Goal: Task Accomplishment & Management: Manage account settings

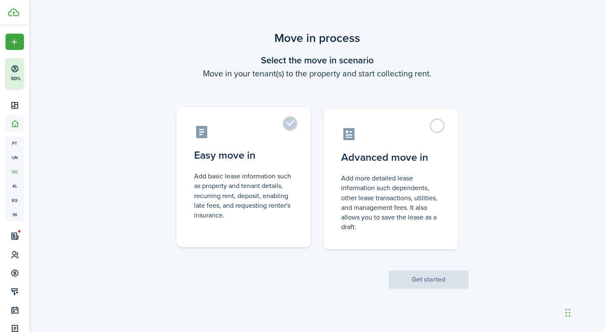
click at [288, 129] on label "Easy move in Add basic lease information such as property and tenant details, r…" at bounding box center [243, 177] width 134 height 140
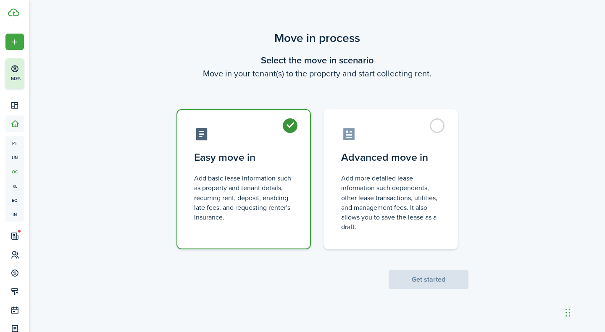
radio input "true"
click at [445, 278] on button "Get started" at bounding box center [428, 279] width 80 height 18
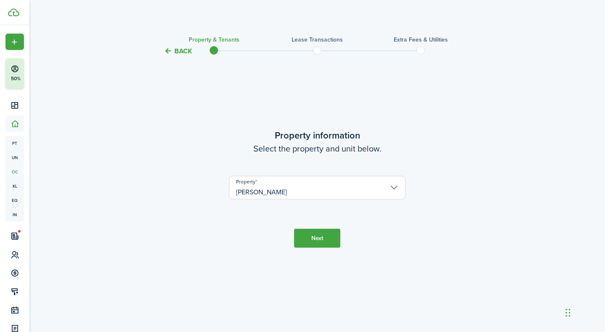
click at [278, 189] on input "[PERSON_NAME]" at bounding box center [317, 188] width 176 height 24
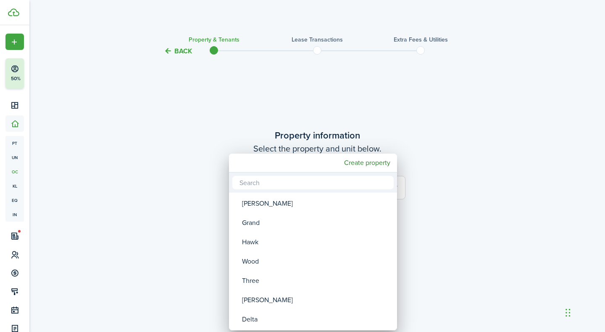
click at [468, 113] on div at bounding box center [302, 166] width 739 height 467
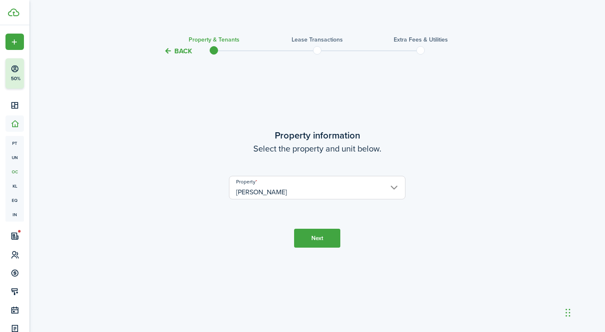
click at [307, 241] on button "Next" at bounding box center [317, 238] width 46 height 19
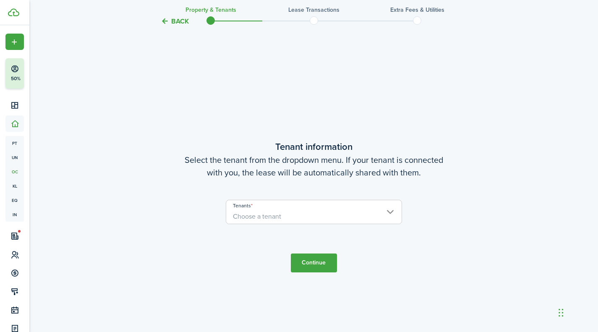
scroll to position [276, 0]
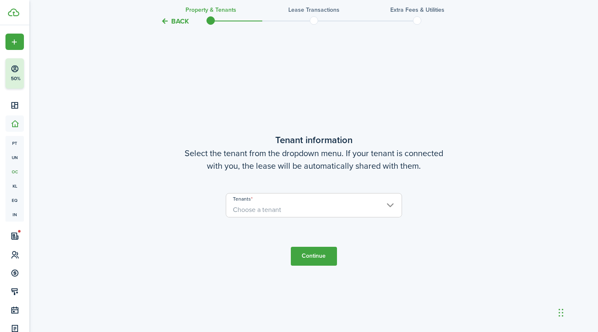
click at [298, 209] on span "Choose a tenant" at bounding box center [314, 210] width 176 height 14
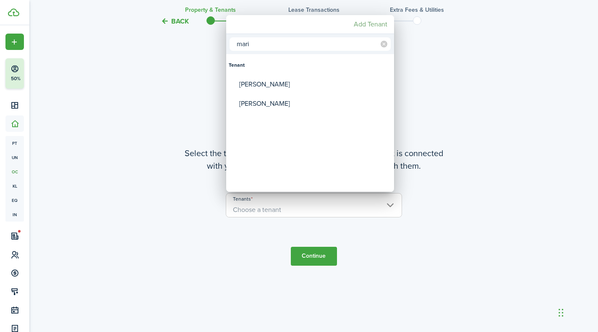
type input "mari"
click at [361, 28] on mbsc-button "Add Tenant" at bounding box center [371, 24] width 40 height 15
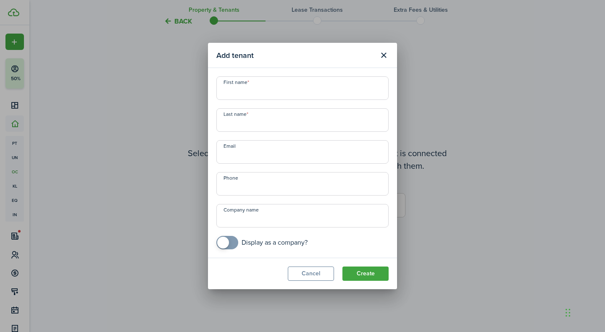
drag, startPoint x: 335, startPoint y: 51, endPoint x: 396, endPoint y: 118, distance: 90.7
click at [396, 118] on section "Add tenant First name Last name Email Phone Company name Display as a company? …" at bounding box center [302, 166] width 189 height 247
click at [388, 57] on button "Close modal" at bounding box center [383, 55] width 14 height 14
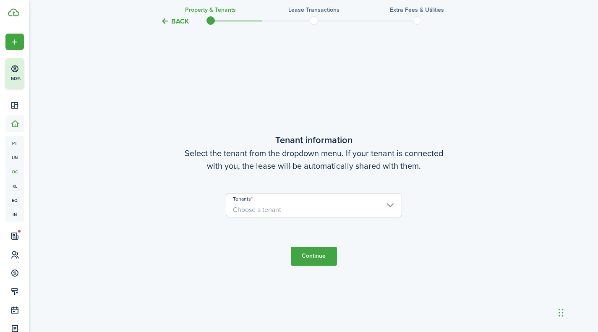
click at [177, 21] on button "Back" at bounding box center [175, 21] width 28 height 9
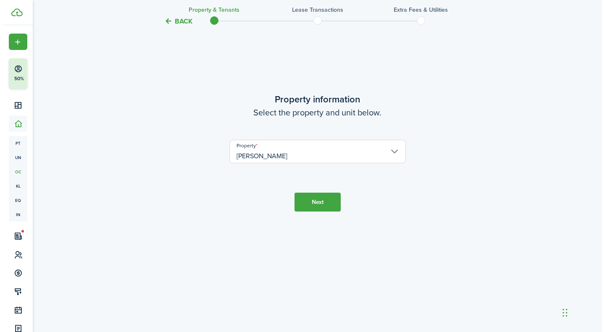
scroll to position [0, 0]
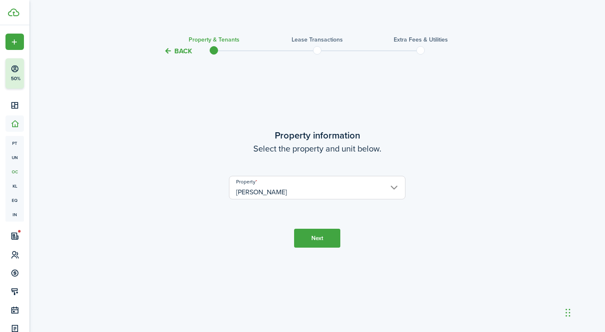
click at [316, 233] on button "Next" at bounding box center [317, 238] width 46 height 19
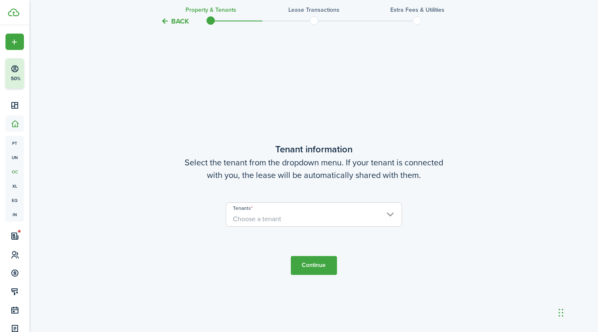
scroll to position [276, 0]
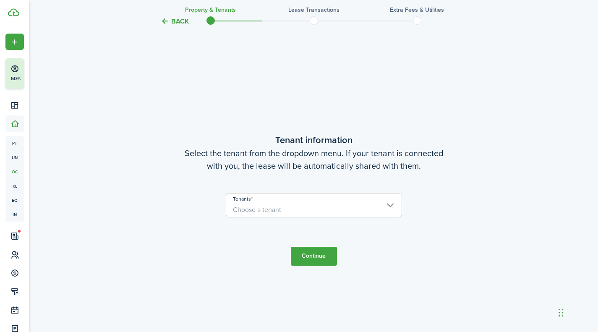
click at [178, 25] on button "Back" at bounding box center [175, 21] width 28 height 9
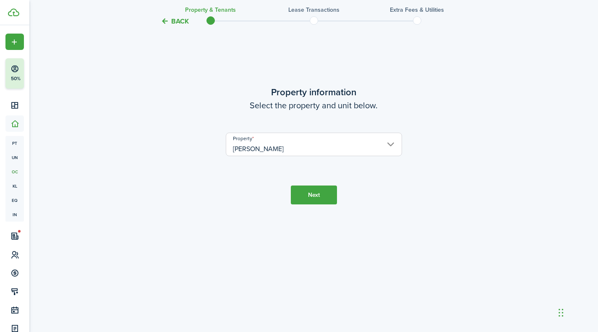
scroll to position [0, 0]
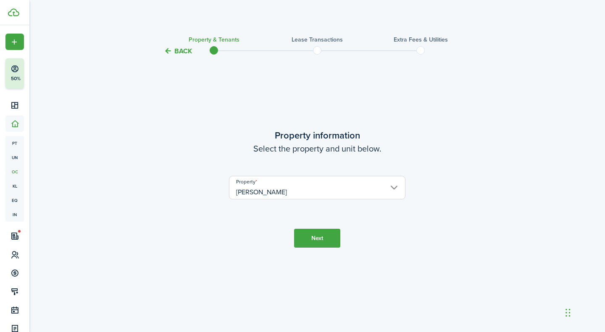
click at [269, 184] on input "[PERSON_NAME]" at bounding box center [317, 188] width 176 height 24
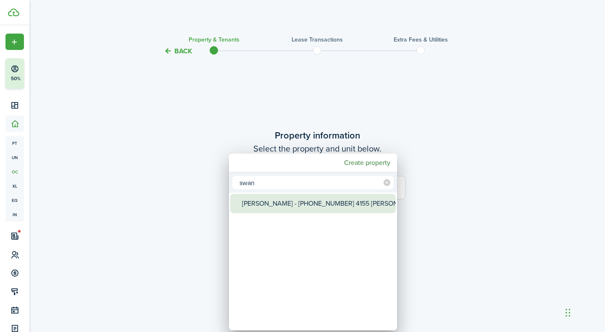
type input "swan"
click at [296, 205] on div "[PERSON_NAME] - [PHONE_NUMBER] 4155 [PERSON_NAME]" at bounding box center [316, 203] width 149 height 19
type input "[PERSON_NAME] - [PHONE_NUMBER] 4155 [PERSON_NAME]"
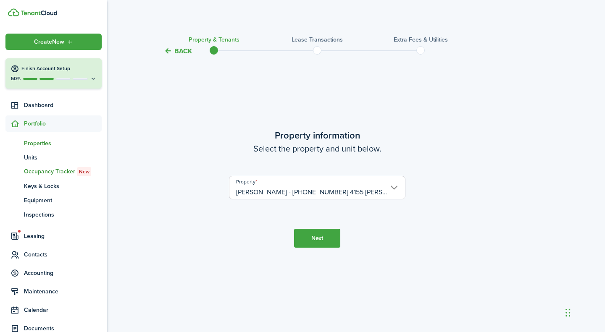
click at [50, 145] on span "Properties" at bounding box center [63, 143] width 78 height 9
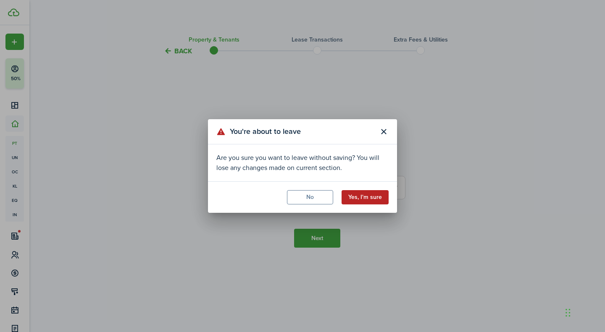
click at [355, 193] on button "Yes, I'm sure" at bounding box center [364, 197] width 47 height 14
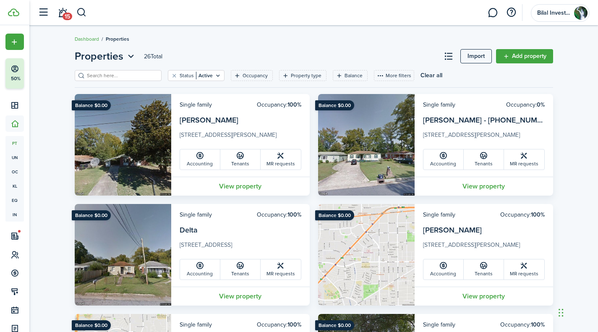
click at [125, 75] on input "search" at bounding box center [122, 76] width 74 height 8
type input "[PERSON_NAME]"
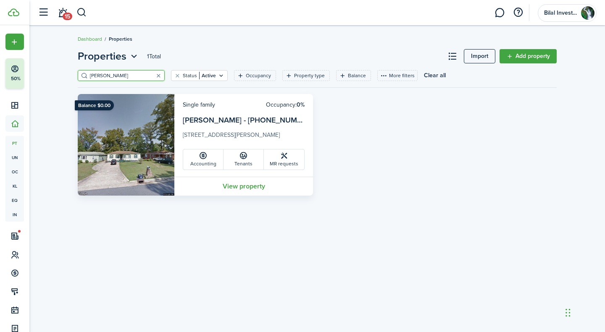
click at [153, 131] on img at bounding box center [126, 145] width 97 height 102
click at [229, 189] on link "View property" at bounding box center [243, 186] width 139 height 19
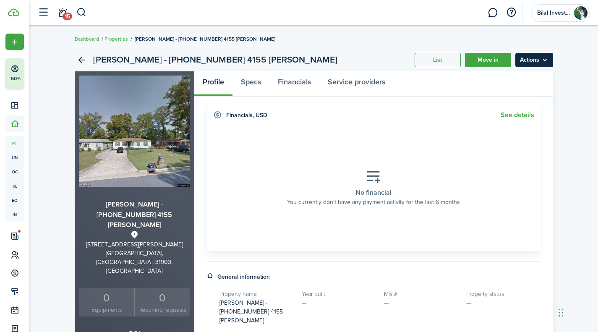
click at [525, 63] on menu-btn "Actions" at bounding box center [535, 60] width 38 height 14
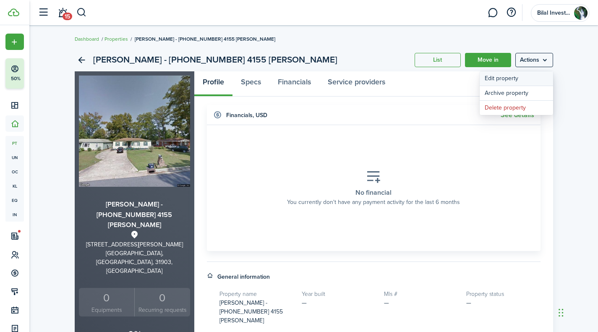
click at [504, 77] on link "Edit property" at bounding box center [516, 78] width 73 height 14
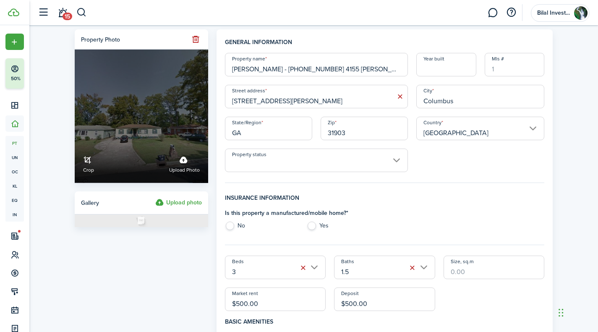
drag, startPoint x: 336, startPoint y: 68, endPoint x: 197, endPoint y: 84, distance: 139.4
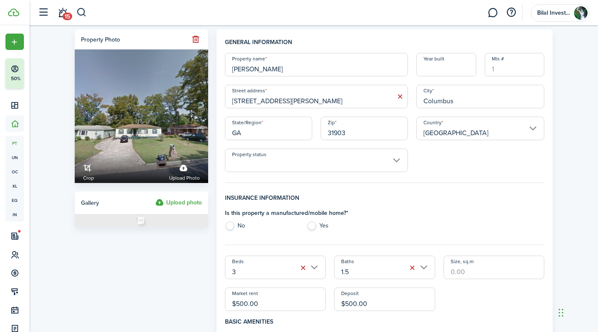
click at [249, 70] on input "[PERSON_NAME]" at bounding box center [316, 65] width 183 height 24
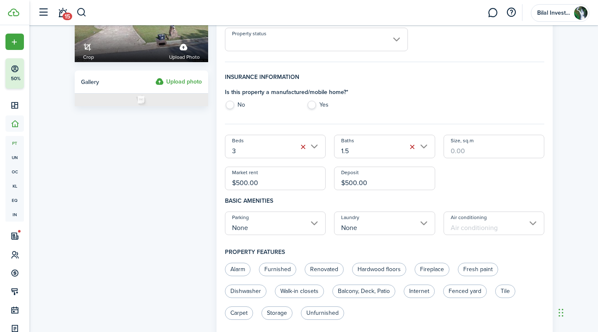
scroll to position [122, 0]
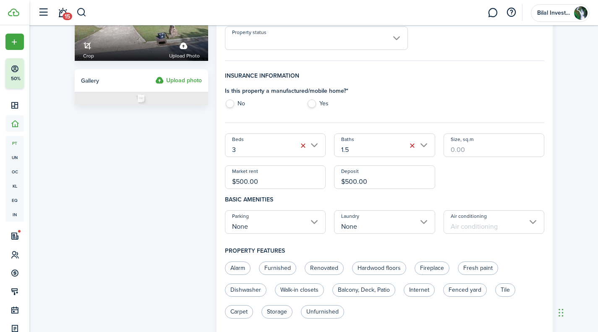
type input "[PERSON_NAME]"
click at [239, 184] on input "$500.00" at bounding box center [275, 177] width 101 height 24
type input "$900.00"
click at [349, 184] on input "$500.00" at bounding box center [384, 177] width 101 height 24
click at [274, 221] on input "None" at bounding box center [275, 222] width 101 height 24
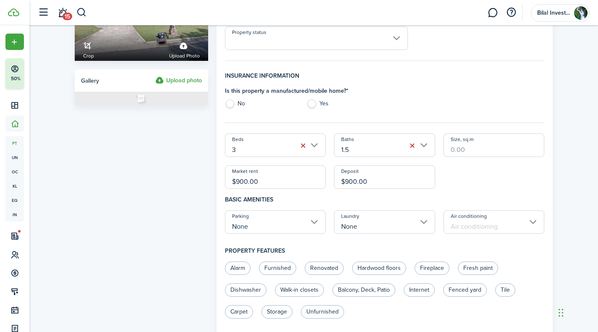
type input "$900.00"
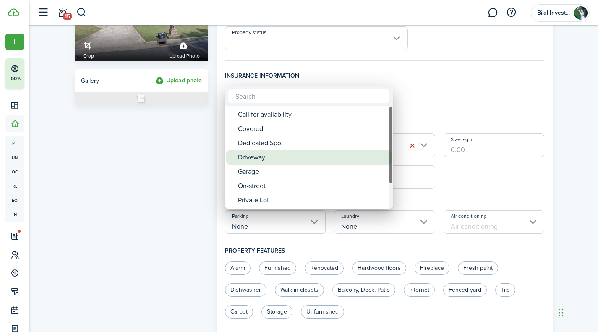
click at [254, 157] on div "Driveway" at bounding box center [312, 157] width 149 height 14
type input "Driveway"
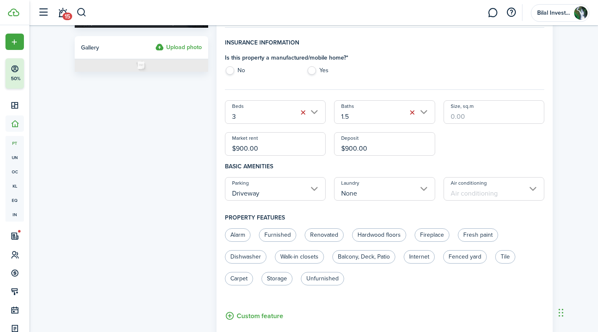
scroll to position [156, 0]
click at [529, 154] on div "Beds 3 Baths 1.5 Size, sq.m Market rent $900.00 Deposit $900.00" at bounding box center [385, 127] width 328 height 55
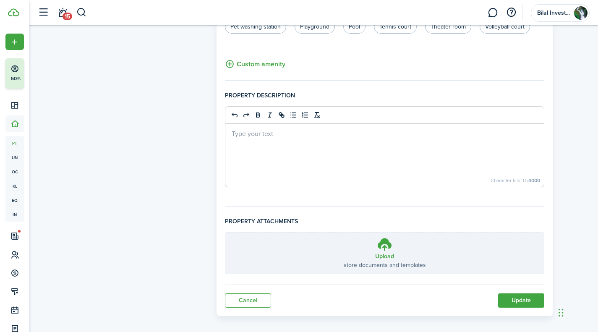
scroll to position [543, 0]
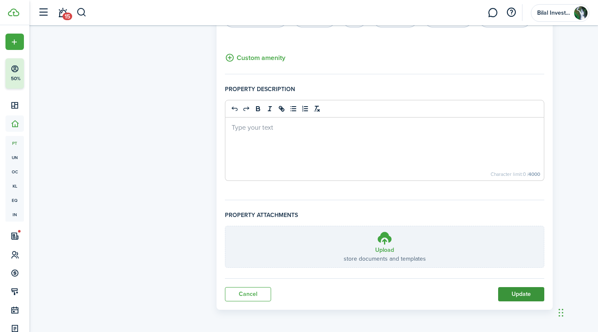
click at [514, 294] on button "Update" at bounding box center [521, 294] width 46 height 14
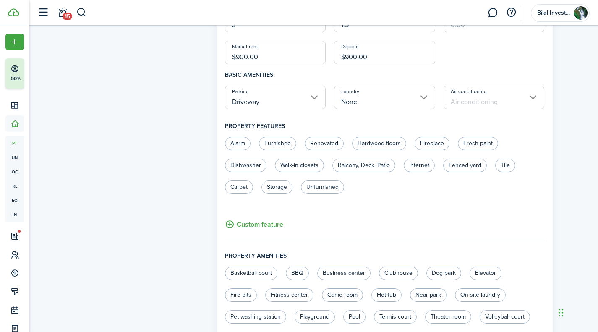
scroll to position [251, 0]
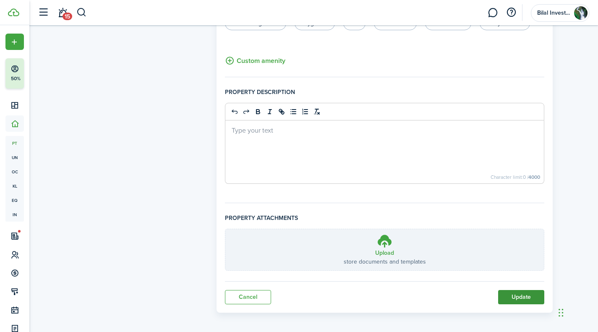
click at [522, 296] on button "Update" at bounding box center [521, 297] width 46 height 14
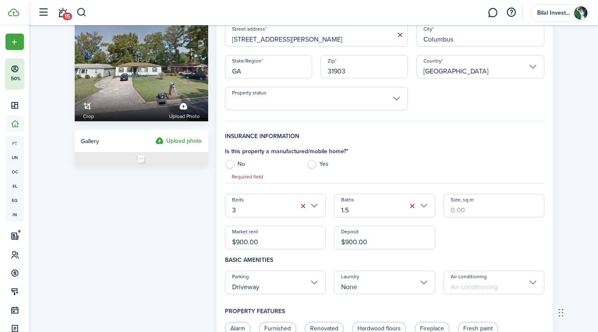
scroll to position [0, 0]
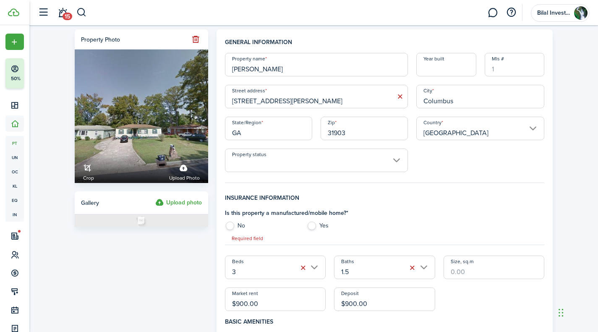
click at [348, 94] on input "[STREET_ADDRESS][PERSON_NAME]" at bounding box center [316, 97] width 183 height 24
click at [230, 227] on label "No" at bounding box center [261, 228] width 73 height 13
radio input "true"
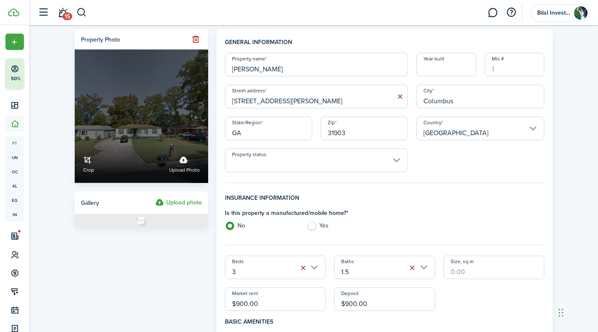
click at [134, 124] on label "Crop Upload photo" at bounding box center [142, 117] width 134 height 134
click at [75, 144] on input "Crop Upload photo" at bounding box center [75, 144] width 0 height 0
click at [83, 161] on link "Crop" at bounding box center [88, 163] width 11 height 22
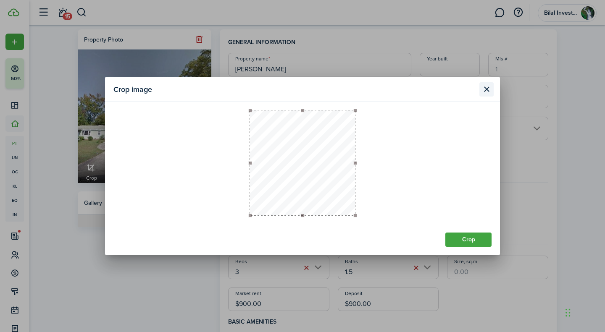
click at [485, 84] on button "Close modal" at bounding box center [486, 89] width 14 height 14
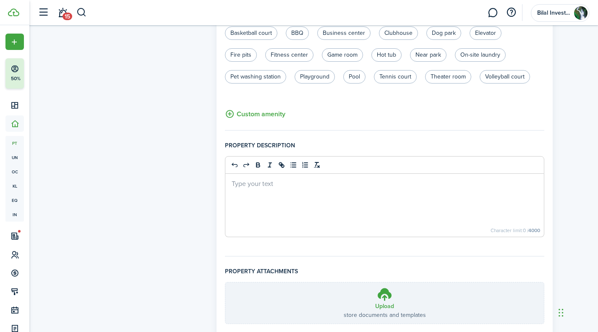
scroll to position [543, 0]
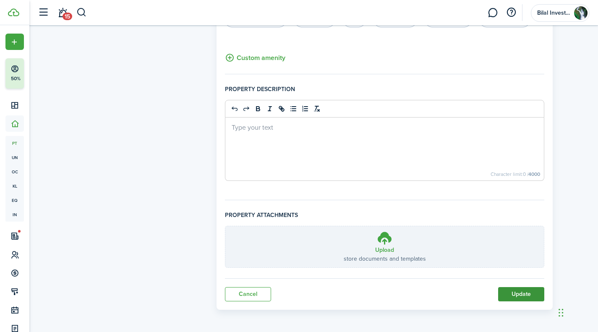
click at [514, 291] on button "Update" at bounding box center [521, 294] width 46 height 14
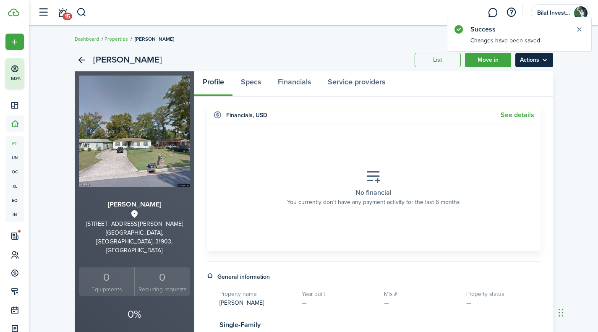
click at [542, 61] on menu-btn "Actions" at bounding box center [535, 60] width 38 height 14
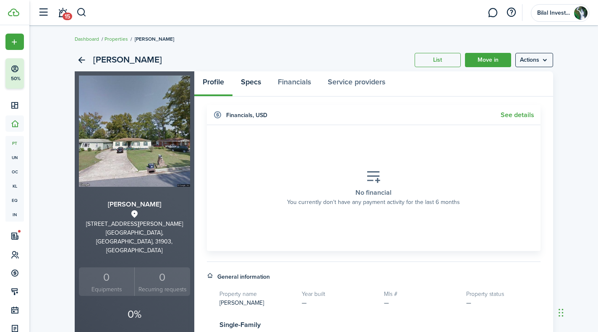
click at [259, 79] on link "Specs" at bounding box center [251, 83] width 37 height 25
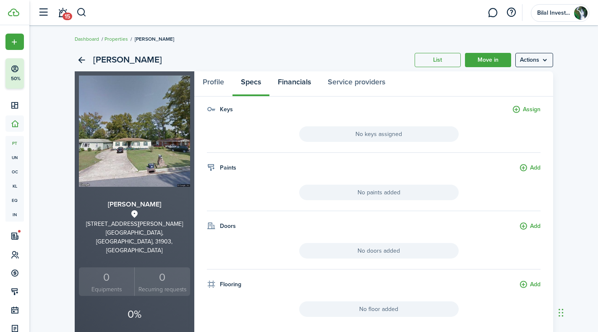
click at [297, 85] on link "Financials" at bounding box center [295, 83] width 50 height 25
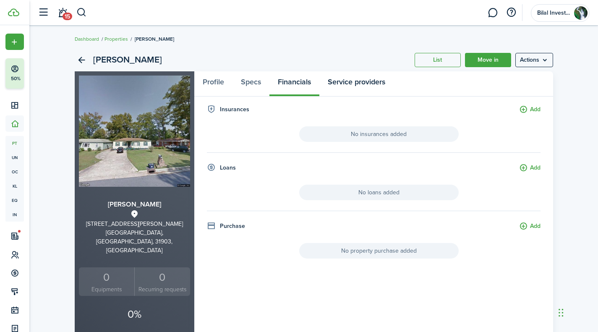
click at [363, 80] on link "Service providers" at bounding box center [357, 83] width 74 height 25
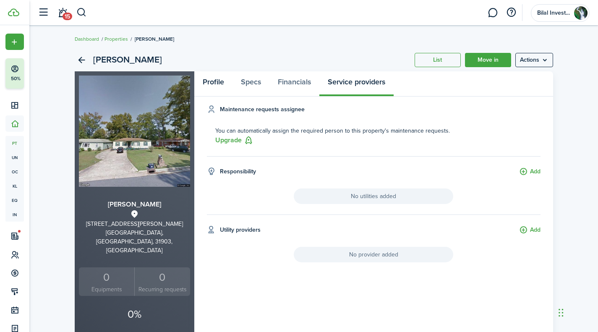
click at [214, 91] on link "Profile" at bounding box center [213, 83] width 38 height 25
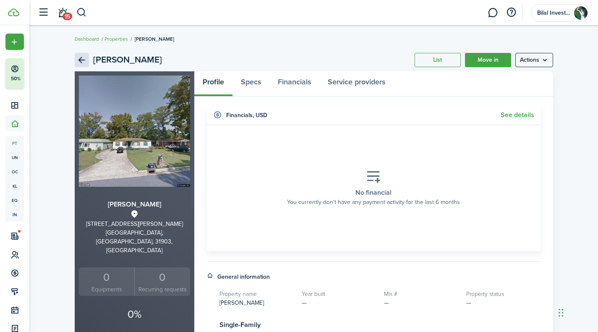
click at [84, 58] on link "Back" at bounding box center [82, 60] width 14 height 14
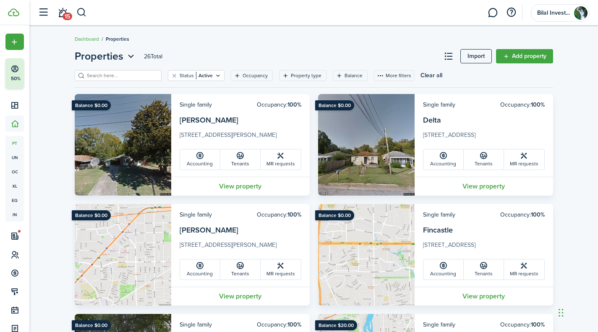
click at [121, 73] on input "search" at bounding box center [122, 76] width 74 height 8
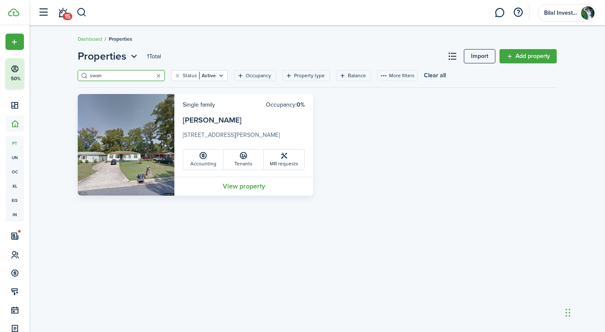
type input "swan"
click at [237, 190] on link "View property" at bounding box center [243, 186] width 139 height 19
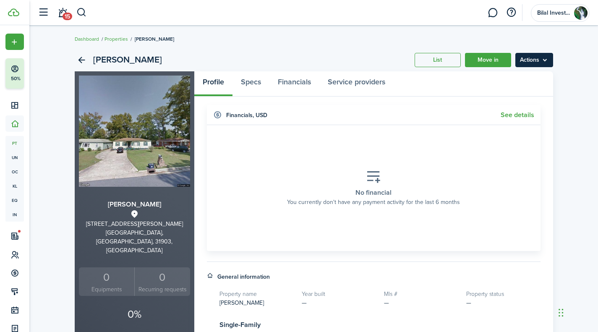
click at [539, 60] on menu-btn "Actions" at bounding box center [535, 60] width 38 height 14
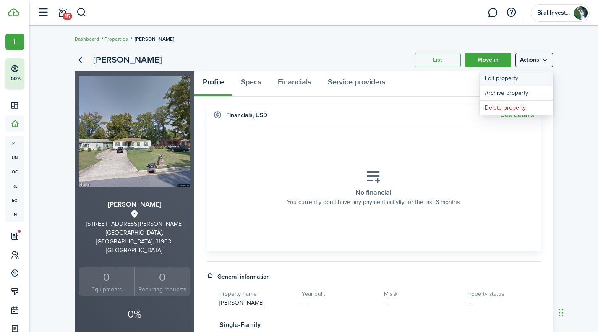
click at [518, 73] on link "Edit property" at bounding box center [516, 78] width 73 height 14
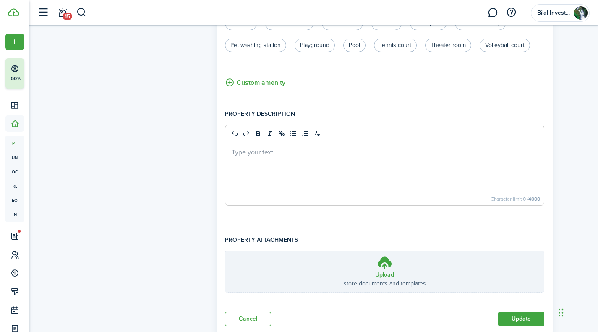
scroll to position [543, 0]
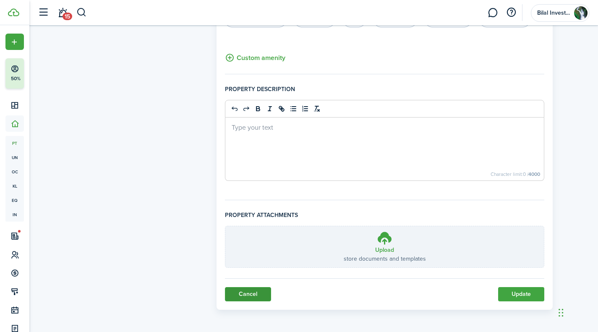
click at [253, 293] on link "Cancel" at bounding box center [248, 294] width 46 height 14
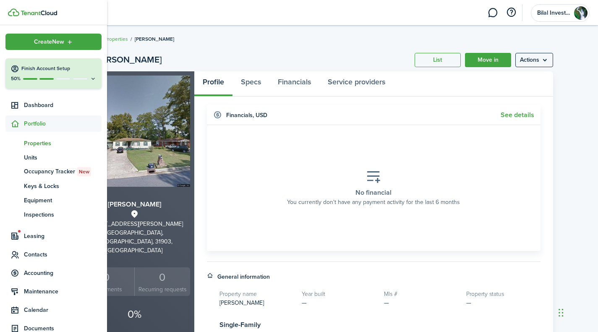
click at [41, 139] on span "Properties" at bounding box center [63, 143] width 78 height 9
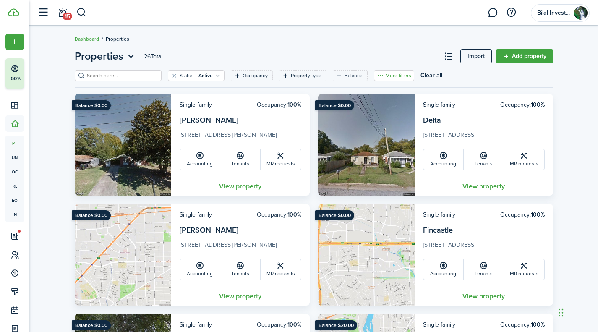
click at [396, 74] on button "More filters" at bounding box center [394, 75] width 40 height 11
click at [386, 85] on button "Property status" at bounding box center [382, 91] width 73 height 16
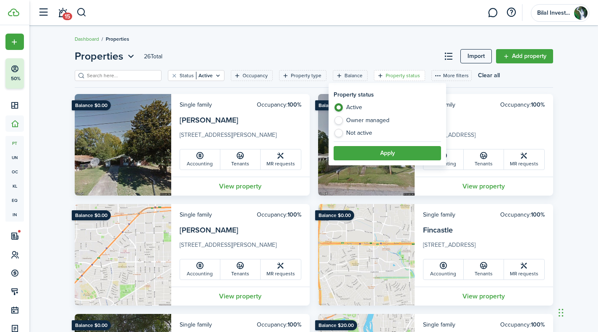
click at [413, 57] on header-page "Properties 26 Total Import Add property" at bounding box center [314, 59] width 479 height 21
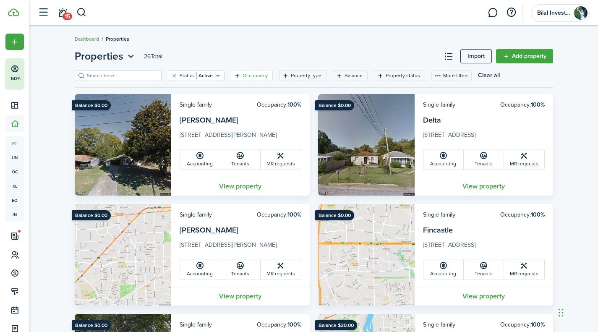
click at [241, 71] on filter-tag "Occupancy" at bounding box center [252, 75] width 42 height 11
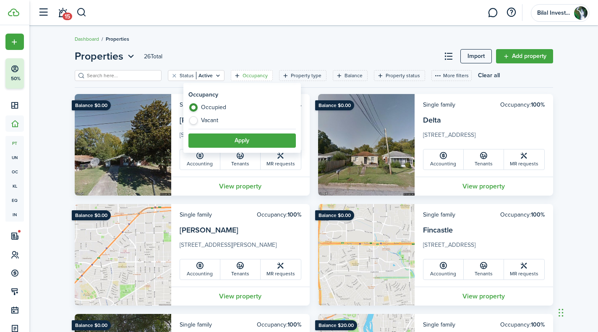
click at [207, 119] on label "Vacant" at bounding box center [243, 120] width 108 height 8
radio input "false"
radio input "true"
click at [220, 139] on button "Apply" at bounding box center [243, 141] width 108 height 14
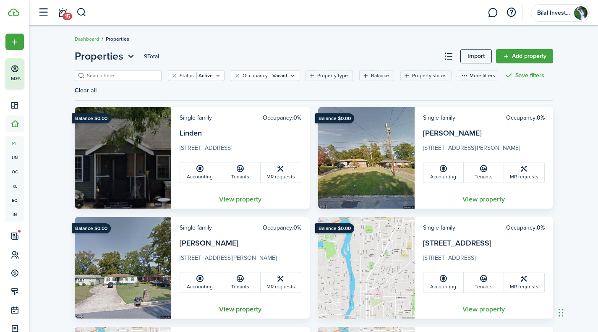
click at [248, 316] on link "View property" at bounding box center [240, 309] width 139 height 19
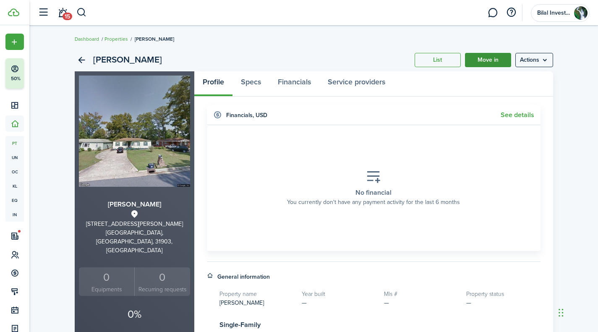
click at [495, 60] on link "Move in" at bounding box center [488, 60] width 46 height 14
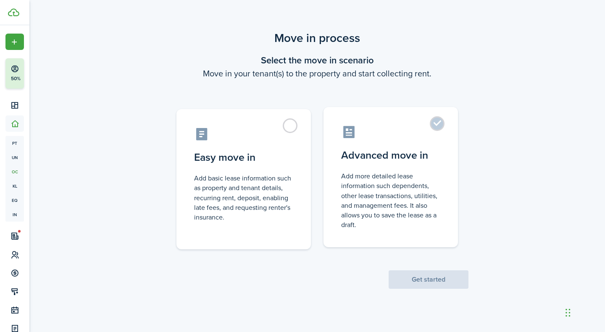
click at [387, 138] on control-radio-card-icon at bounding box center [390, 132] width 99 height 15
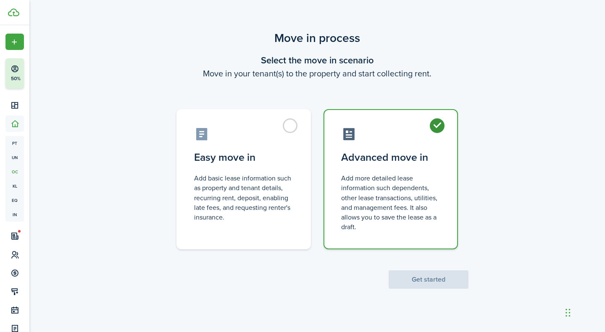
radio input "true"
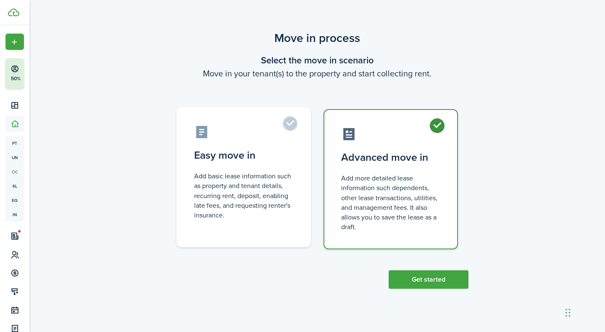
click at [281, 202] on control-radio-card-description "Add basic lease information such as property and tenant details, recurring rent…" at bounding box center [243, 195] width 99 height 49
radio input "true"
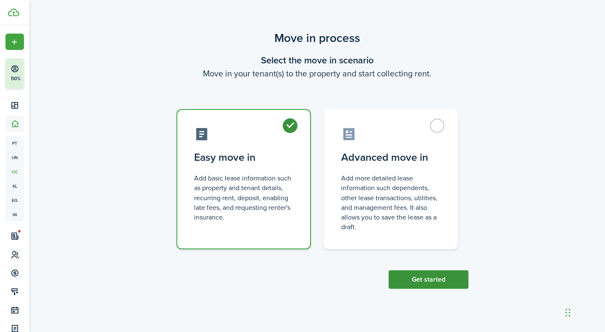
click at [410, 281] on button "Get started" at bounding box center [428, 279] width 80 height 18
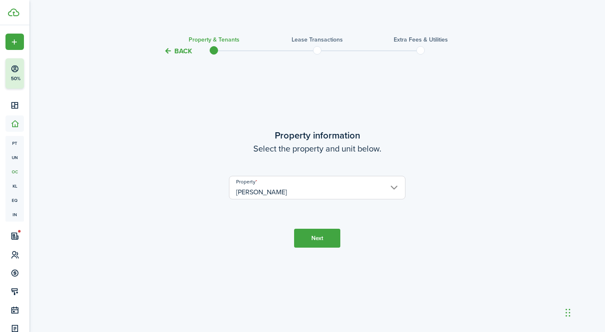
click at [291, 205] on property-select "Property [PERSON_NAME]" at bounding box center [317, 192] width 176 height 32
click at [315, 241] on button "Next" at bounding box center [317, 238] width 46 height 19
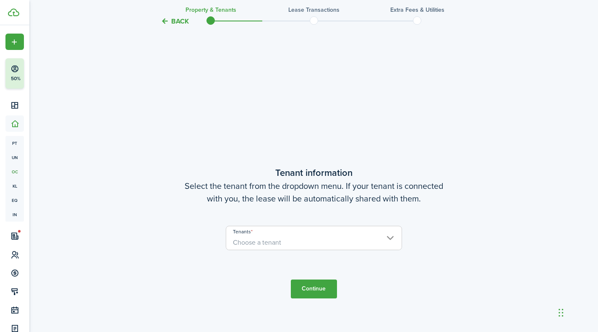
scroll to position [276, 0]
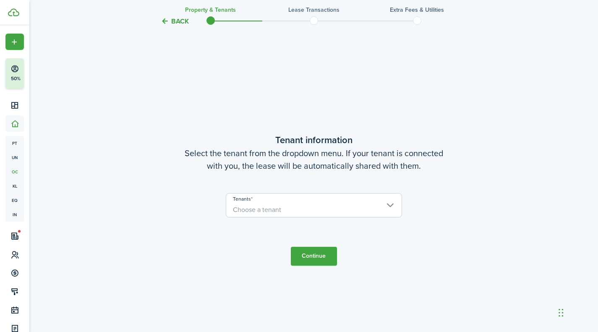
click at [295, 206] on span "Choose a tenant" at bounding box center [314, 210] width 176 height 14
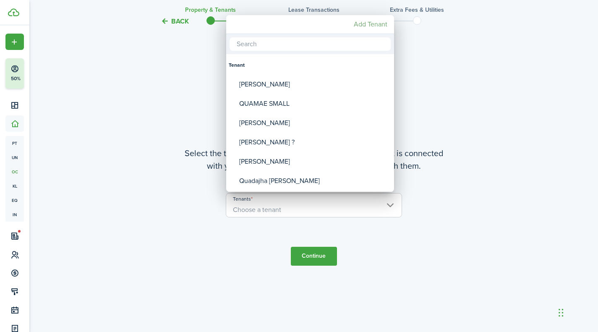
click at [372, 21] on mbsc-button "Add Tenant" at bounding box center [371, 24] width 40 height 15
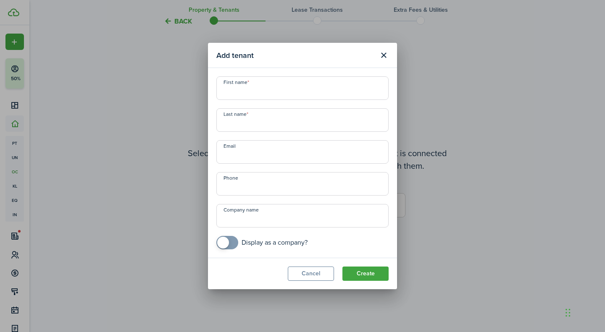
click at [291, 77] on input "First name" at bounding box center [302, 88] width 172 height 24
type input "m"
type input "[PERSON_NAME]"
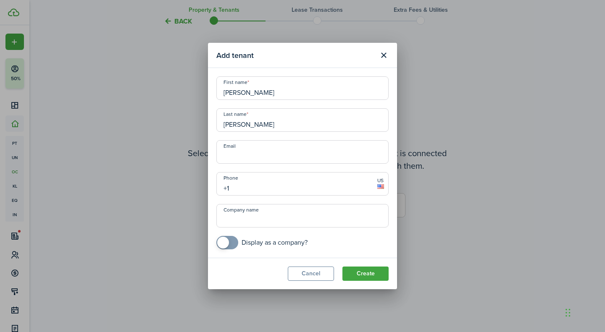
click at [247, 184] on input "+1" at bounding box center [302, 184] width 172 height 24
type input "[PHONE_NUMBER]"
click at [244, 160] on input "Email" at bounding box center [302, 152] width 172 height 24
type input "[EMAIL_ADDRESS][DOMAIN_NAME]"
click at [362, 273] on button "Create" at bounding box center [365, 274] width 46 height 14
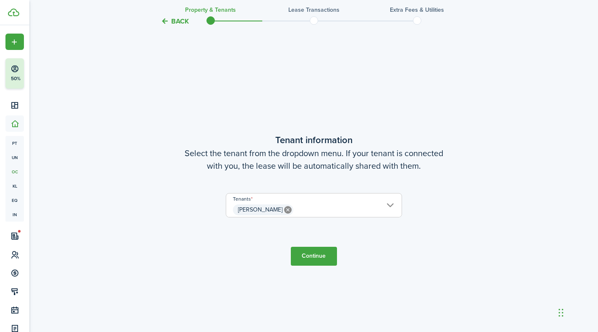
click at [323, 208] on span "[PERSON_NAME]" at bounding box center [314, 210] width 176 height 14
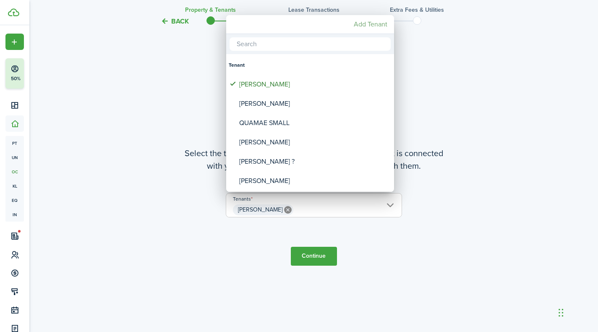
click at [369, 30] on mbsc-button "Add Tenant" at bounding box center [371, 24] width 40 height 15
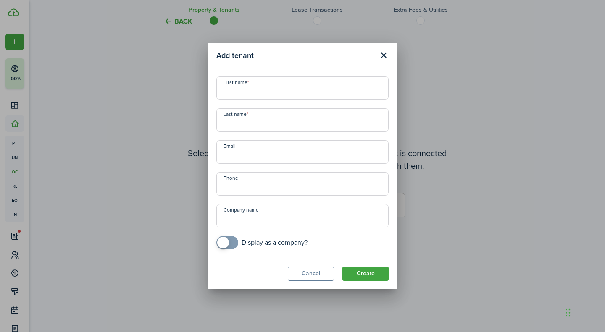
click at [309, 94] on input "First name" at bounding box center [302, 88] width 172 height 24
click at [342, 267] on button "Create" at bounding box center [365, 274] width 46 height 14
type input "[PERSON_NAME]"
type input "Young"
click at [291, 150] on input "Email" at bounding box center [302, 152] width 172 height 24
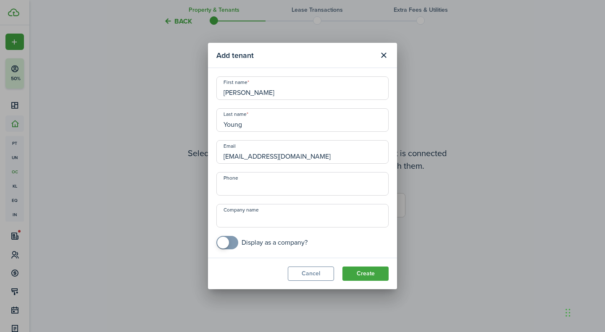
type input "[EMAIL_ADDRESS][DOMAIN_NAME]"
click at [281, 185] on input "Phone" at bounding box center [302, 184] width 172 height 24
type input "[PHONE_NUMBER]"
click at [362, 271] on button "Create" at bounding box center [365, 274] width 46 height 14
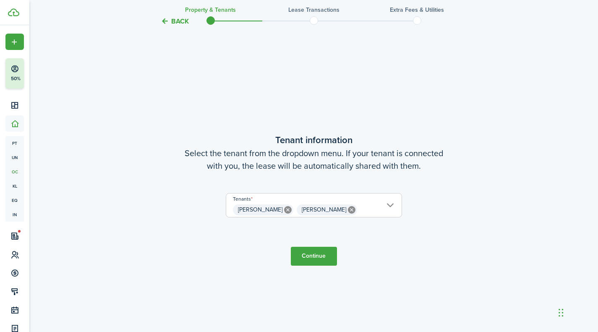
click at [326, 256] on button "Continue" at bounding box center [314, 256] width 46 height 19
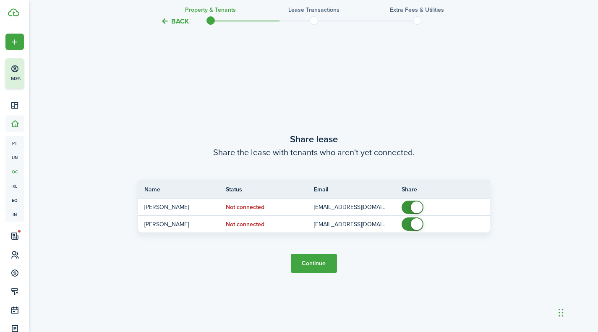
scroll to position [608, 0]
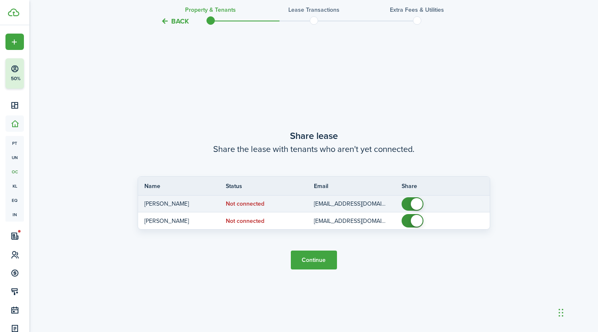
click at [238, 202] on status "Not connected" at bounding box center [245, 204] width 39 height 7
checkbox input "false"
click at [413, 205] on span at bounding box center [417, 204] width 12 height 12
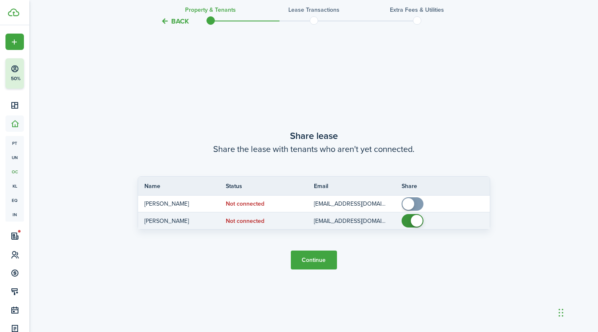
checkbox input "false"
click at [414, 226] on span at bounding box center [417, 221] width 12 height 12
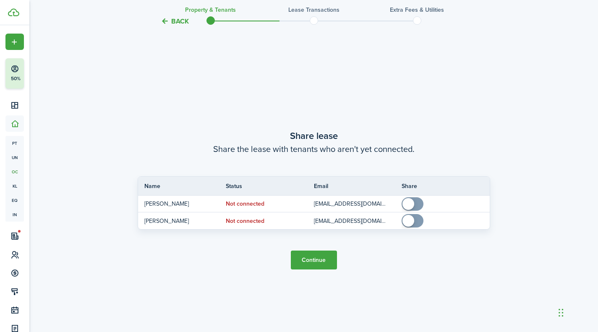
click at [310, 262] on button "Continue" at bounding box center [314, 260] width 46 height 19
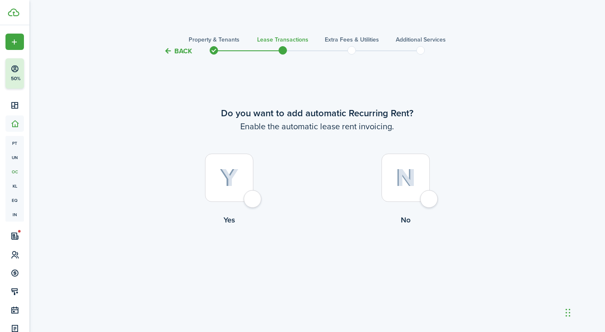
click at [253, 198] on div at bounding box center [229, 178] width 48 height 48
radio input "true"
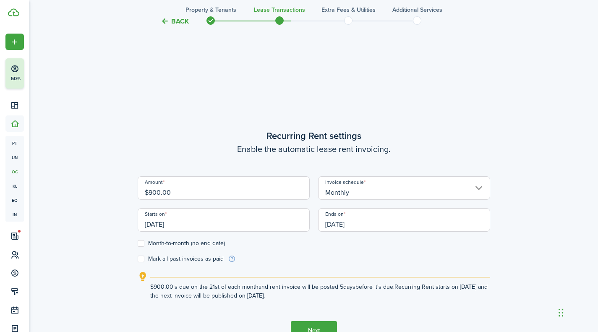
scroll to position [276, 0]
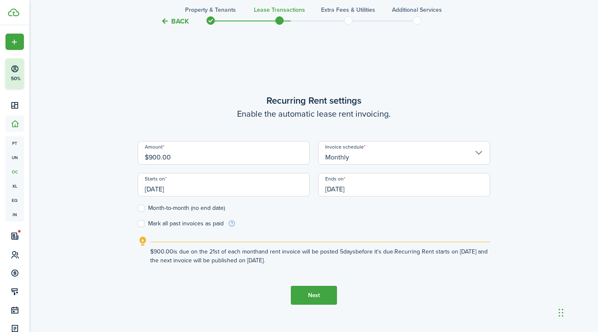
click at [164, 190] on input "[DATE]" at bounding box center [224, 185] width 172 height 24
click at [164, 190] on div at bounding box center [299, 166] width 733 height 467
click at [164, 190] on input "[DATE]" at bounding box center [224, 185] width 172 height 24
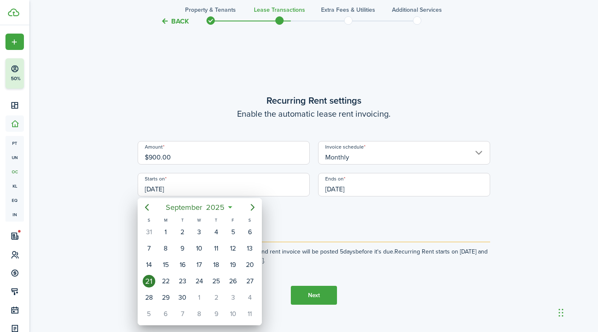
click at [205, 184] on div at bounding box center [299, 166] width 733 height 467
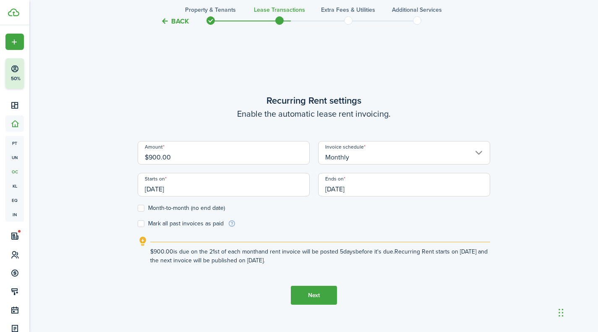
click at [580, 115] on div "Back Property & Tenants Lease Transactions Extra fees & Utilities Additional Se…" at bounding box center [313, 59] width 569 height 620
click at [159, 187] on input "[DATE]" at bounding box center [224, 185] width 172 height 24
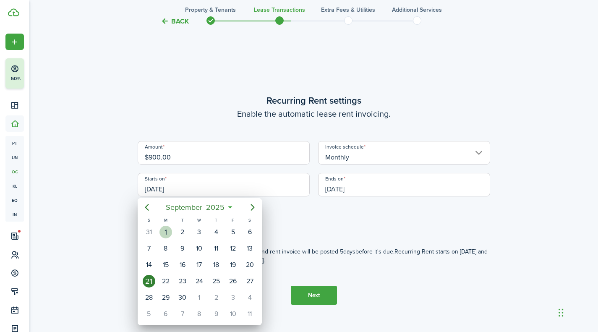
click at [167, 227] on div "1" at bounding box center [166, 232] width 13 height 13
type input "[DATE]"
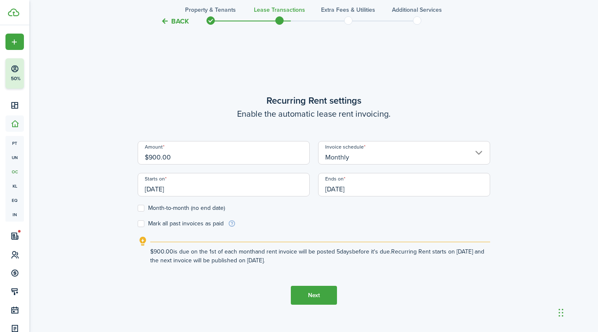
click at [343, 186] on input "[DATE]" at bounding box center [404, 185] width 172 height 24
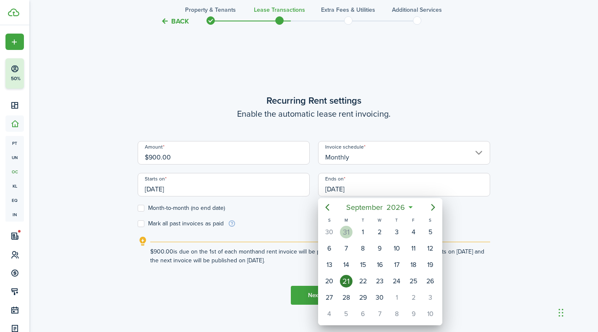
click at [348, 229] on div "31" at bounding box center [346, 232] width 13 height 13
type input "[DATE]"
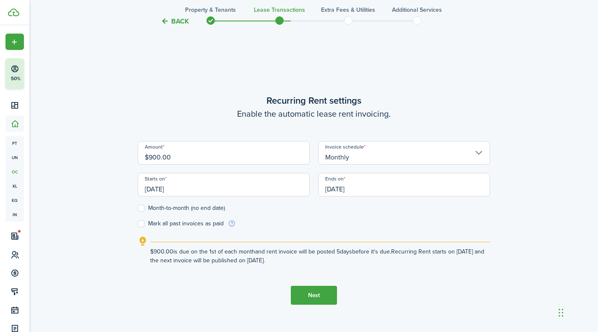
click at [572, 176] on div "Back Property & Tenants Lease Transactions Extra fees & Utilities Additional Se…" at bounding box center [313, 59] width 569 height 620
click at [186, 224] on label "Mark all past invoices as paid" at bounding box center [181, 223] width 86 height 7
click at [138, 224] on input "Mark all past invoices as paid" at bounding box center [137, 224] width 0 height 0
checkbox input "true"
click at [313, 291] on button "Next" at bounding box center [314, 295] width 46 height 19
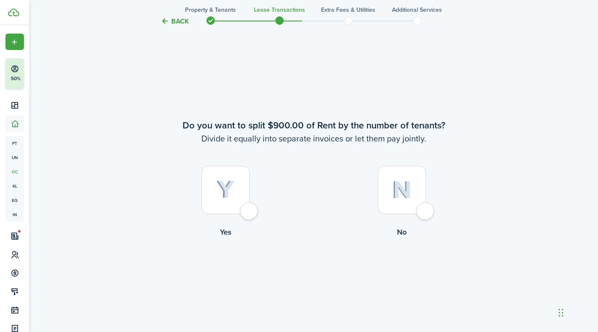
scroll to position [608, 0]
click at [425, 195] on div at bounding box center [402, 189] width 48 height 48
radio input "true"
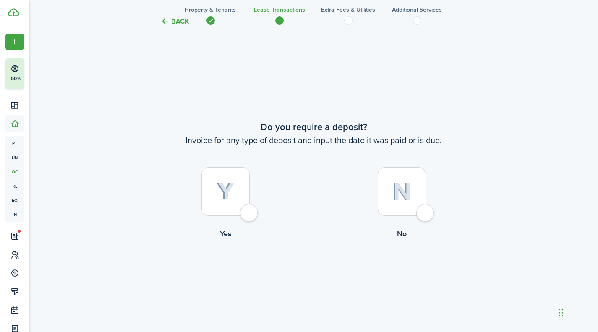
scroll to position [940, 0]
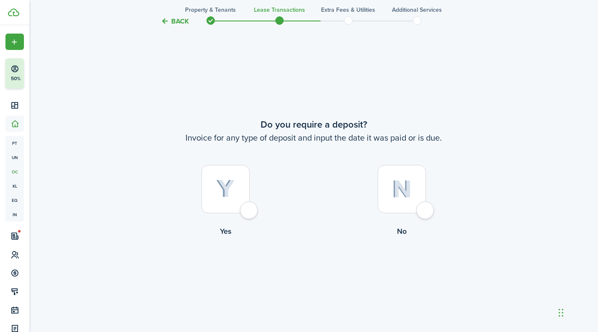
click at [249, 205] on div at bounding box center [226, 189] width 48 height 48
radio input "true"
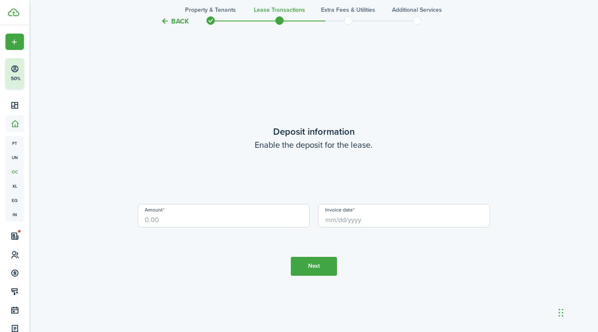
scroll to position [1272, 0]
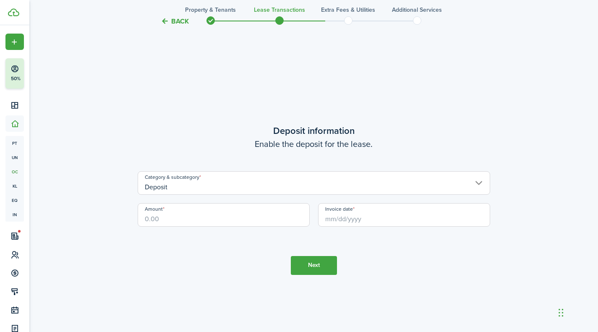
click at [161, 220] on input "Amount" at bounding box center [224, 215] width 172 height 24
click at [212, 184] on input "Deposit" at bounding box center [314, 183] width 353 height 24
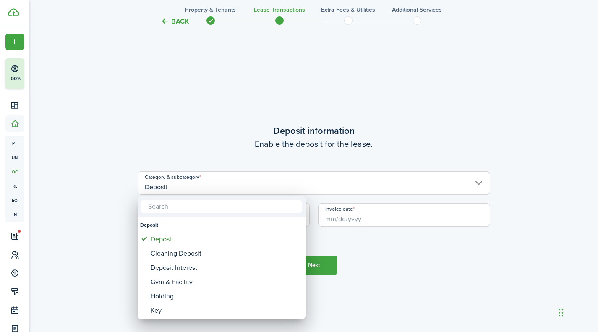
click at [60, 233] on div at bounding box center [299, 166] width 733 height 467
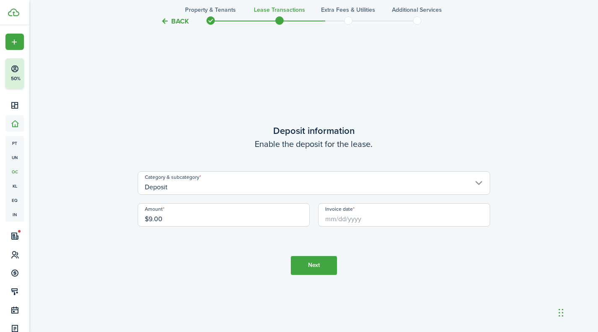
click at [146, 223] on input "$9.00" at bounding box center [224, 215] width 172 height 24
click at [347, 217] on input "Invoice date" at bounding box center [404, 215] width 172 height 24
type input "$900.00"
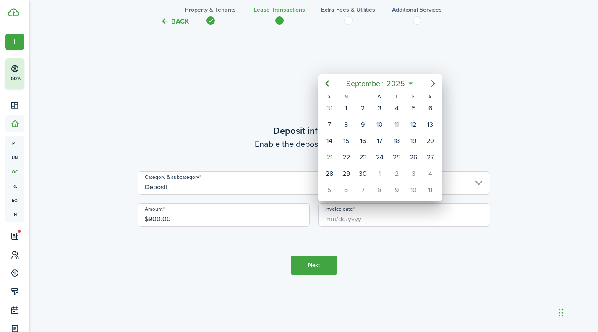
click at [252, 76] on div at bounding box center [299, 166] width 733 height 467
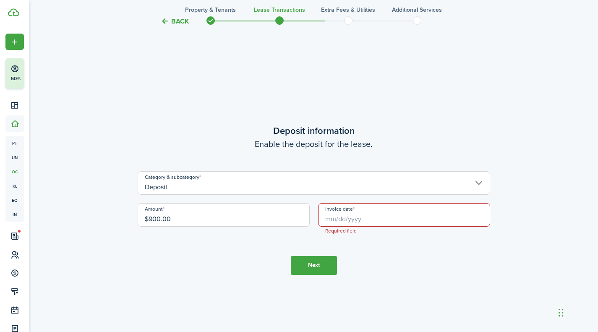
click at [168, 20] on button "Back" at bounding box center [175, 21] width 28 height 9
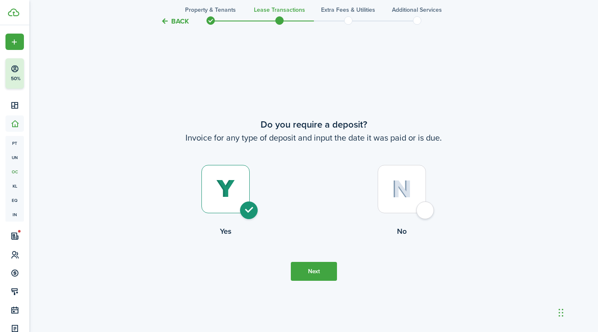
click at [412, 198] on div at bounding box center [402, 189] width 48 height 48
radio input "false"
radio input "true"
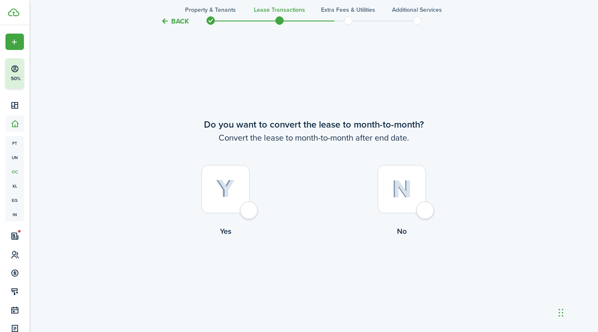
click at [248, 201] on div at bounding box center [226, 189] width 48 height 48
radio input "true"
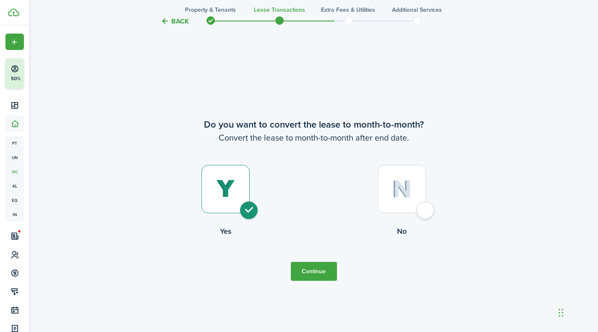
click at [310, 268] on button "Continue" at bounding box center [314, 271] width 46 height 19
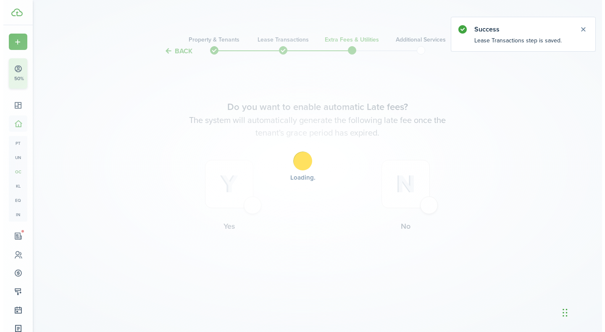
scroll to position [0, 0]
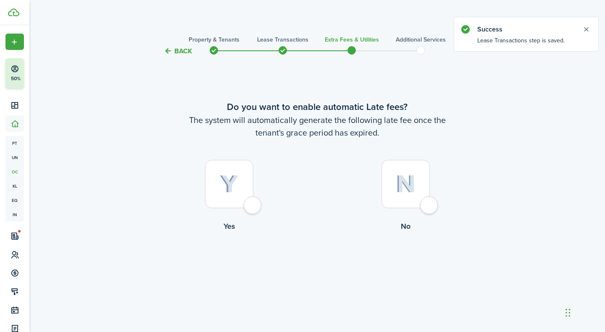
click at [253, 203] on div at bounding box center [229, 184] width 48 height 48
radio input "true"
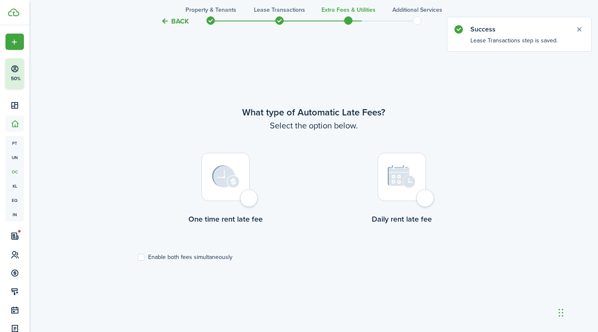
scroll to position [276, 0]
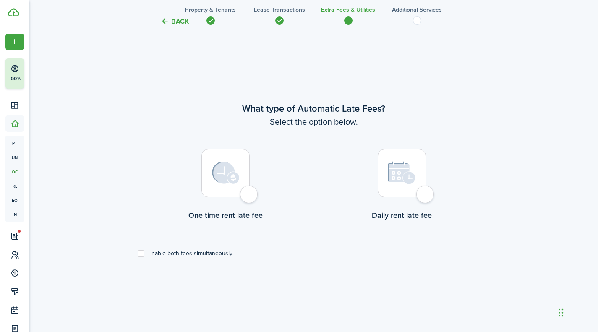
click at [426, 195] on div at bounding box center [402, 173] width 48 height 48
radio input "true"
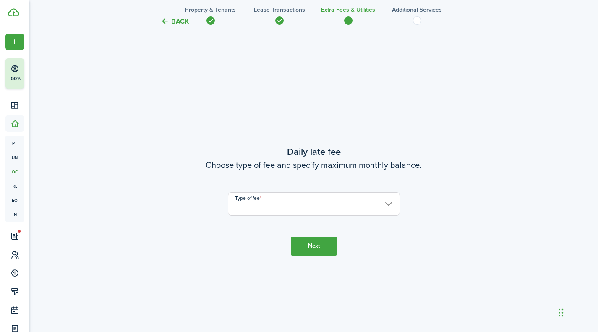
scroll to position [608, 0]
click at [315, 197] on input "Type of fee" at bounding box center [314, 203] width 172 height 24
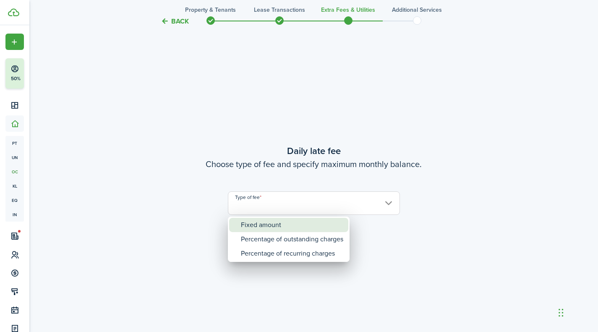
click at [286, 227] on div "Fixed amount" at bounding box center [292, 225] width 102 height 14
type input "Fixed amount"
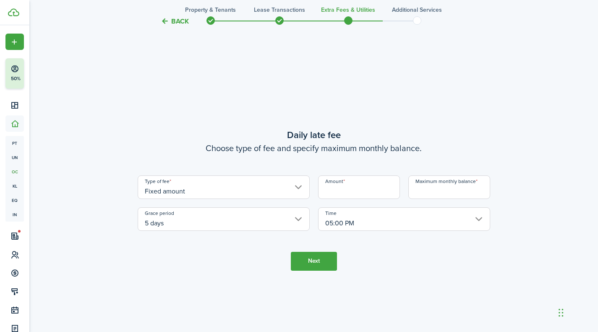
click at [355, 186] on input "Amount" at bounding box center [359, 188] width 82 height 24
click at [433, 195] on input "Maximum monthly balance" at bounding box center [450, 188] width 82 height 24
click at [218, 212] on input "5 days" at bounding box center [224, 219] width 172 height 24
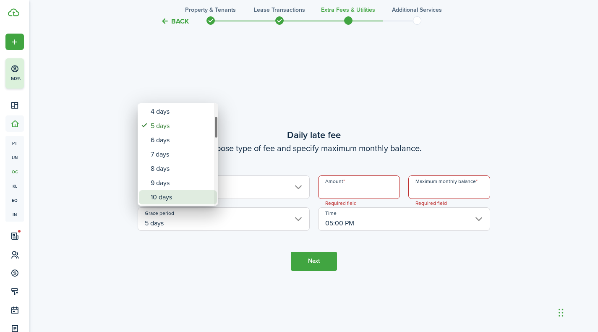
click at [192, 194] on div "10 days" at bounding box center [181, 197] width 61 height 14
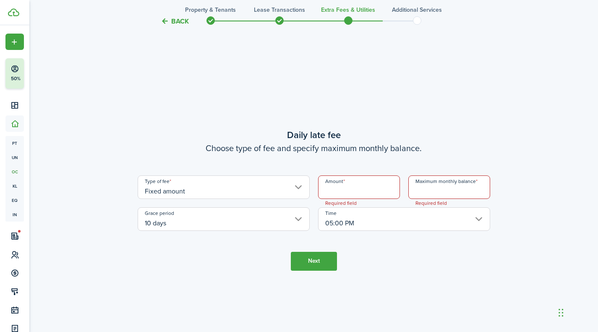
click at [200, 218] on input "10 days" at bounding box center [224, 219] width 172 height 24
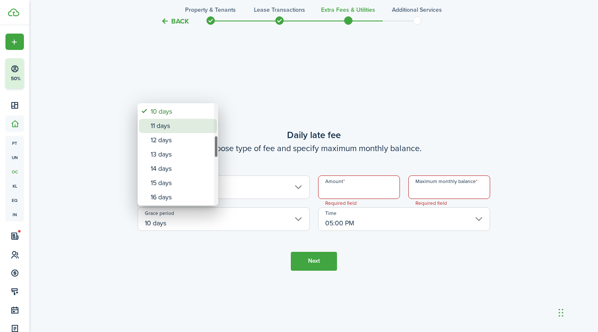
click at [177, 124] on div "11 days" at bounding box center [181, 126] width 61 height 14
type input "11 days"
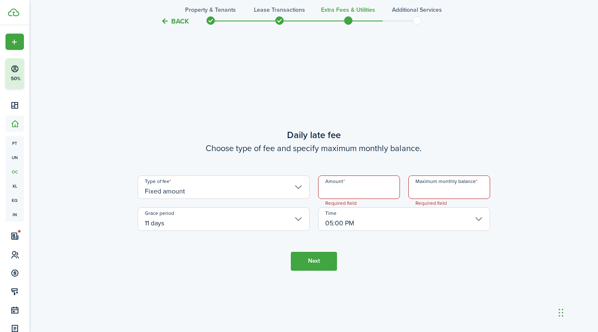
click at [339, 218] on input "05:00 PM" at bounding box center [404, 219] width 172 height 24
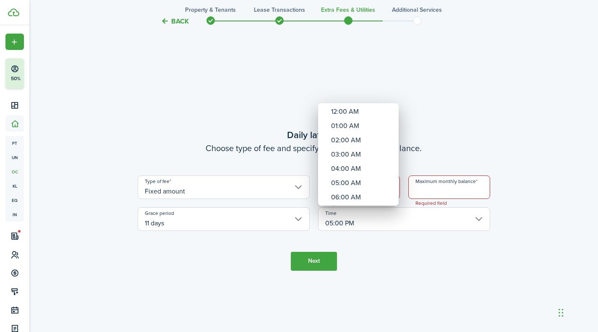
click at [464, 152] on div at bounding box center [299, 166] width 733 height 467
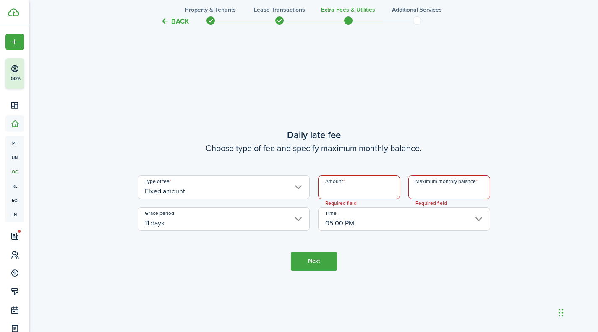
click at [360, 189] on input "Amount" at bounding box center [359, 188] width 82 height 24
type input "$200.00"
click at [463, 194] on input "Maximum monthly balance" at bounding box center [450, 188] width 82 height 24
click at [290, 189] on input "Fixed amount" at bounding box center [224, 188] width 172 height 24
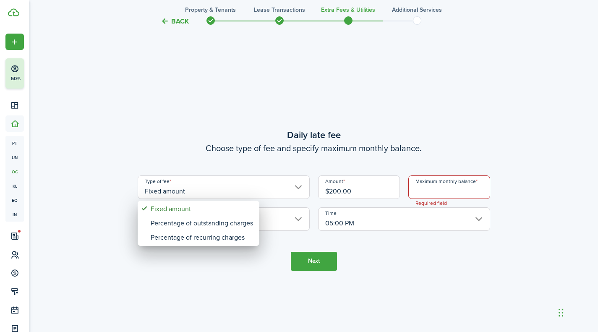
click at [260, 284] on div at bounding box center [299, 166] width 733 height 467
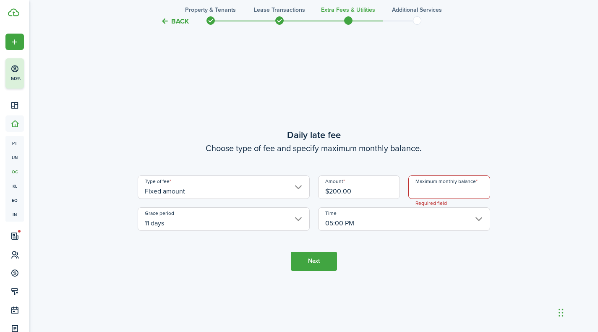
click at [256, 194] on input "Fixed amount" at bounding box center [224, 188] width 172 height 24
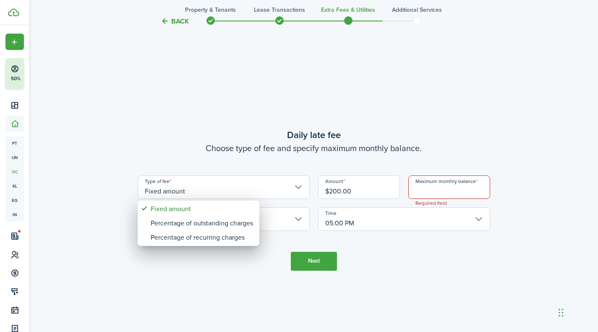
click at [257, 128] on div at bounding box center [299, 166] width 733 height 467
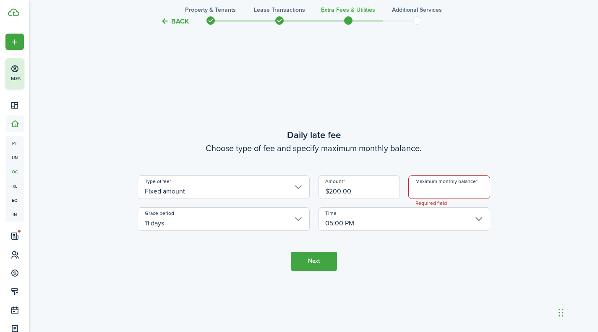
click at [213, 224] on input "11 days" at bounding box center [224, 219] width 172 height 24
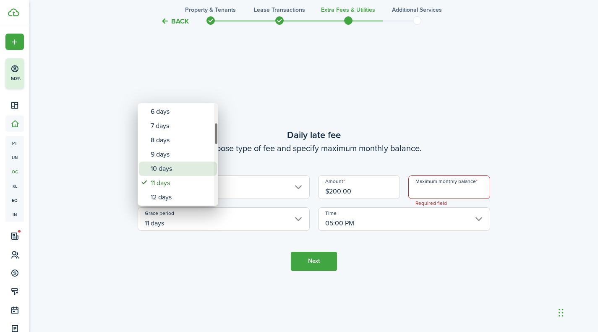
click at [160, 164] on div "10 days" at bounding box center [181, 169] width 61 height 14
type input "10 days"
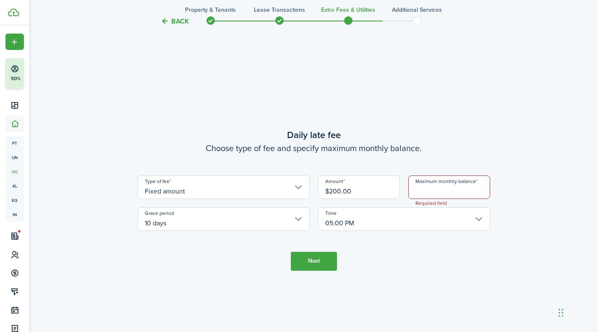
click at [258, 219] on input "10 days" at bounding box center [224, 219] width 172 height 24
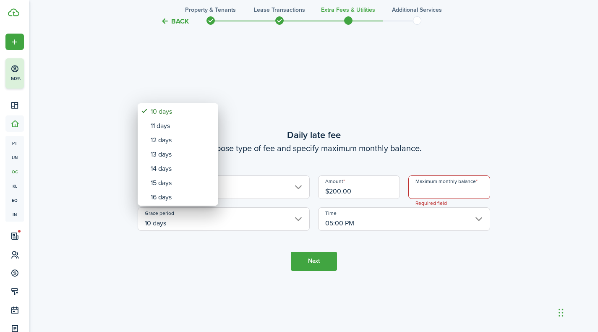
click at [267, 143] on div at bounding box center [299, 166] width 733 height 467
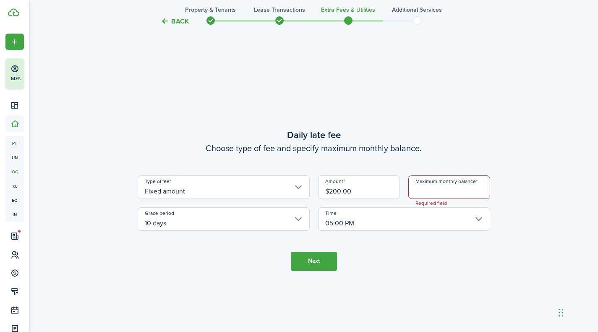
click at [331, 196] on input "$200.00" at bounding box center [359, 188] width 82 height 24
click at [453, 195] on input "Maximum monthly balance" at bounding box center [450, 188] width 82 height 24
click at [213, 186] on input "Fixed amount" at bounding box center [224, 188] width 172 height 24
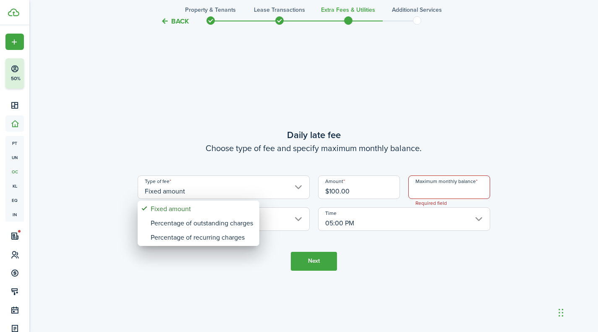
click at [280, 136] on div at bounding box center [299, 166] width 733 height 467
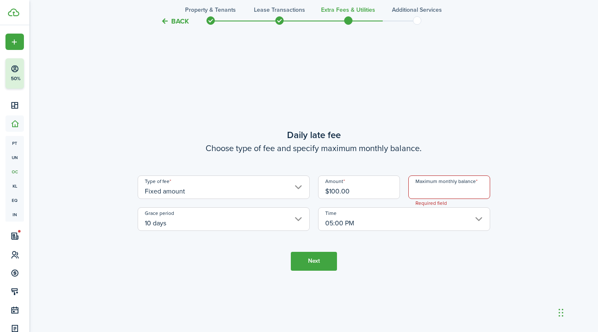
click at [334, 191] on input "$100.00" at bounding box center [359, 188] width 82 height 24
type input "$200.00"
click at [460, 192] on input "Maximum monthly balance" at bounding box center [450, 188] width 82 height 24
click at [459, 188] on input "Maximum monthly balance" at bounding box center [450, 188] width 82 height 24
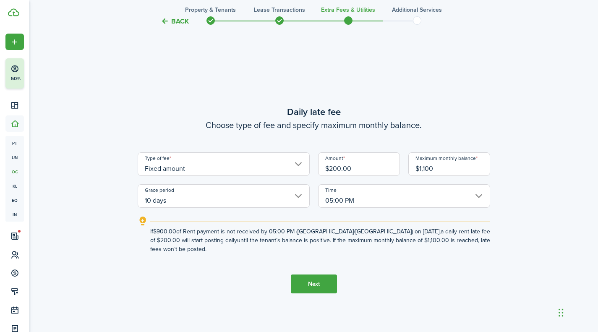
type input "$1,100.00"
click at [329, 288] on button "Next" at bounding box center [314, 284] width 46 height 19
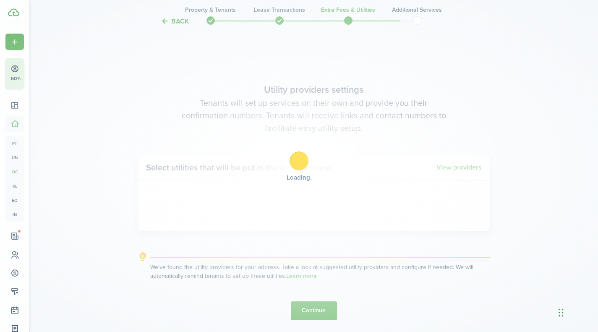
scroll to position [940, 0]
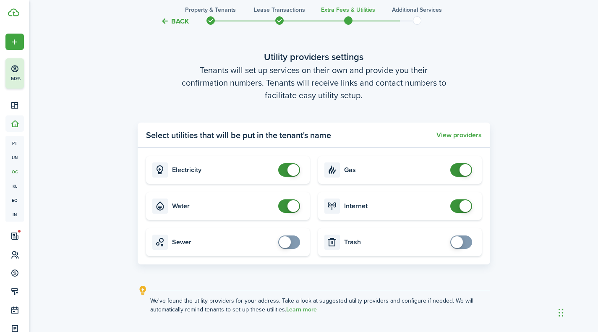
click at [289, 241] on span at bounding box center [285, 242] width 12 height 12
checkbox input "false"
click at [293, 241] on span at bounding box center [294, 242] width 12 height 12
click at [459, 169] on span at bounding box center [461, 169] width 8 height 13
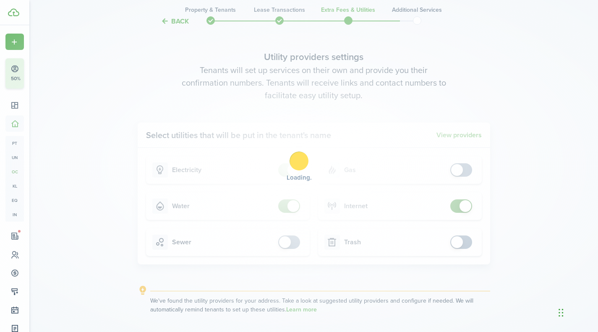
click at [459, 169] on div "Loading" at bounding box center [299, 166] width 598 height 332
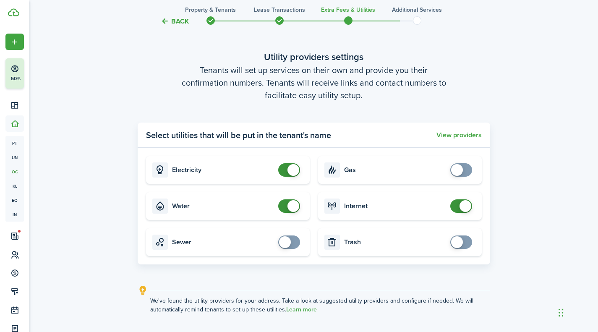
checkbox input "true"
click at [459, 169] on span at bounding box center [457, 170] width 12 height 12
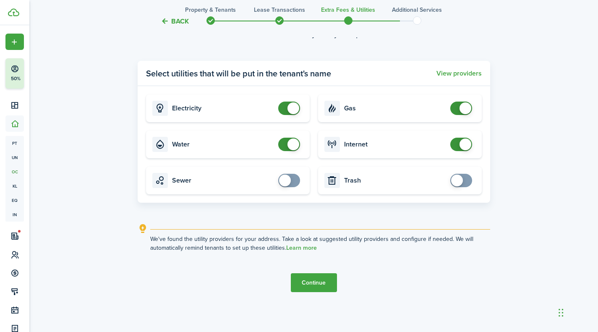
scroll to position [1002, 0]
click at [327, 277] on button "Continue" at bounding box center [314, 282] width 46 height 19
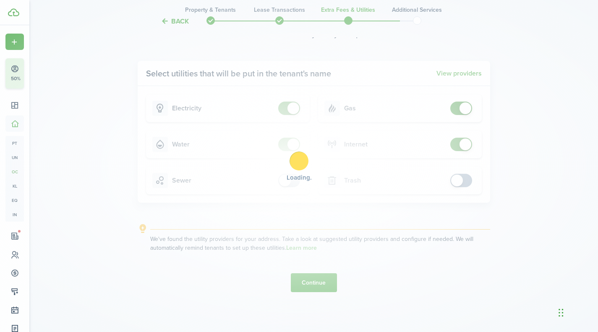
scroll to position [0, 0]
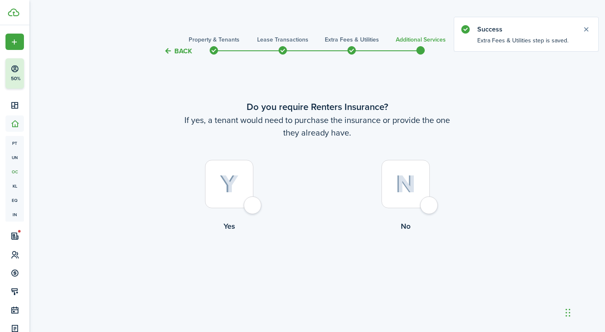
click at [428, 205] on div at bounding box center [405, 184] width 48 height 48
radio input "true"
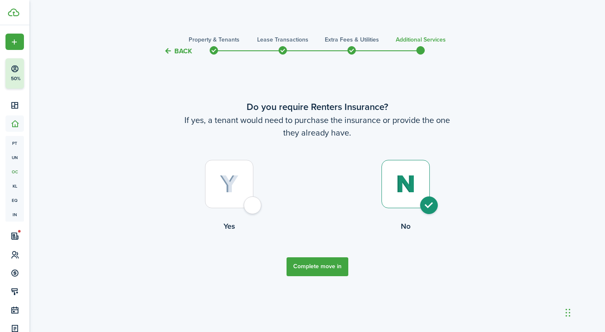
click at [310, 262] on button "Complete move in" at bounding box center [317, 266] width 62 height 19
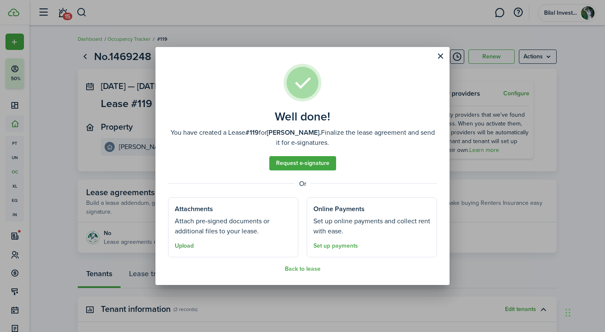
click at [184, 248] on button "Upload" at bounding box center [184, 246] width 19 height 7
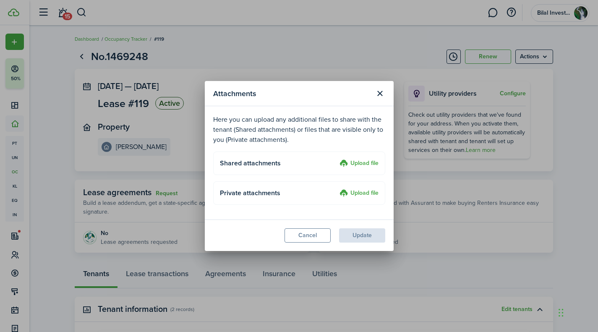
click at [352, 194] on label "Upload file" at bounding box center [359, 194] width 39 height 10
click at [337, 189] on input "Upload file" at bounding box center [337, 189] width 0 height 0
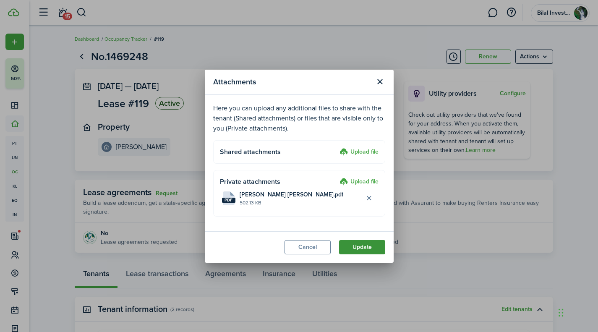
click at [364, 242] on button "Update" at bounding box center [362, 247] width 46 height 14
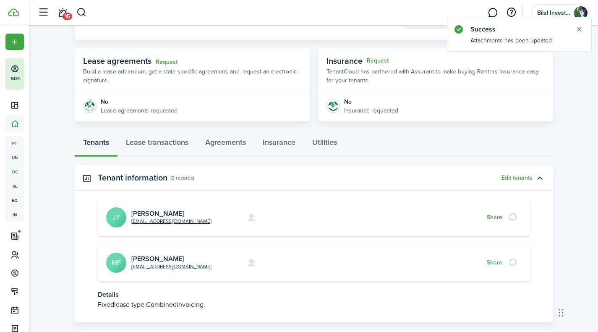
scroll to position [178, 0]
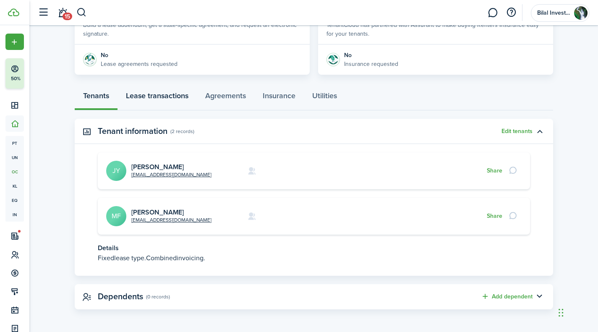
click at [151, 95] on link "Lease transactions" at bounding box center [157, 97] width 79 height 25
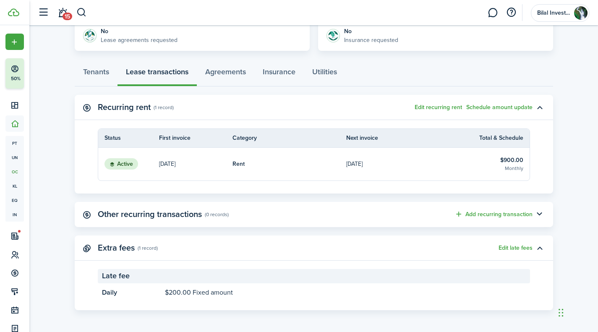
scroll to position [129, 0]
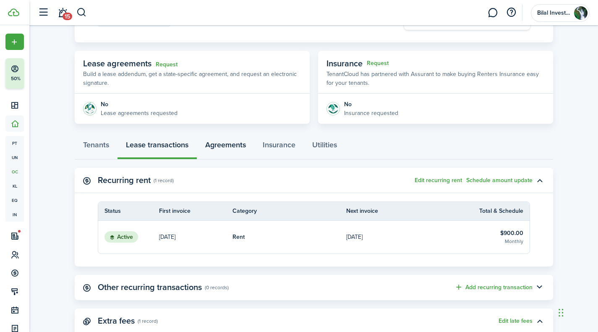
click at [218, 141] on link "Agreements" at bounding box center [226, 146] width 58 height 25
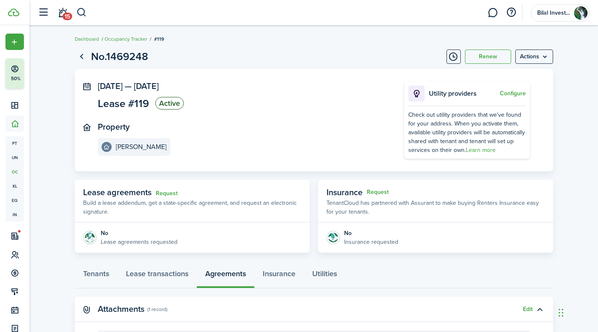
scroll to position [127, 0]
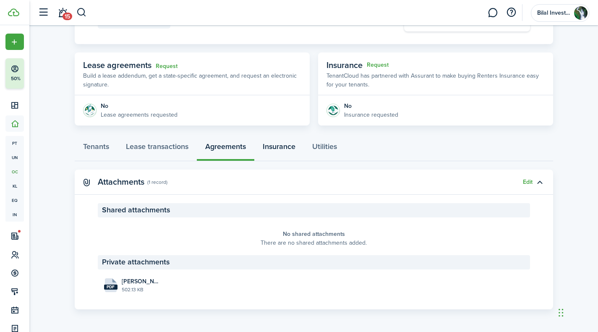
click at [278, 145] on link "Insurance" at bounding box center [279, 148] width 50 height 25
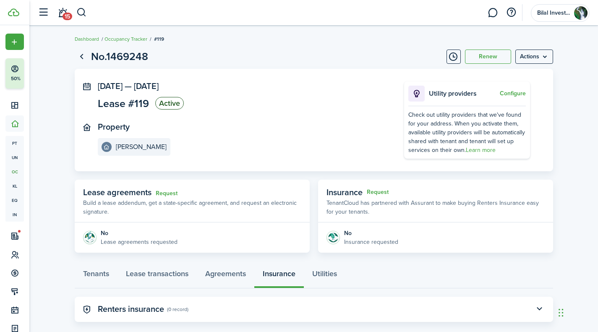
scroll to position [13, 0]
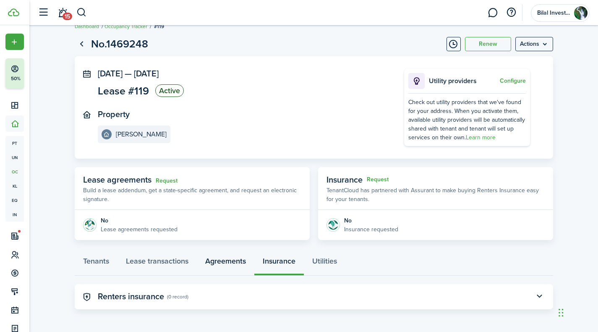
click at [233, 255] on link "Agreements" at bounding box center [226, 263] width 58 height 25
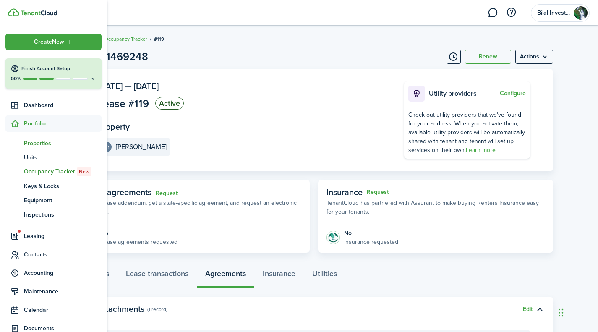
click at [39, 142] on span "Properties" at bounding box center [63, 143] width 78 height 9
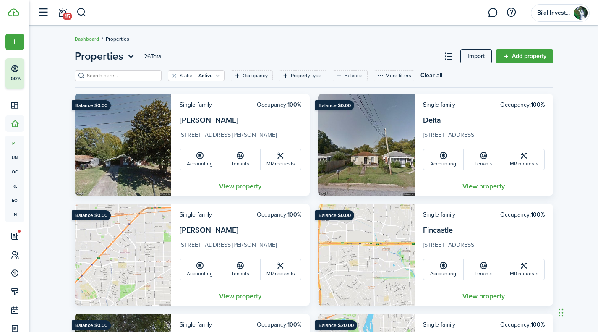
click at [107, 72] on input "search" at bounding box center [122, 76] width 74 height 8
type input "[PERSON_NAME]"
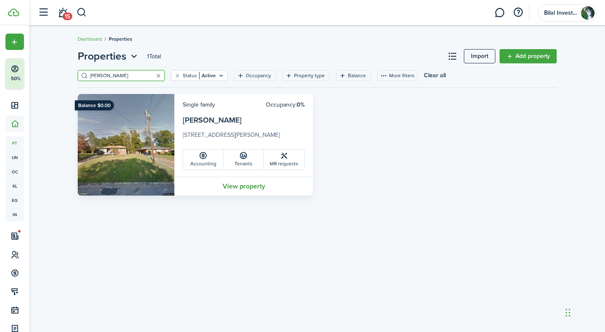
click at [214, 184] on link "View property" at bounding box center [243, 186] width 139 height 19
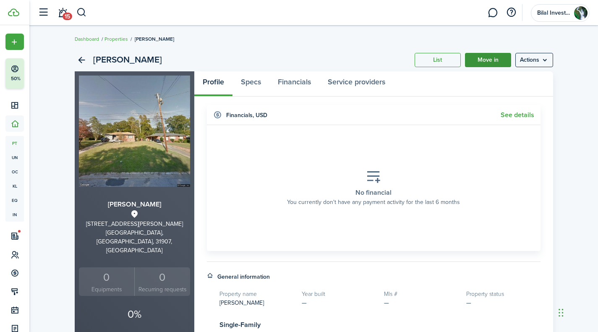
click at [486, 66] on link "Move in" at bounding box center [488, 60] width 46 height 14
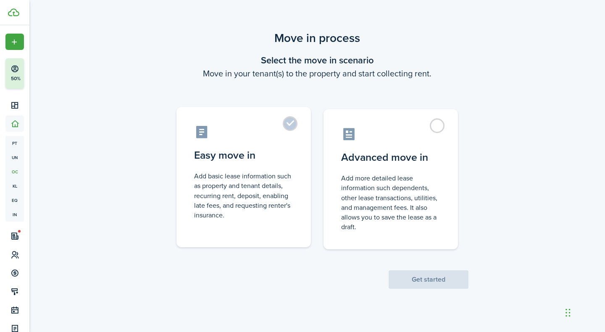
click at [298, 127] on label "Easy move in Add basic lease information such as property and tenant details, r…" at bounding box center [243, 177] width 134 height 140
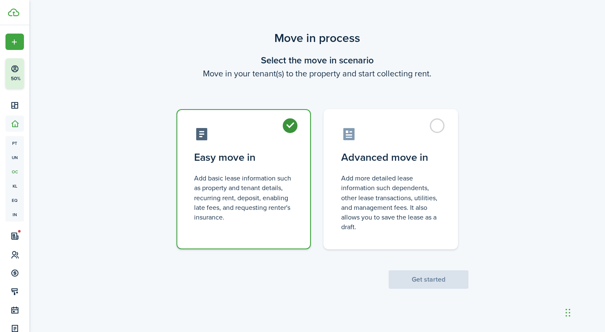
radio input "true"
click at [416, 281] on button "Get started" at bounding box center [428, 279] width 80 height 18
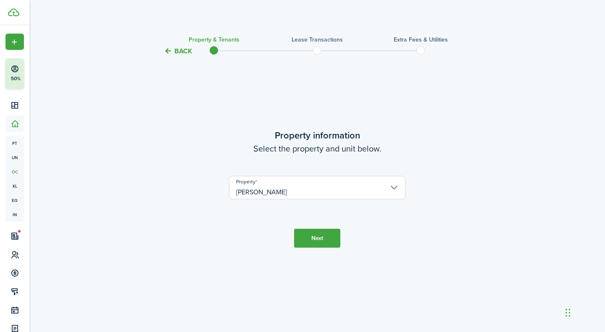
click at [298, 187] on input "[PERSON_NAME]" at bounding box center [317, 188] width 176 height 24
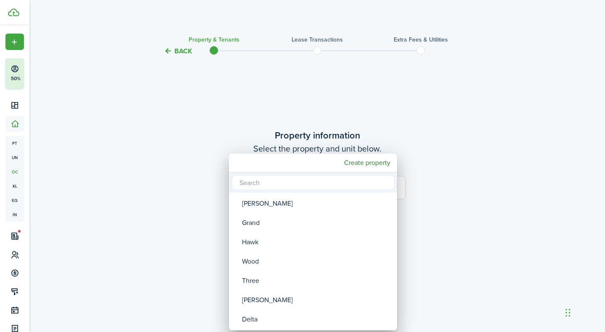
click at [496, 163] on div at bounding box center [302, 166] width 739 height 467
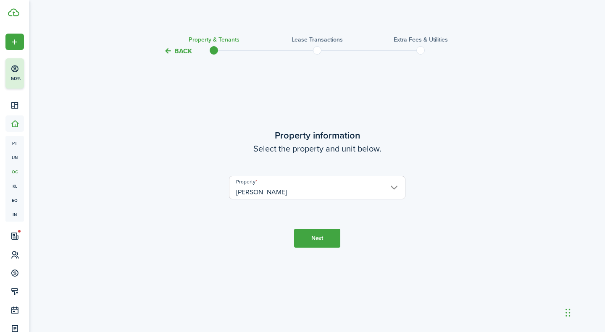
click at [315, 238] on button "Next" at bounding box center [317, 238] width 46 height 19
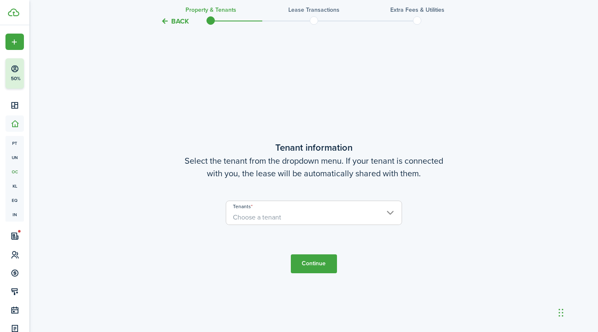
scroll to position [276, 0]
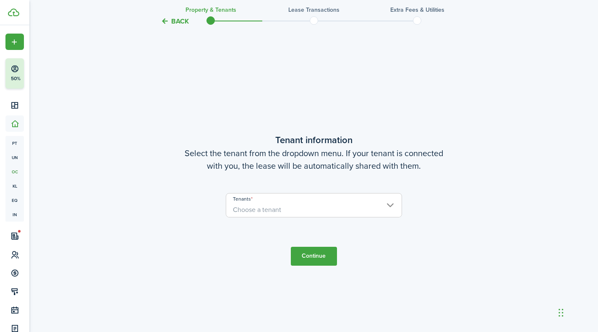
click at [365, 202] on input "Tenants" at bounding box center [314, 199] width 176 height 10
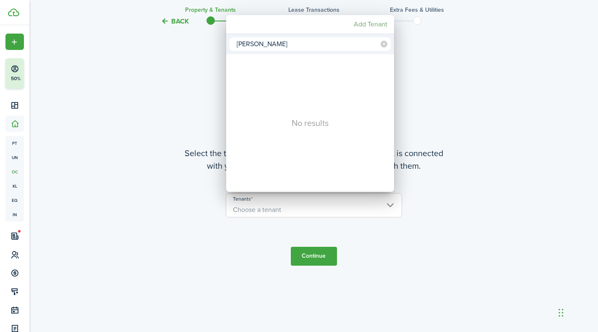
type input "[PERSON_NAME]"
click at [370, 23] on mbsc-button "Add Tenant" at bounding box center [371, 24] width 40 height 15
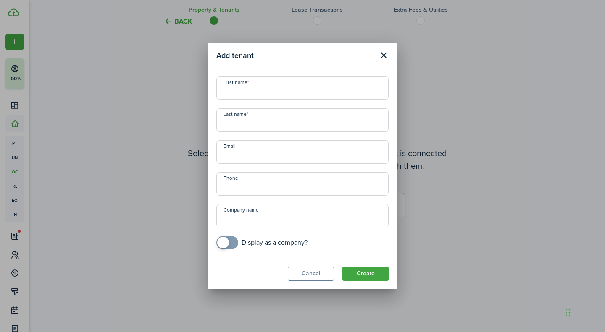
click at [273, 81] on input "First name" at bounding box center [302, 88] width 172 height 24
type input "[PERSON_NAME]"
type input "Griffins"
click at [249, 160] on input "Email" at bounding box center [302, 152] width 172 height 24
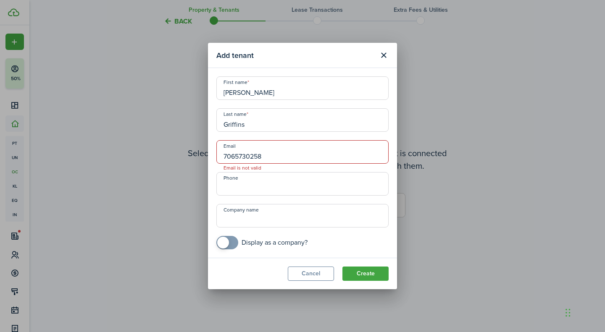
type input "7065730258"
click at [237, 177] on input "+1" at bounding box center [302, 184] width 172 height 24
type input "[PHONE_NUMBER]"
click at [265, 160] on input "7065730258" at bounding box center [302, 152] width 172 height 24
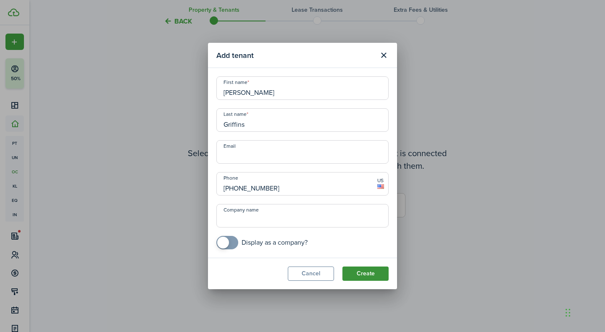
click at [370, 272] on button "Create" at bounding box center [365, 274] width 46 height 14
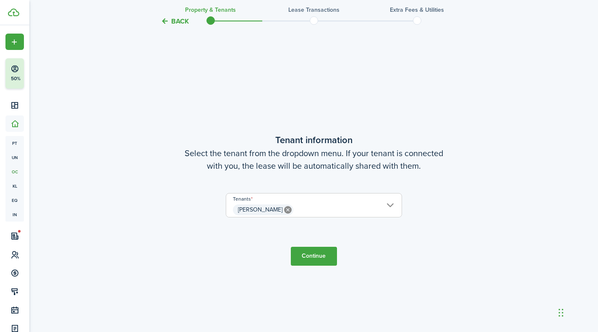
click at [6, 63] on button "Finish Account Setup 50%" at bounding box center [40, 73] width 70 height 30
click at [325, 260] on button "Continue" at bounding box center [314, 256] width 46 height 19
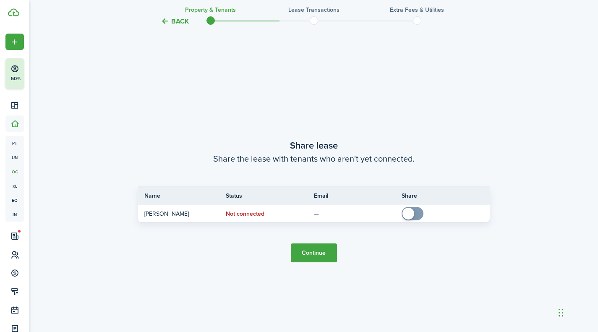
scroll to position [608, 0]
click at [322, 248] on button "Continue" at bounding box center [314, 251] width 46 height 19
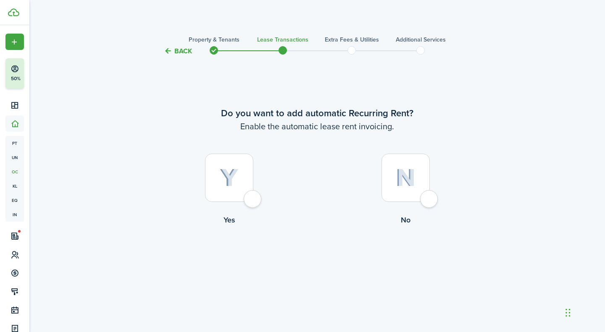
click at [252, 202] on div at bounding box center [229, 178] width 48 height 48
radio input "true"
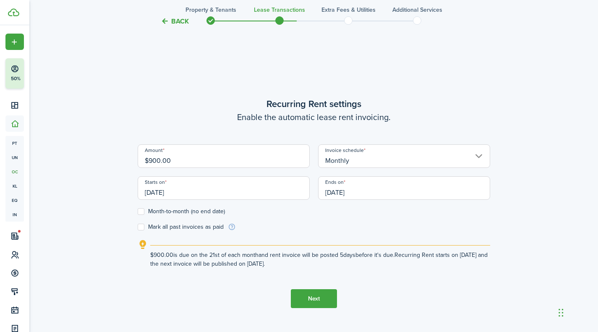
scroll to position [276, 0]
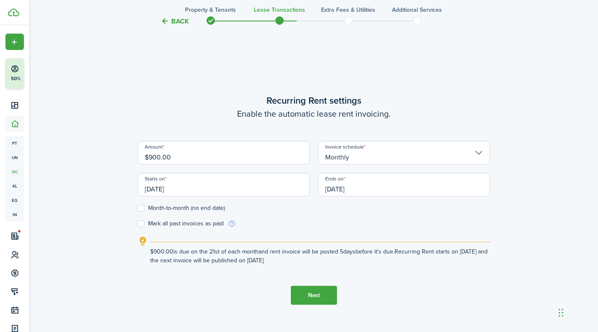
click at [201, 209] on label "Month-to-month (no end date)" at bounding box center [181, 208] width 87 height 7
click at [138, 209] on input "Month-to-month (no end date)" at bounding box center [137, 208] width 0 height 0
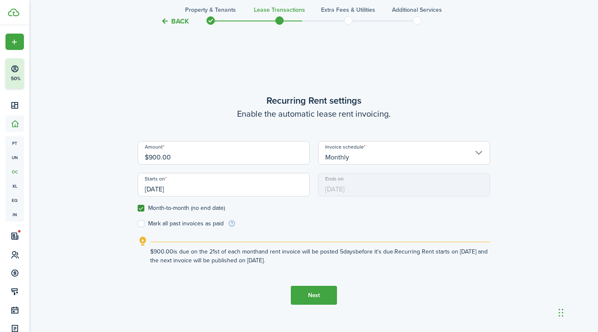
click at [186, 205] on label "Month-to-month (no end date)" at bounding box center [181, 208] width 87 height 7
click at [138, 208] on input "Month-to-month (no end date)" at bounding box center [137, 208] width 0 height 0
checkbox input "false"
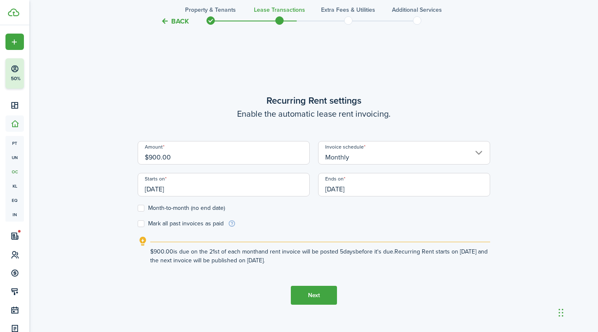
click at [183, 187] on input "[DATE]" at bounding box center [224, 185] width 172 height 24
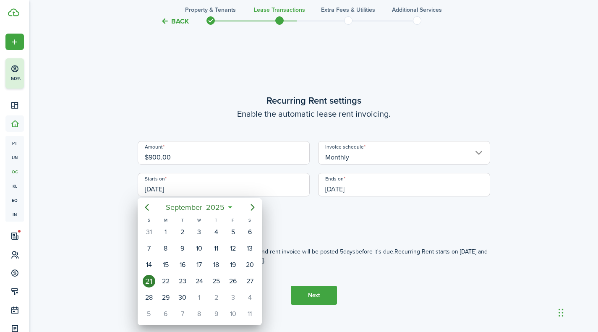
click at [160, 190] on div at bounding box center [299, 166] width 733 height 467
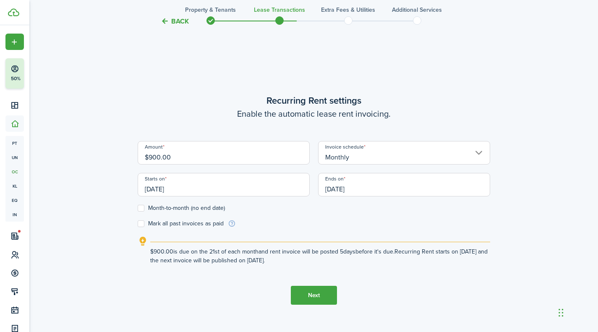
click at [160, 190] on input "[DATE]" at bounding box center [224, 185] width 172 height 24
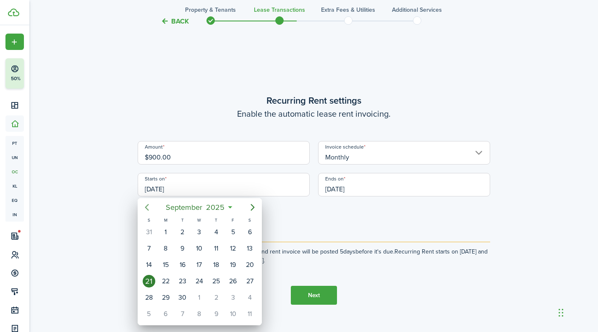
click at [153, 202] on mbsc-button "Previous page" at bounding box center [147, 207] width 17 height 17
click at [147, 205] on icon "Previous page" at bounding box center [147, 207] width 10 height 10
click at [178, 264] on div "15" at bounding box center [182, 265] width 13 height 13
type input "[DATE]"
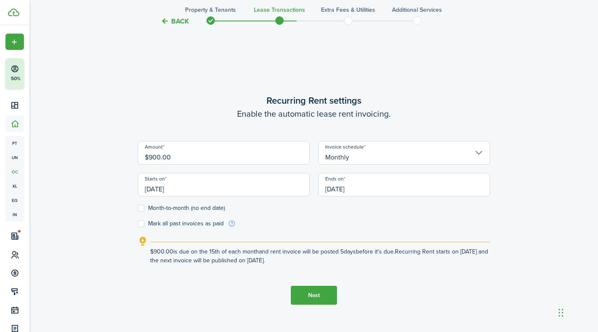
click at [332, 191] on input "[DATE]" at bounding box center [404, 185] width 172 height 24
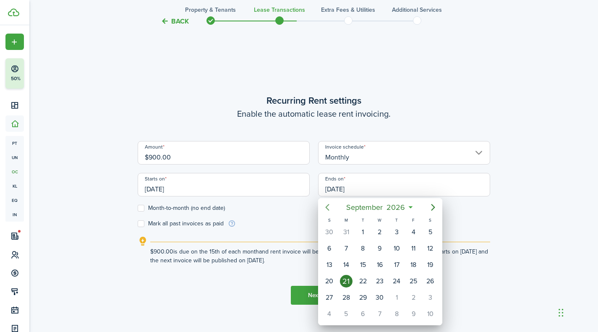
click at [328, 206] on icon "Previous page" at bounding box center [328, 207] width 10 height 10
click at [358, 267] on div "14" at bounding box center [363, 265] width 13 height 13
type input "[DATE]"
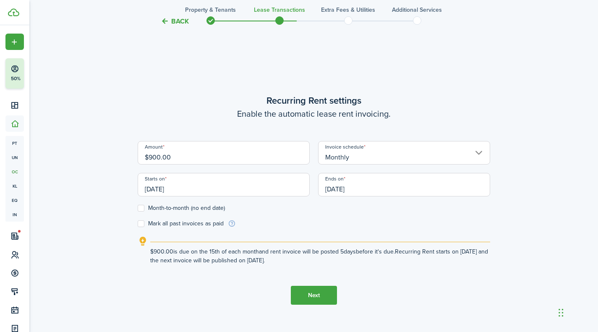
click at [303, 298] on button "Next" at bounding box center [314, 295] width 46 height 19
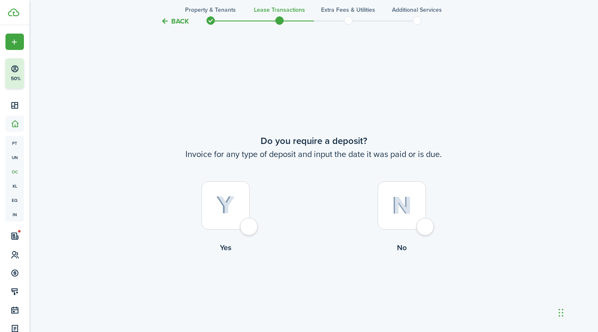
scroll to position [608, 0]
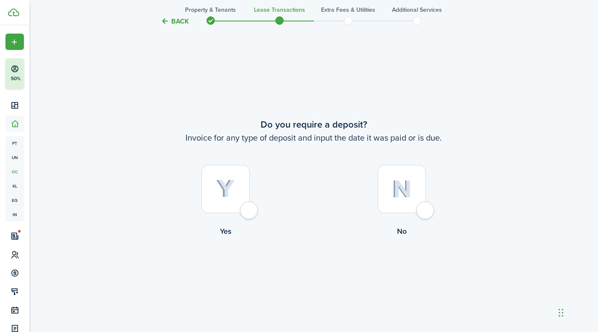
click at [242, 206] on div at bounding box center [226, 189] width 48 height 48
radio input "true"
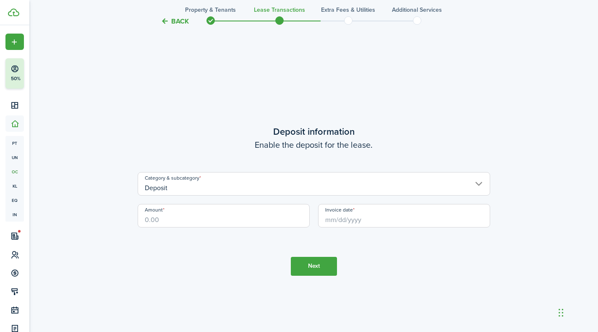
scroll to position [940, 0]
click at [191, 200] on div "Category & subcategory Deposit" at bounding box center [314, 187] width 361 height 32
click at [171, 215] on input "Amount" at bounding box center [224, 215] width 172 height 24
click at [337, 223] on input "Invoice date" at bounding box center [404, 215] width 172 height 24
type input "$900.00"
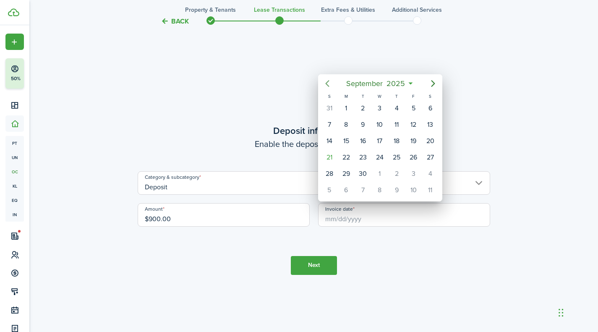
click at [332, 82] on icon "Previous page" at bounding box center [328, 84] width 10 height 10
click at [329, 80] on icon "Previous page" at bounding box center [328, 84] width 10 height 10
click at [412, 155] on div "25" at bounding box center [413, 157] width 13 height 13
type input "[DATE]"
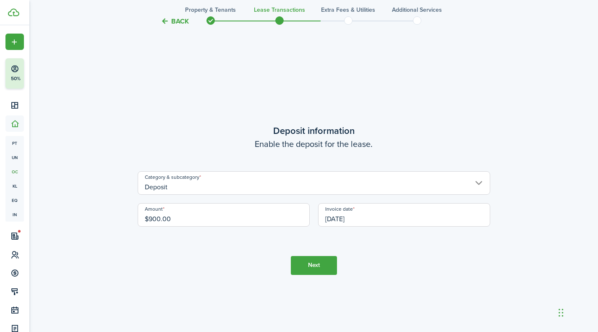
click at [307, 266] on button "Next" at bounding box center [314, 265] width 46 height 19
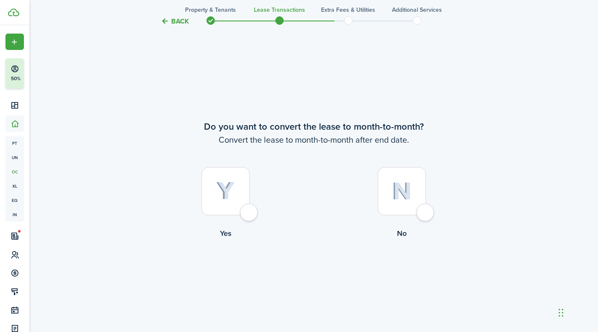
scroll to position [1272, 0]
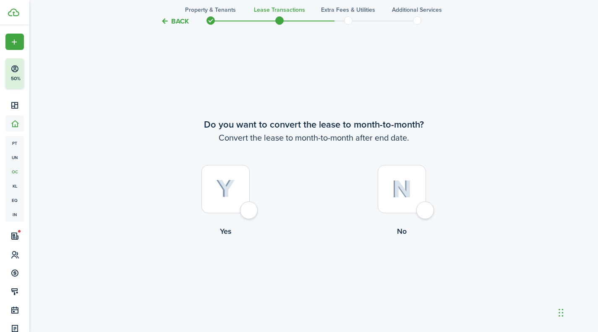
click at [247, 212] on div at bounding box center [226, 189] width 48 height 48
radio input "true"
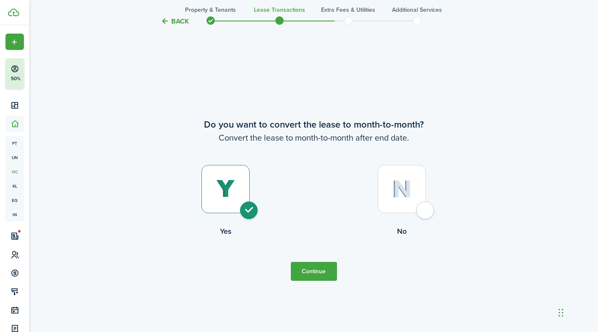
click at [320, 270] on button "Continue" at bounding box center [314, 271] width 46 height 19
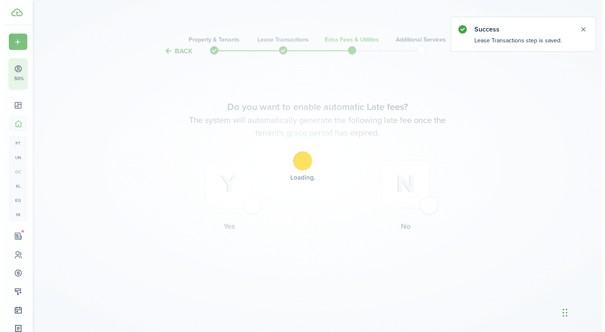
scroll to position [0, 0]
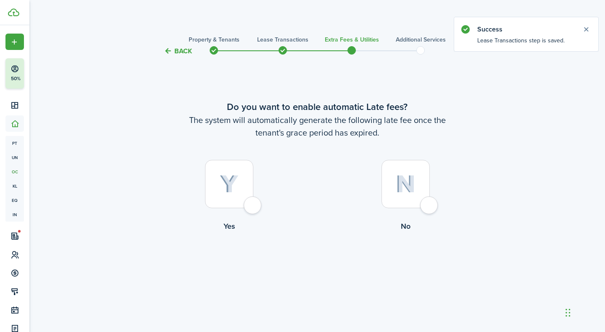
click at [253, 203] on div at bounding box center [229, 184] width 48 height 48
radio input "true"
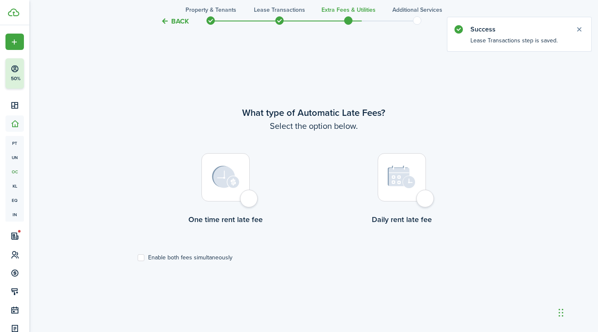
scroll to position [276, 0]
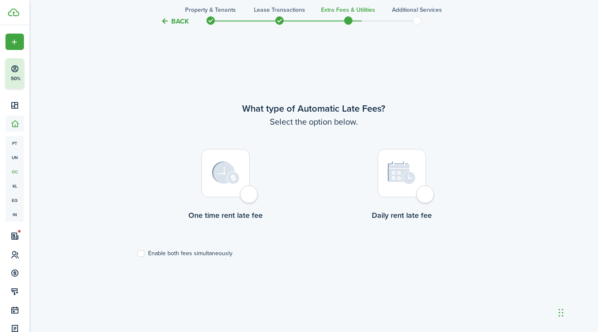
click at [250, 197] on div at bounding box center [226, 173] width 48 height 48
radio input "true"
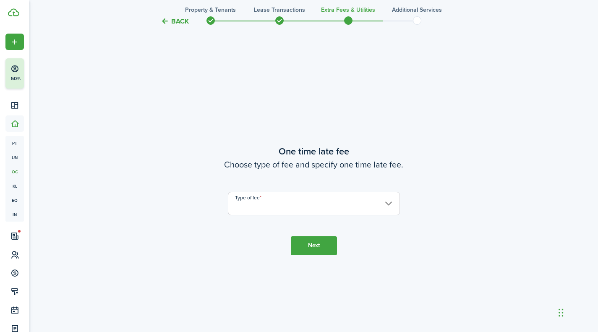
scroll to position [608, 0]
click at [258, 206] on input "Type of fee" at bounding box center [314, 203] width 172 height 24
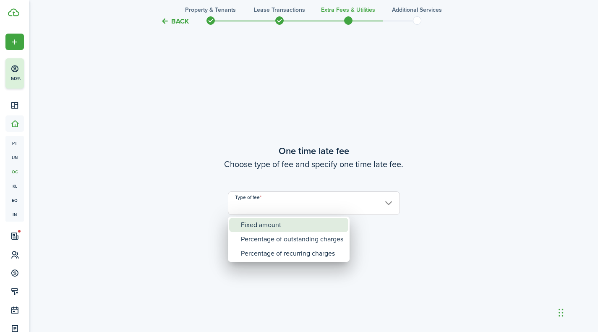
click at [272, 228] on div "Fixed amount" at bounding box center [292, 225] width 102 height 14
type input "Fixed amount"
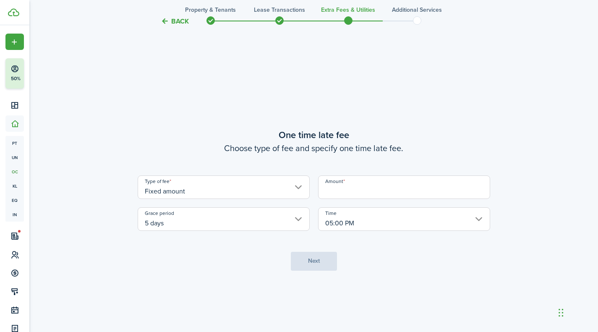
click at [171, 18] on button "Back" at bounding box center [175, 21] width 28 height 9
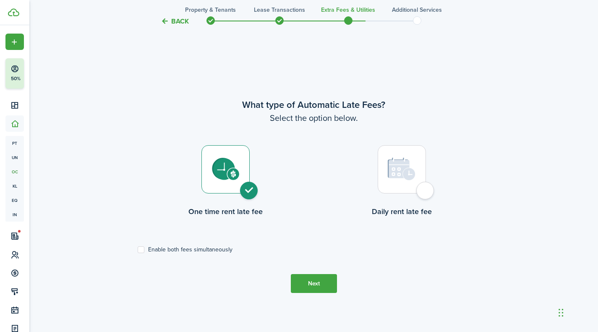
scroll to position [276, 0]
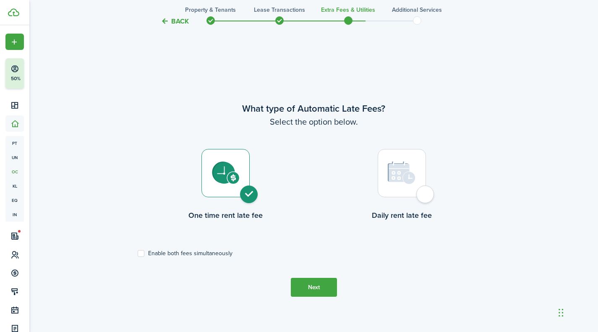
click at [415, 190] on div at bounding box center [402, 173] width 48 height 48
radio input "false"
radio input "true"
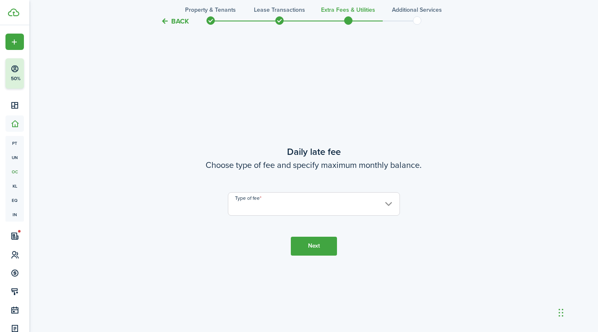
scroll to position [608, 0]
click at [177, 27] on tc-wizard-header "Back Property & Tenants Lease Transactions Extra fees & Utilities Additional Se…" at bounding box center [313, 19] width 365 height 38
click at [177, 24] on button "Back" at bounding box center [175, 21] width 28 height 9
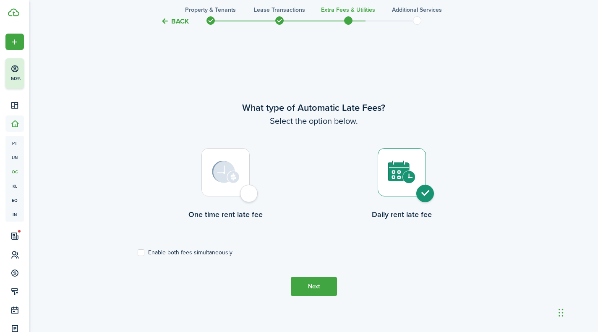
scroll to position [276, 0]
click at [196, 254] on label "Enable both fees simultaneously" at bounding box center [185, 253] width 95 height 7
click at [138, 254] on input "Enable both fees simultaneously" at bounding box center [137, 254] width 0 height 0
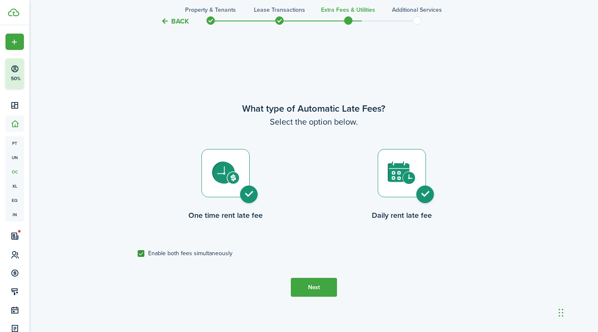
click at [228, 187] on div at bounding box center [226, 173] width 48 height 48
click at [250, 191] on div at bounding box center [226, 173] width 48 height 48
click at [141, 252] on label "Enable both fees simultaneously" at bounding box center [185, 253] width 95 height 7
click at [138, 254] on input "Enable both fees simultaneously" at bounding box center [137, 254] width 0 height 0
checkbox input "false"
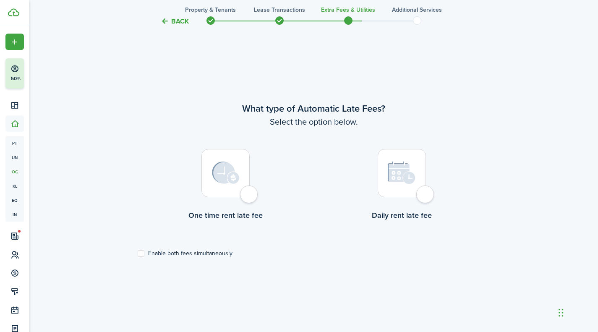
click at [235, 200] on label "One time rent late fee" at bounding box center [226, 187] width 176 height 76
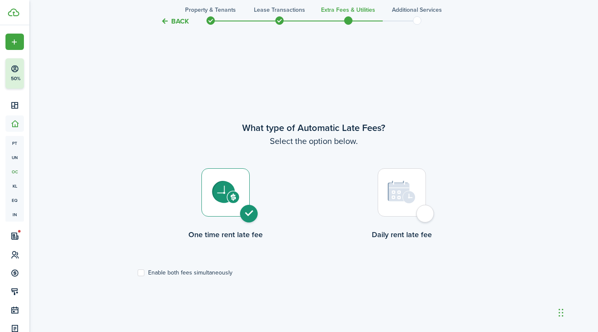
click at [418, 217] on div at bounding box center [402, 192] width 48 height 48
radio input "false"
radio input "true"
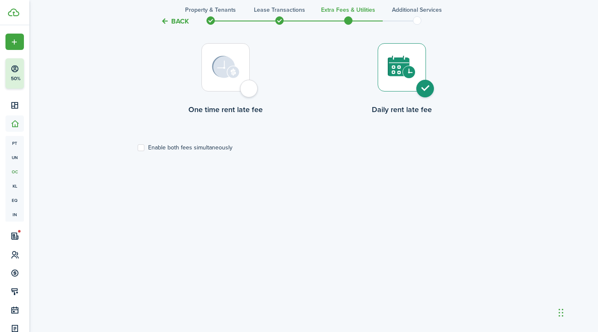
click at [155, 144] on label "Enable both fees simultaneously" at bounding box center [185, 147] width 95 height 7
click at [138, 148] on input "Enable both fees simultaneously" at bounding box center [137, 148] width 0 height 0
checkbox input "true"
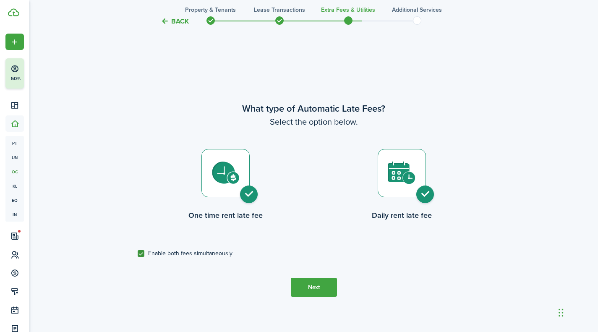
click at [300, 288] on button "Next" at bounding box center [314, 287] width 46 height 19
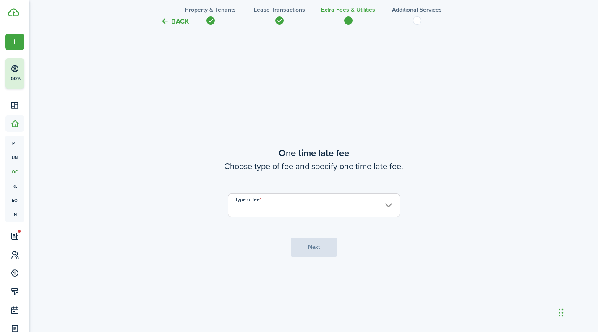
scroll to position [608, 0]
click at [275, 207] on input "Type of fee" at bounding box center [314, 203] width 172 height 24
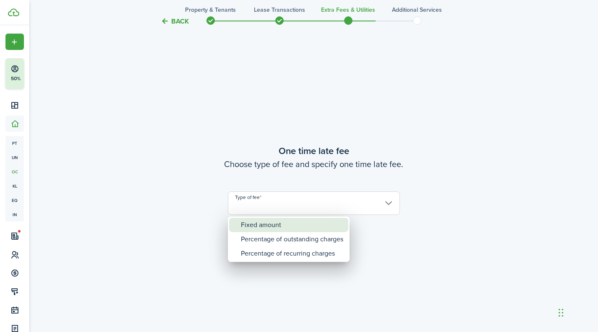
click at [265, 225] on div "Fixed amount" at bounding box center [292, 225] width 102 height 14
type input "Fixed amount"
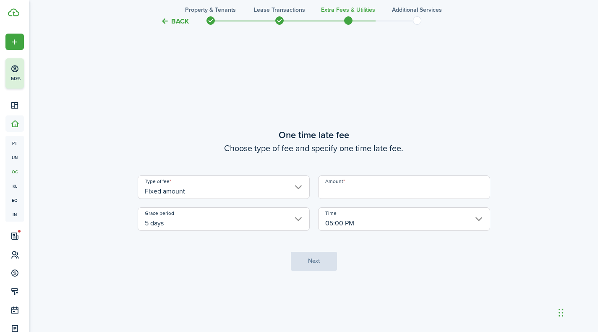
click at [347, 195] on input "Amount" at bounding box center [404, 188] width 172 height 24
click at [346, 220] on input "05:00 PM" at bounding box center [404, 219] width 172 height 24
type input "$100.00"
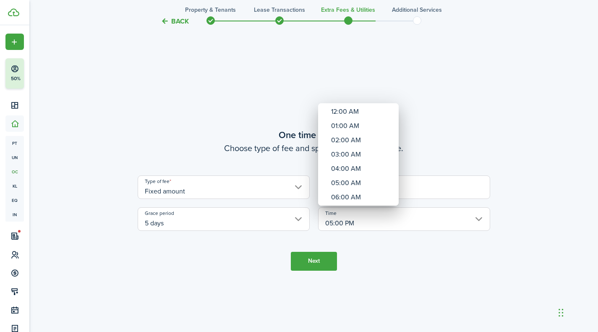
click at [258, 257] on div at bounding box center [299, 166] width 733 height 467
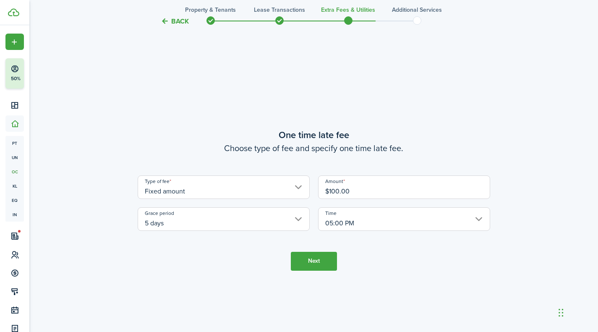
click at [310, 258] on button "Next" at bounding box center [314, 261] width 46 height 19
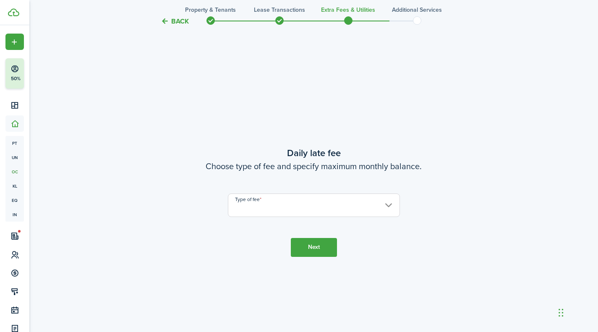
scroll to position [940, 0]
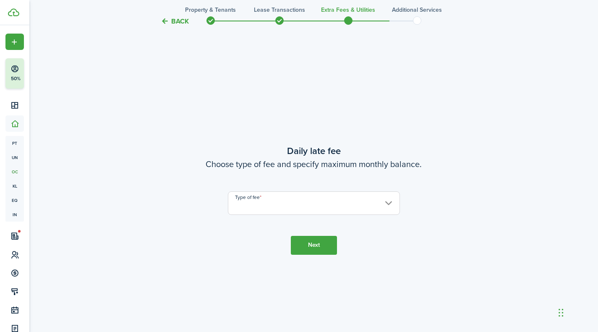
click at [312, 196] on input "Type of fee" at bounding box center [314, 203] width 172 height 24
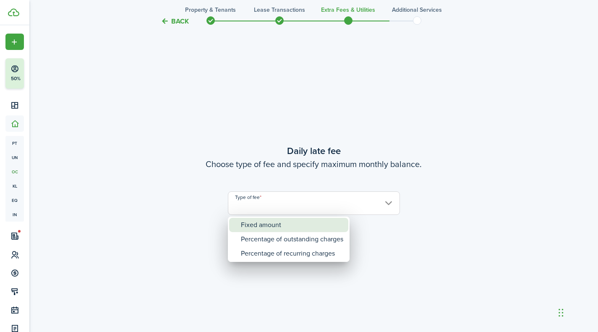
click at [267, 226] on div "Fixed amount" at bounding box center [292, 225] width 102 height 14
type input "Fixed amount"
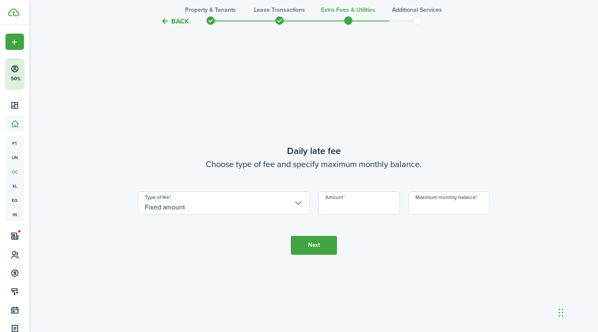
click at [352, 202] on input "Amount" at bounding box center [359, 203] width 82 height 24
click at [431, 208] on input "Maximum monthly balance" at bounding box center [450, 203] width 82 height 24
type input "$1,100.00"
click at [353, 207] on input "Amount" at bounding box center [359, 203] width 82 height 24
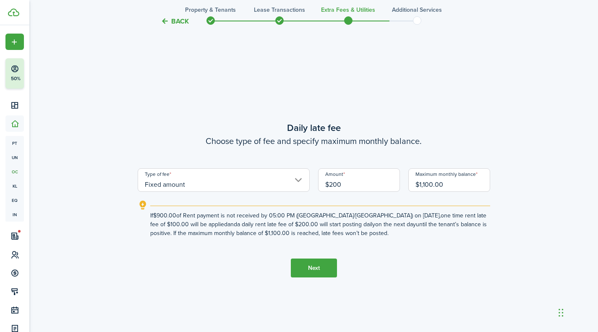
type input "$200.00"
click at [205, 219] on explanation-description "If $900.00 of Rent payment is not received by 05:00 PM (America/[GEOGRAPHIC_DAT…" at bounding box center [320, 224] width 340 height 26
click at [171, 28] on tc-wizard-header "Back Property & Tenants Lease Transactions Extra fees & Utilities Additional Se…" at bounding box center [313, 19] width 365 height 38
click at [173, 24] on button "Back" at bounding box center [175, 21] width 28 height 9
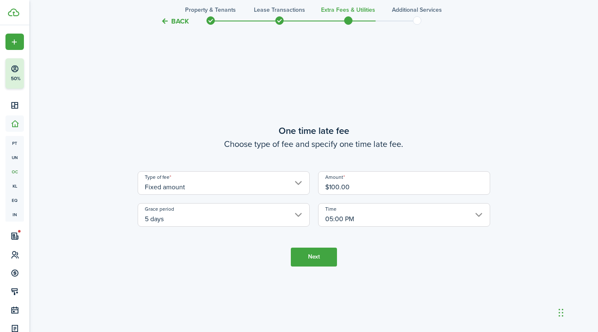
scroll to position [608, 0]
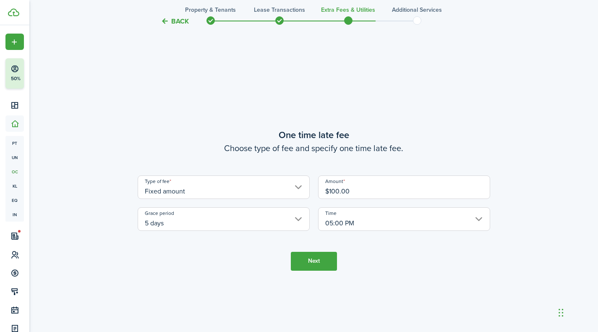
click at [174, 18] on button "Back" at bounding box center [175, 21] width 28 height 9
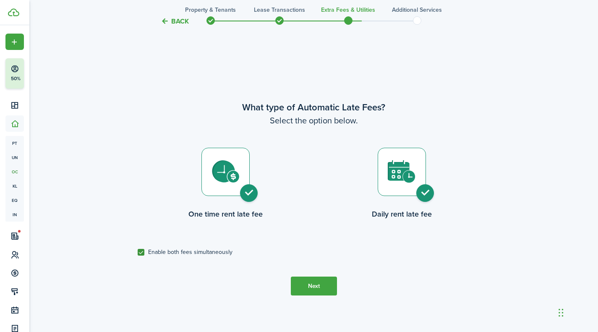
scroll to position [276, 0]
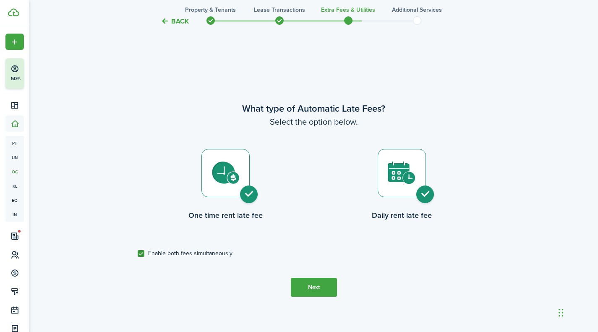
click at [143, 251] on label "Enable both fees simultaneously" at bounding box center [185, 253] width 95 height 7
click at [138, 254] on input "Enable both fees simultaneously" at bounding box center [137, 254] width 0 height 0
checkbox input "false"
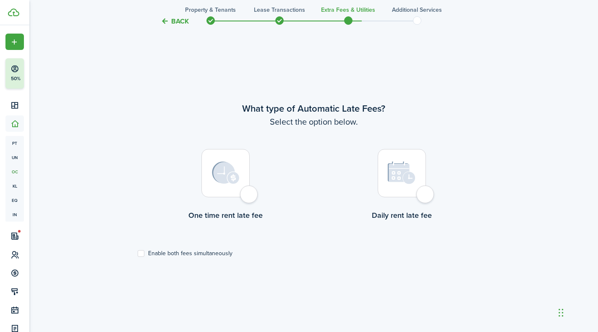
click at [426, 195] on div at bounding box center [402, 173] width 48 height 48
radio input "true"
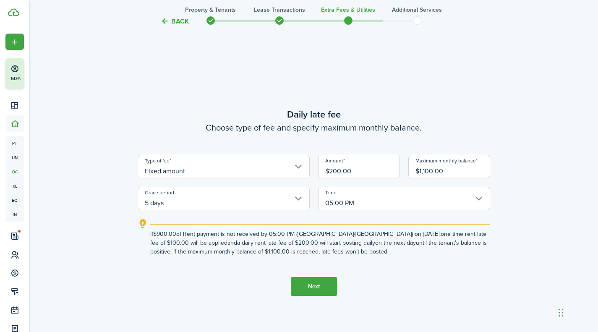
scroll to position [608, 0]
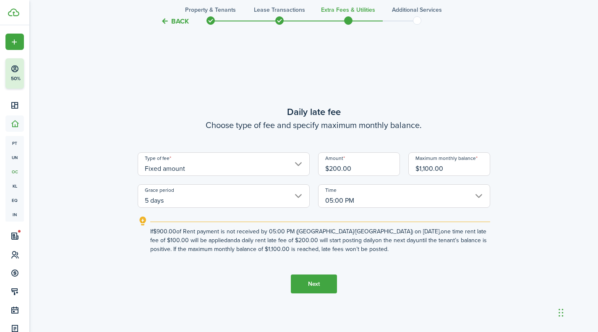
click at [180, 199] on input "5 days" at bounding box center [224, 196] width 172 height 24
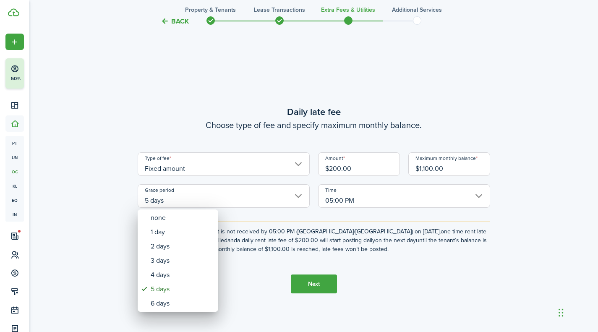
click at [283, 236] on div at bounding box center [299, 166] width 733 height 467
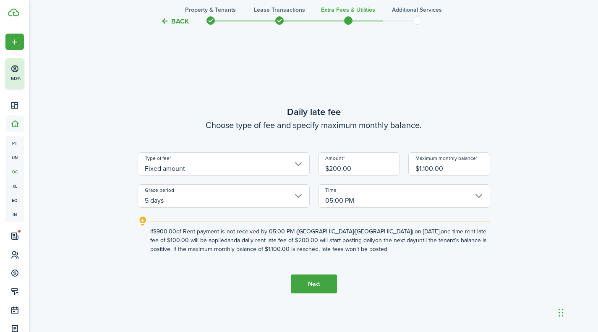
click at [178, 19] on button "Back" at bounding box center [175, 21] width 28 height 9
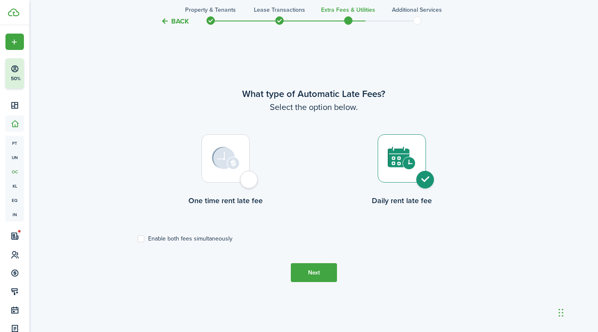
scroll to position [276, 0]
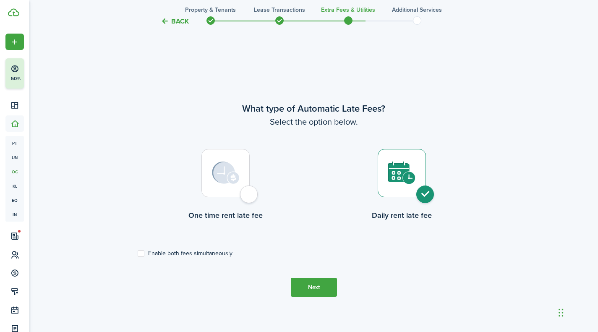
click at [178, 19] on button "Back" at bounding box center [175, 21] width 28 height 9
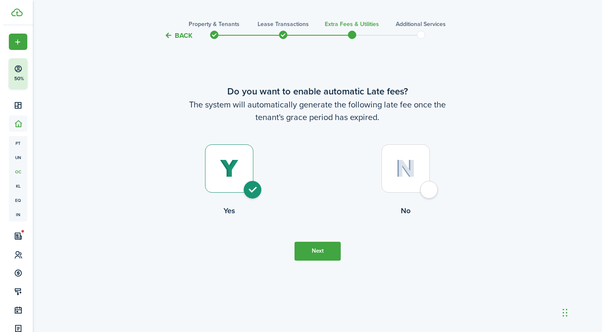
scroll to position [0, 0]
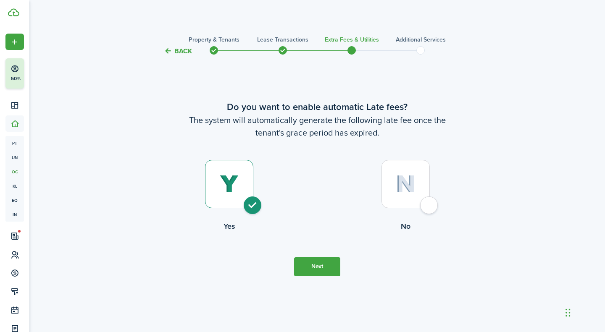
click at [178, 19] on dashboard-content "Back Property & Tenants Lease Transactions Extra fees & Utilities Additional Se…" at bounding box center [316, 166] width 575 height 332
click at [177, 41] on tc-wizard-header "Back Property & Tenants Lease Transactions Extra fees & Utilities Additional Se…" at bounding box center [316, 48] width 365 height 38
click at [175, 47] on button "Back" at bounding box center [178, 51] width 28 height 9
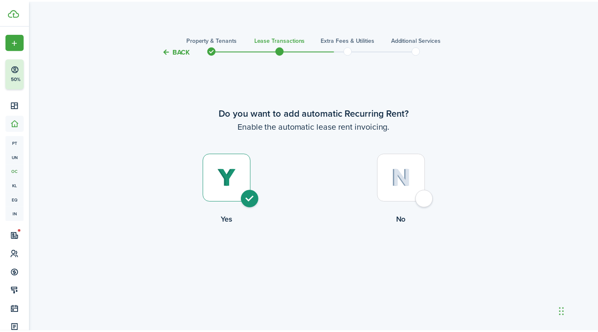
scroll to position [1272, 0]
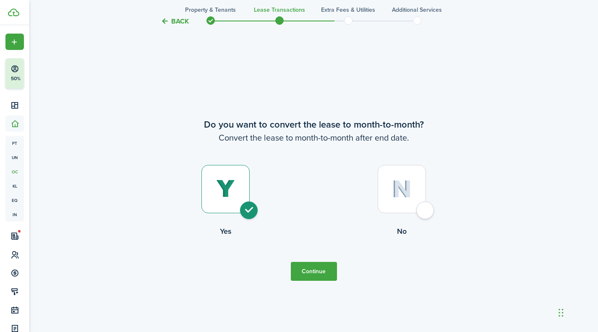
click at [177, 16] on tc-wizard-header "Back Property & Tenants Lease Transactions Extra fees & Utilities Additional Se…" at bounding box center [313, 19] width 365 height 38
click at [174, 19] on button "Back" at bounding box center [175, 21] width 28 height 9
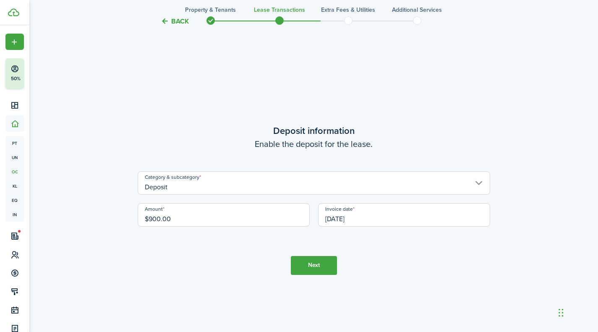
click at [174, 19] on button "Back" at bounding box center [175, 21] width 28 height 9
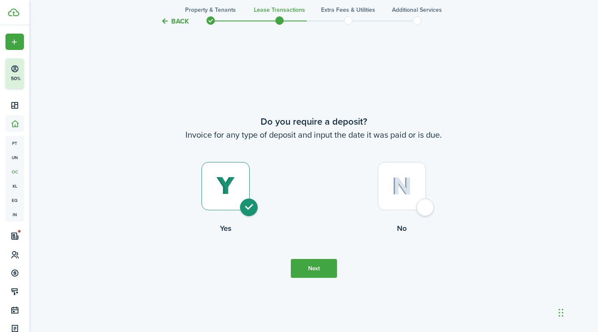
scroll to position [608, 0]
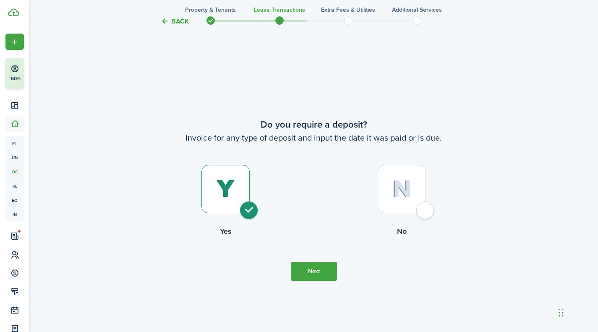
click at [176, 19] on button "Back" at bounding box center [175, 21] width 28 height 9
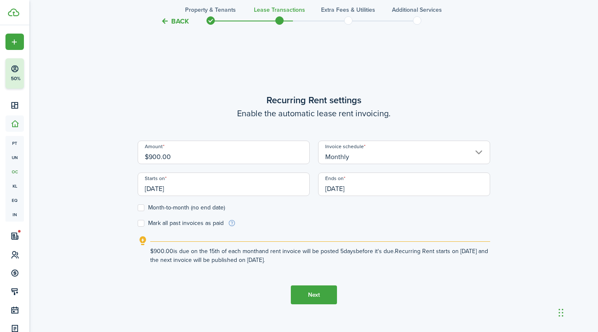
scroll to position [276, 0]
click at [144, 226] on label "Mark all past invoices as paid" at bounding box center [181, 223] width 86 height 7
click at [138, 224] on input "Mark all past invoices as paid" at bounding box center [137, 224] width 0 height 0
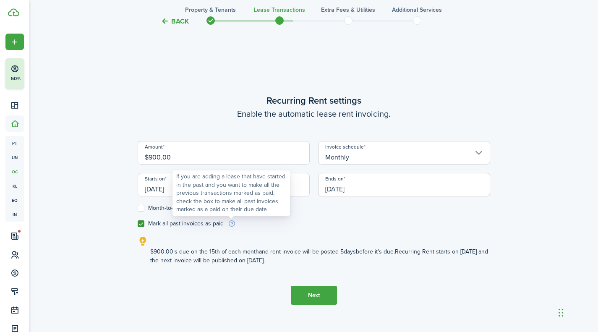
click at [230, 221] on info-icon at bounding box center [232, 224] width 8 height 8
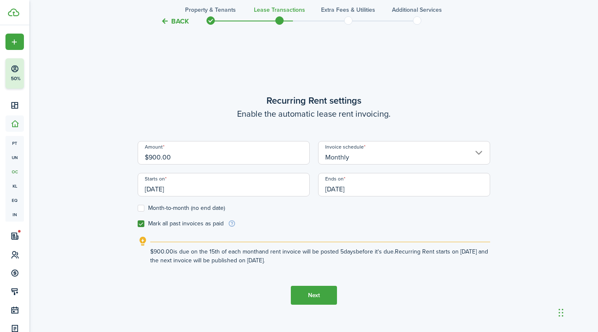
click at [142, 222] on label "Mark all past invoices as paid" at bounding box center [181, 223] width 86 height 7
click at [138, 224] on input "Mark all past invoices as paid" at bounding box center [137, 224] width 0 height 0
checkbox input "false"
click at [140, 206] on label "Month-to-month (no end date)" at bounding box center [181, 208] width 87 height 7
click at [138, 208] on input "Month-to-month (no end date)" at bounding box center [137, 208] width 0 height 0
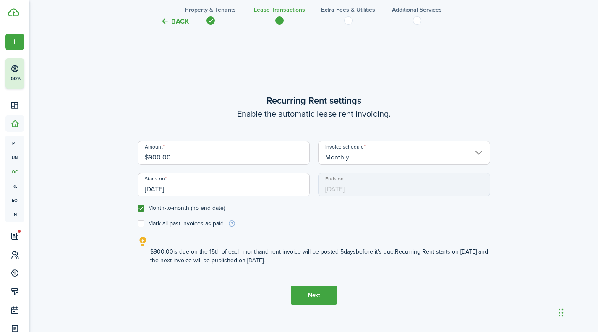
click at [140, 206] on label "Month-to-month (no end date)" at bounding box center [181, 208] width 87 height 7
click at [138, 208] on input "Month-to-month (no end date)" at bounding box center [137, 208] width 0 height 0
checkbox input "false"
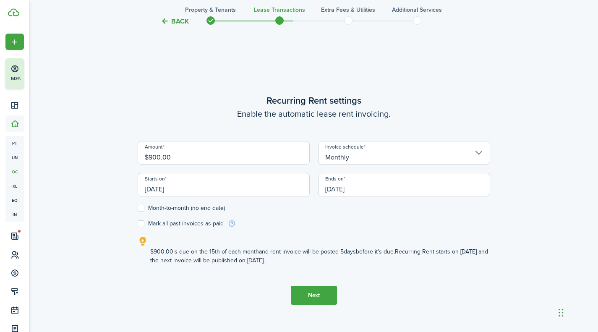
click at [160, 191] on input "[DATE]" at bounding box center [224, 185] width 172 height 24
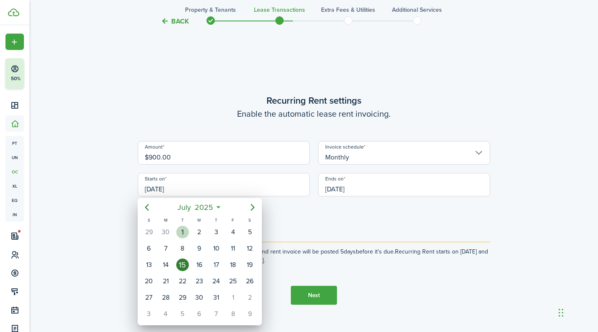
click at [181, 232] on div "1" at bounding box center [182, 232] width 13 height 13
type input "[DATE]"
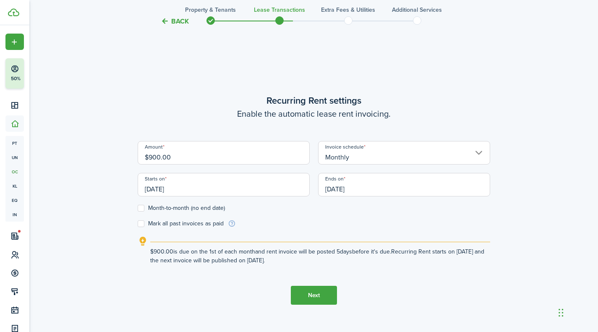
click at [323, 296] on button "Next" at bounding box center [314, 295] width 46 height 19
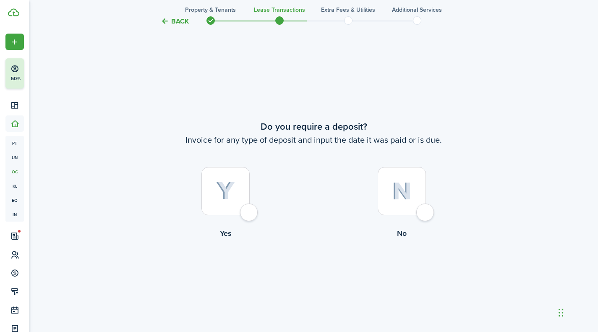
scroll to position [608, 0]
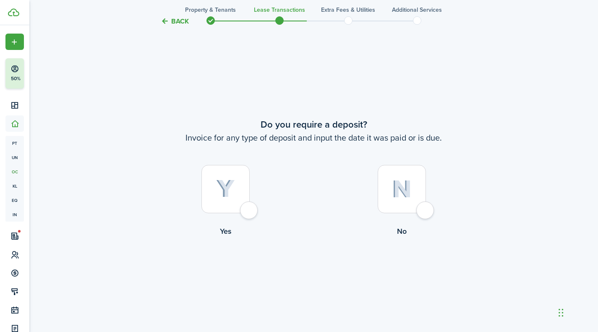
click at [181, 22] on button "Back" at bounding box center [175, 21] width 28 height 9
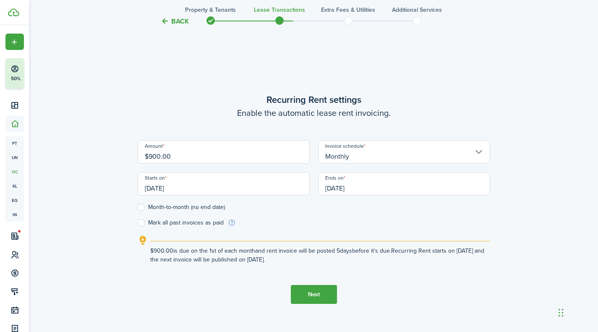
scroll to position [276, 0]
click at [142, 223] on label "Mark all past invoices as paid" at bounding box center [181, 223] width 86 height 7
click at [138, 224] on input "Mark all past invoices as paid" at bounding box center [137, 224] width 0 height 0
click at [190, 222] on label "Mark all past invoices as paid" at bounding box center [181, 223] width 86 height 7
click at [138, 224] on input "Mark all past invoices as paid" at bounding box center [137, 224] width 0 height 0
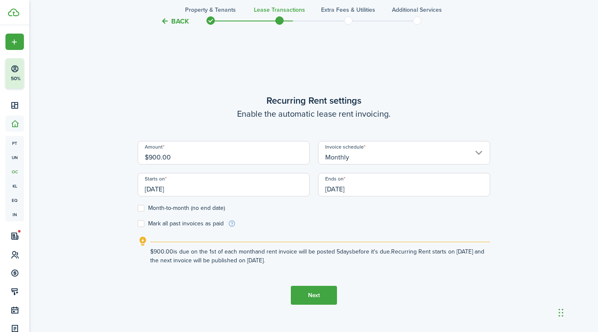
checkbox input "false"
click at [306, 298] on button "Next" at bounding box center [314, 295] width 46 height 19
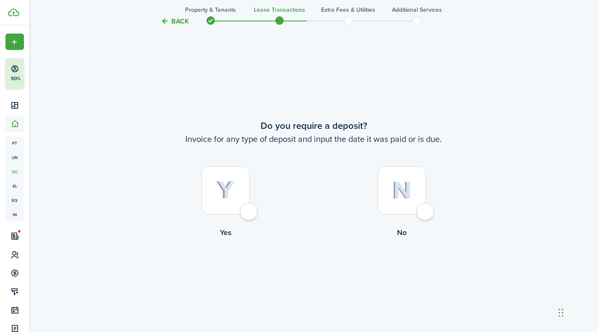
scroll to position [608, 0]
click at [249, 198] on div at bounding box center [226, 189] width 48 height 48
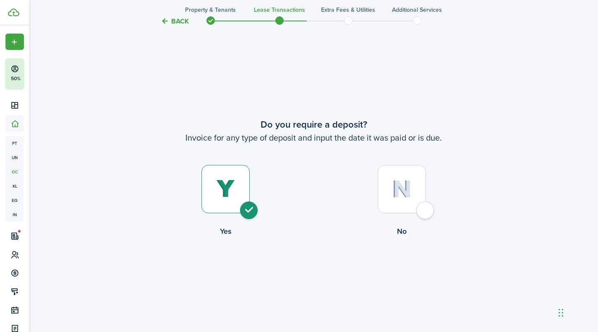
radio input "true"
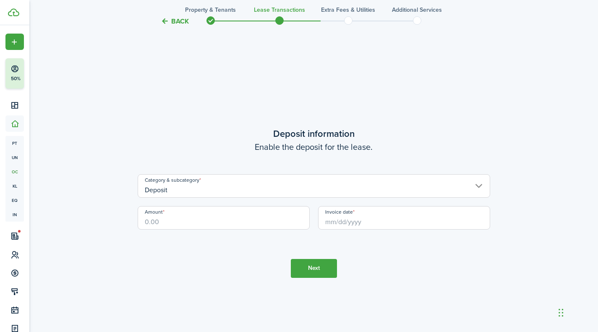
scroll to position [940, 0]
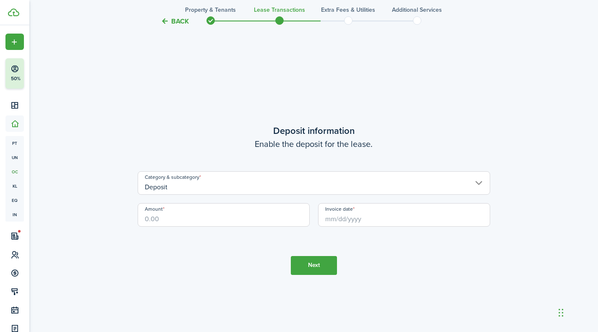
click at [195, 215] on input "Amount" at bounding box center [224, 215] width 172 height 24
click at [205, 188] on input "Deposit" at bounding box center [314, 183] width 353 height 24
type input "$900.00"
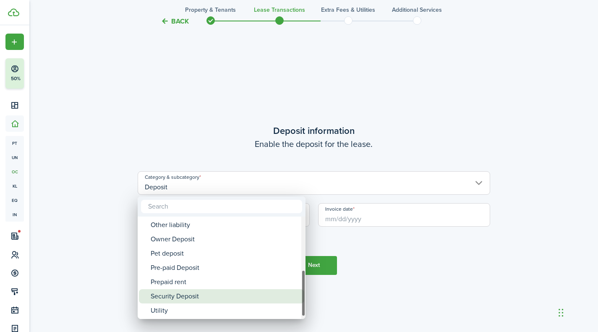
click at [185, 298] on div "Security Deposit" at bounding box center [225, 296] width 149 height 14
type input "Deposit / Security Deposit"
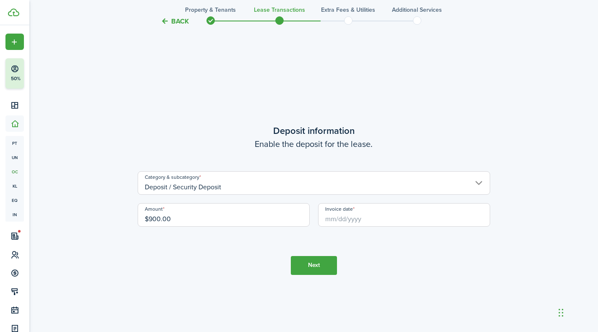
click at [344, 223] on input "Invoice date" at bounding box center [404, 215] width 172 height 24
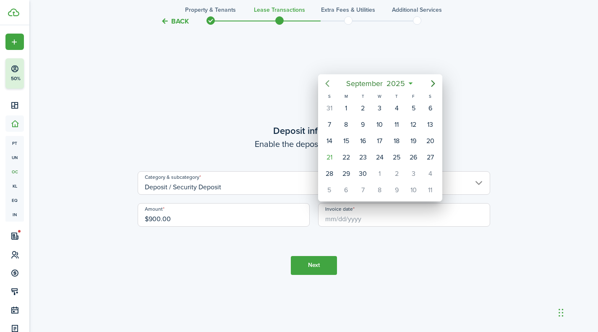
click at [327, 79] on icon "Previous page" at bounding box center [328, 84] width 10 height 10
click at [409, 161] on div "25" at bounding box center [413, 157] width 13 height 13
type input "[DATE]"
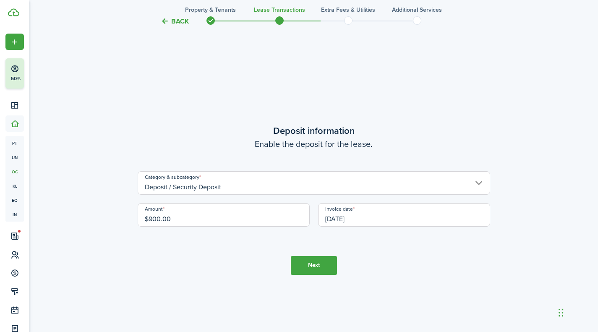
click at [323, 264] on button "Next" at bounding box center [314, 265] width 46 height 19
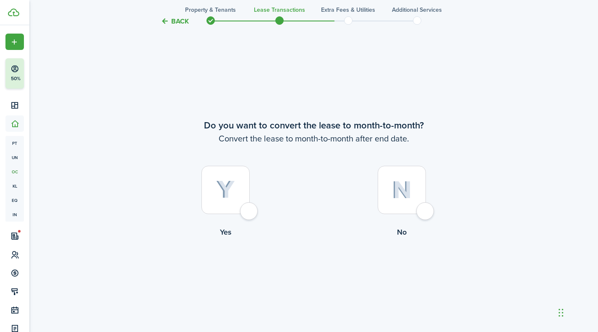
scroll to position [1272, 0]
click at [249, 202] on div at bounding box center [226, 189] width 48 height 48
radio input "true"
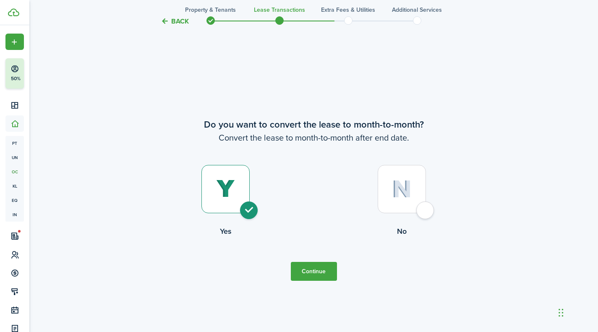
click at [304, 275] on button "Continue" at bounding box center [314, 271] width 46 height 19
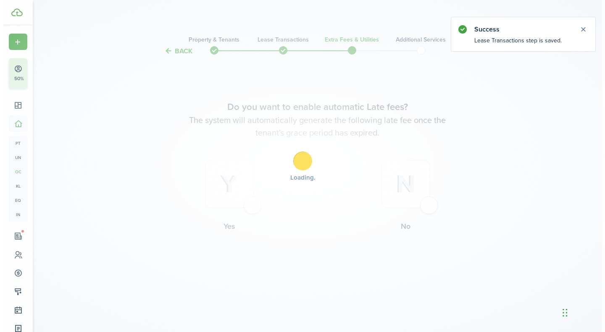
scroll to position [0, 0]
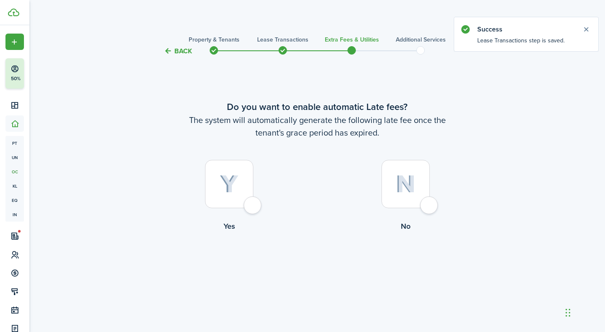
click at [253, 198] on div at bounding box center [229, 184] width 48 height 48
radio input "true"
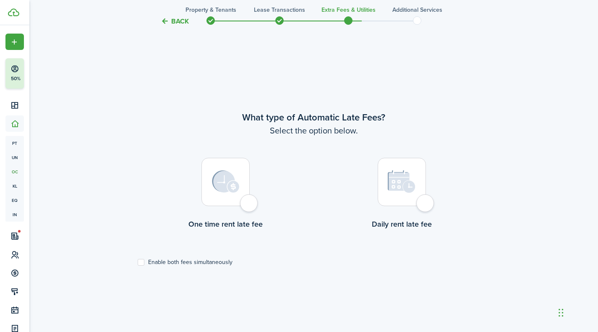
scroll to position [276, 0]
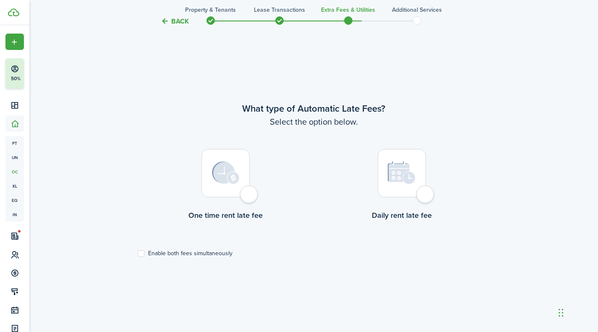
click at [245, 192] on div at bounding box center [226, 173] width 48 height 48
radio input "true"
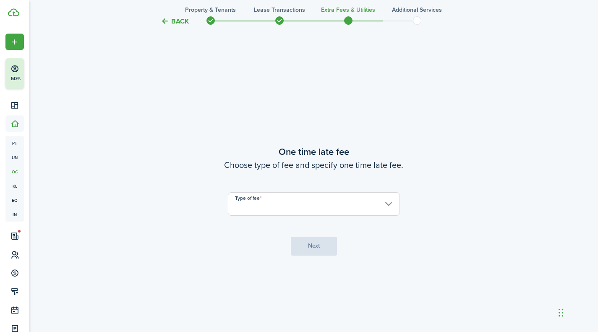
scroll to position [608, 0]
click at [268, 201] on input "Type of fee" at bounding box center [314, 203] width 172 height 24
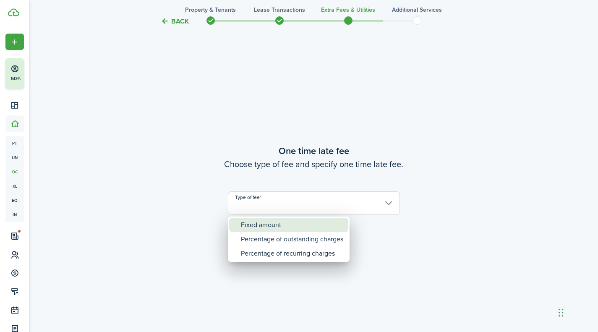
click at [255, 220] on div "Fixed amount" at bounding box center [292, 225] width 102 height 14
type input "Fixed amount"
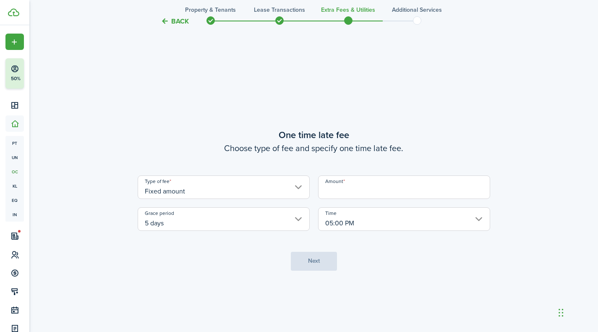
click at [360, 185] on input "Amount" at bounding box center [404, 188] width 172 height 24
click at [267, 222] on input "5 days" at bounding box center [224, 219] width 172 height 24
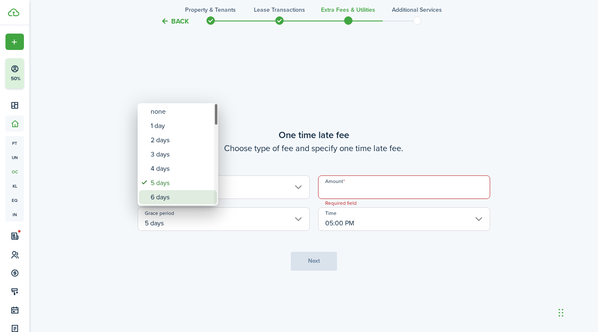
click at [161, 196] on div "6 days" at bounding box center [181, 197] width 61 height 14
type input "6 days"
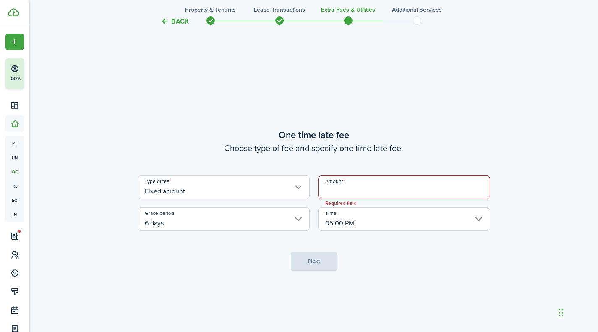
click at [347, 190] on input "Amount" at bounding box center [404, 188] width 172 height 24
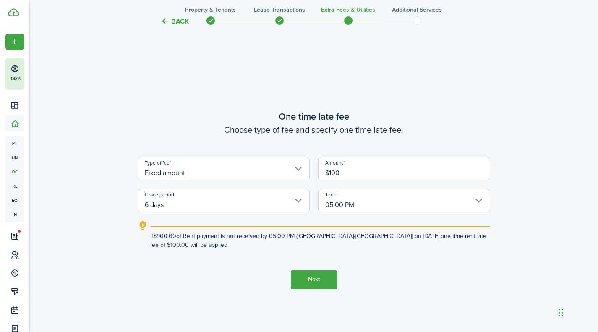
click at [279, 171] on input "Fixed amount" at bounding box center [224, 169] width 172 height 24
type input "$100.00"
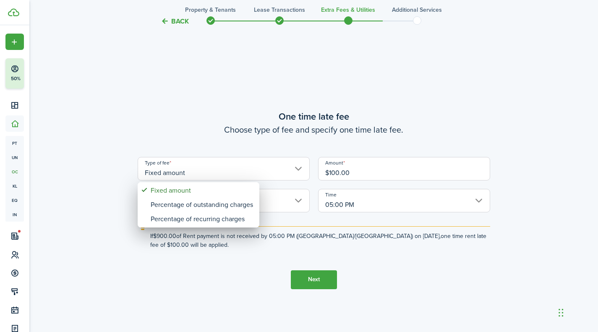
click at [255, 258] on div at bounding box center [299, 166] width 733 height 467
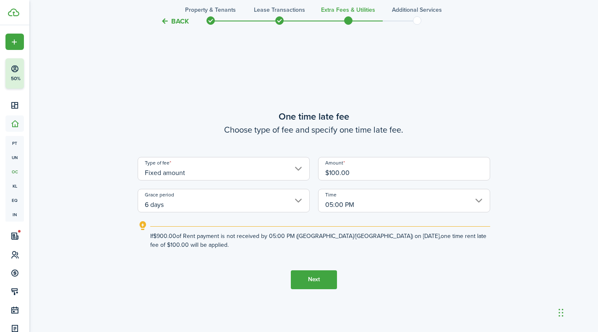
click at [197, 207] on input "6 days" at bounding box center [224, 201] width 172 height 24
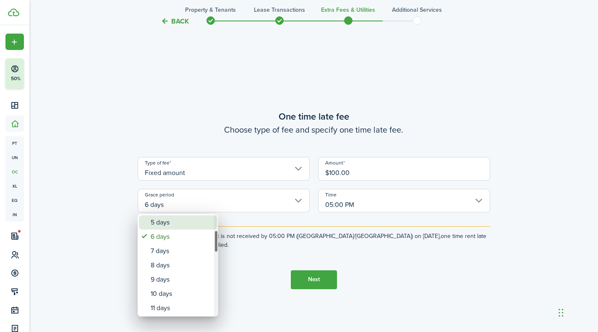
click at [165, 228] on div "5 days" at bounding box center [181, 222] width 61 height 14
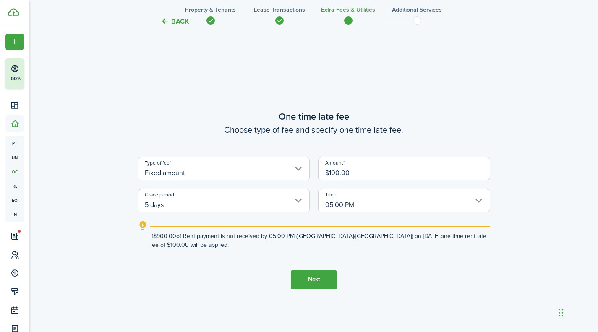
click at [196, 202] on input "5 days" at bounding box center [224, 201] width 172 height 24
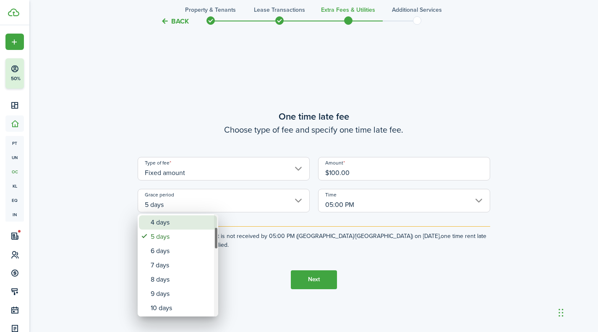
click at [168, 218] on div "4 days" at bounding box center [181, 222] width 61 height 14
type input "4 days"
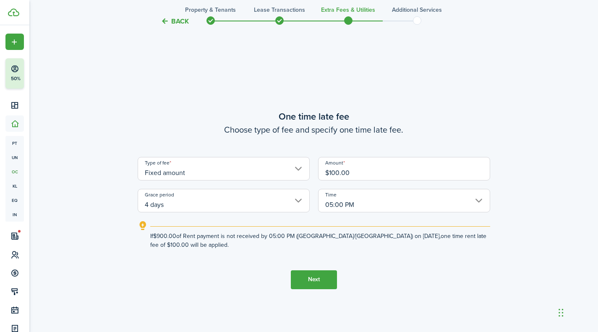
click at [305, 285] on button "Next" at bounding box center [314, 279] width 46 height 19
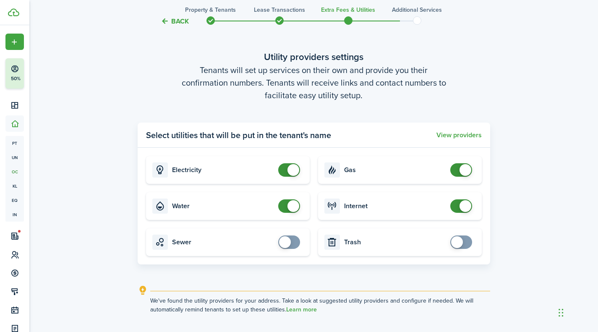
scroll to position [1002, 0]
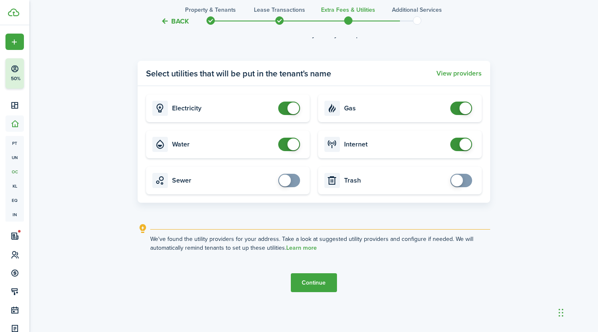
click at [320, 287] on button "Continue" at bounding box center [314, 282] width 46 height 19
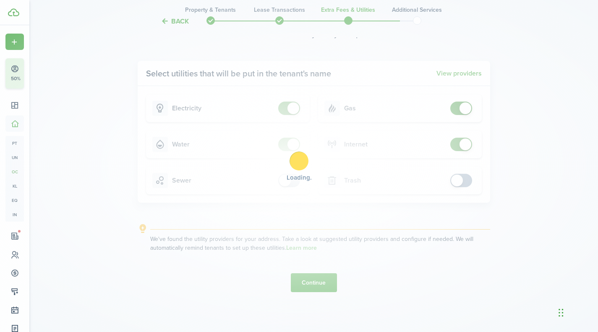
scroll to position [0, 0]
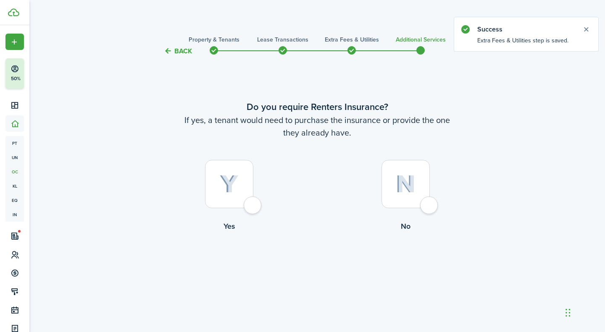
click at [391, 198] on div at bounding box center [405, 184] width 48 height 48
radio input "true"
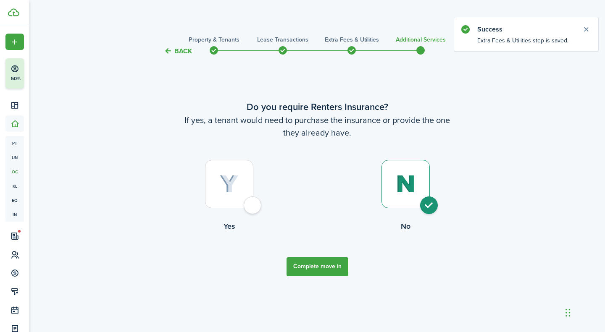
click at [315, 266] on button "Complete move in" at bounding box center [317, 266] width 62 height 19
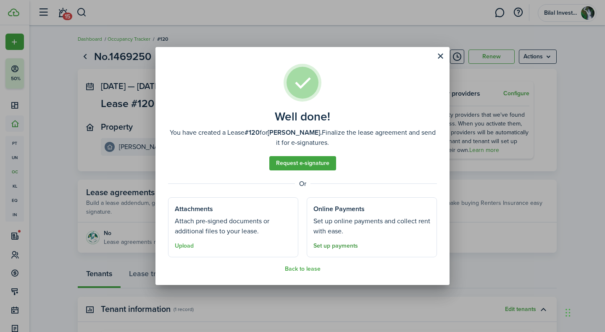
click at [344, 246] on link "Set up payments" at bounding box center [335, 246] width 45 height 7
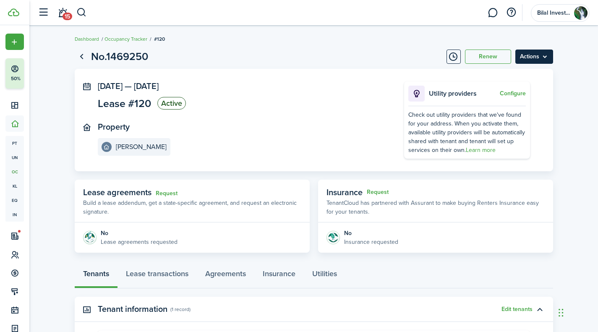
click at [538, 58] on menu-btn "Actions" at bounding box center [535, 57] width 38 height 14
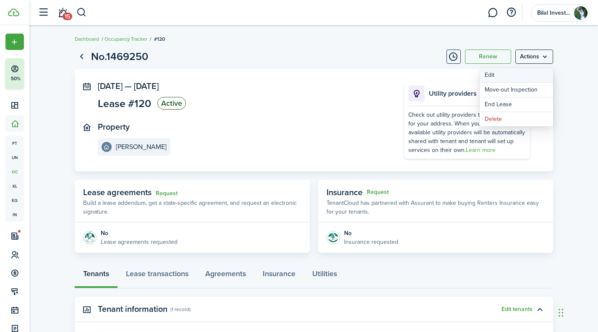
click at [506, 75] on button "Edit" at bounding box center [516, 75] width 73 height 14
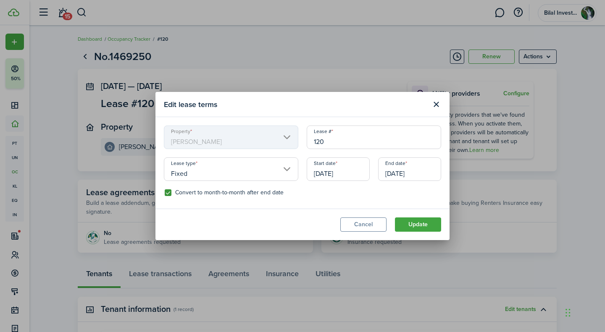
click at [324, 142] on input "120" at bounding box center [374, 138] width 134 height 24
click at [347, 227] on button "Cancel" at bounding box center [363, 225] width 46 height 14
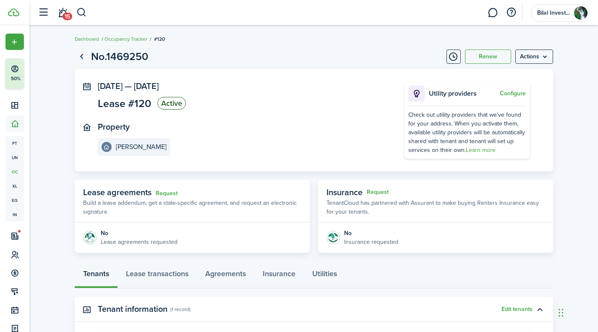
scroll to position [133, 0]
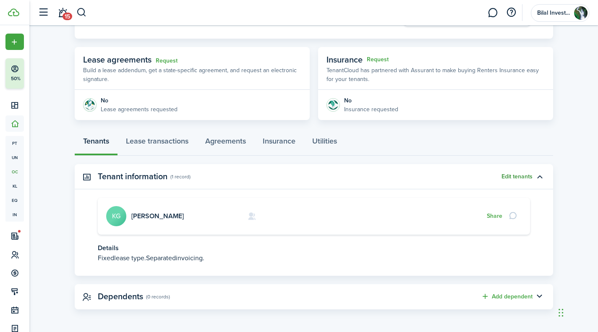
click at [519, 175] on button "Edit tenants" at bounding box center [517, 176] width 31 height 7
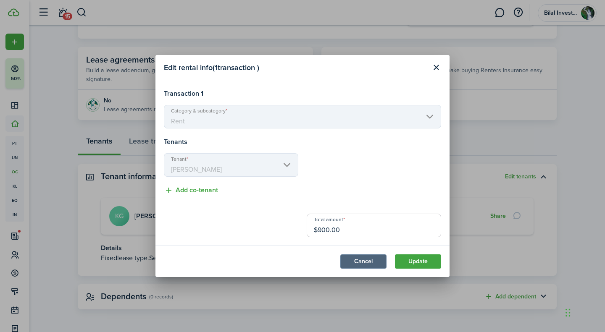
click at [364, 256] on button "Cancel" at bounding box center [363, 261] width 46 height 14
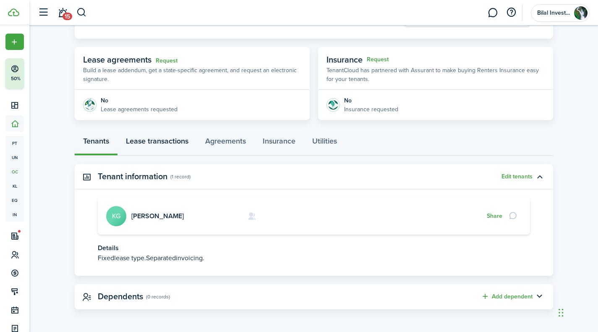
click at [159, 136] on link "Lease transactions" at bounding box center [157, 143] width 79 height 25
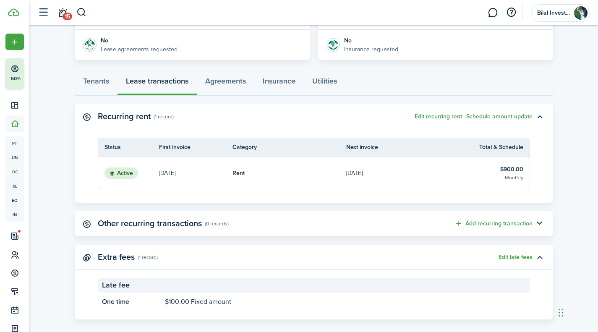
scroll to position [203, 0]
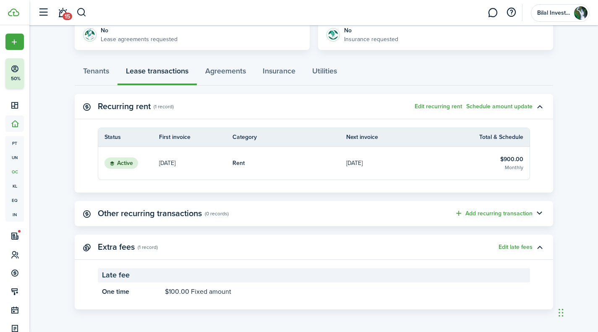
click at [168, 211] on panel-main-title "Other recurring transactions" at bounding box center [150, 214] width 104 height 10
click at [222, 69] on link "Agreements" at bounding box center [226, 72] width 58 height 25
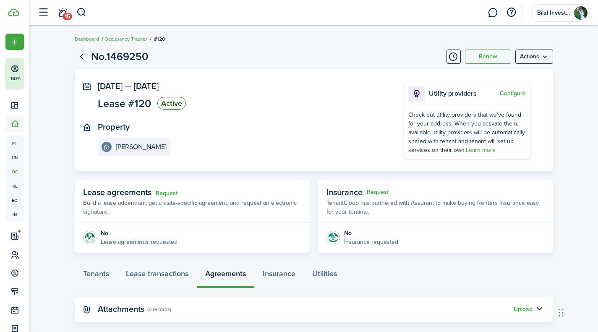
scroll to position [13, 0]
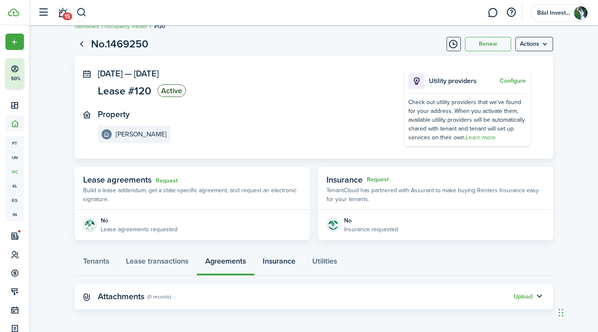
click at [276, 256] on link "Insurance" at bounding box center [279, 263] width 50 height 25
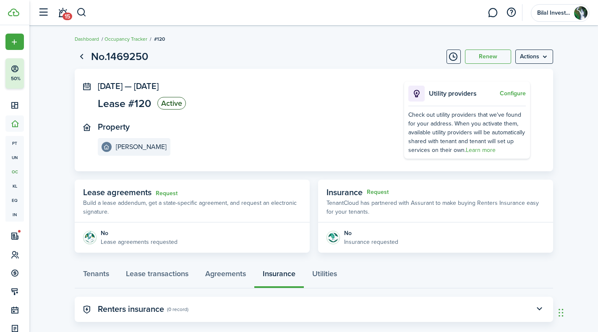
scroll to position [13, 0]
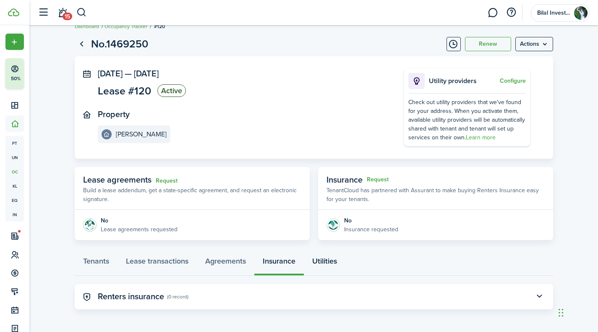
click at [331, 255] on link "Utilities" at bounding box center [325, 263] width 42 height 25
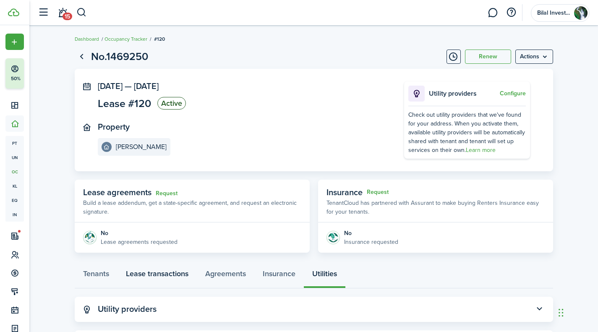
scroll to position [46, 0]
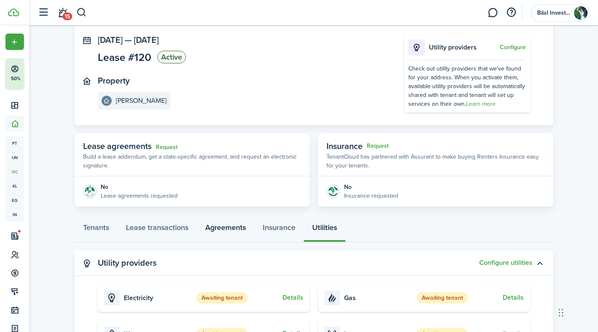
click at [209, 234] on link "Agreements" at bounding box center [226, 229] width 58 height 25
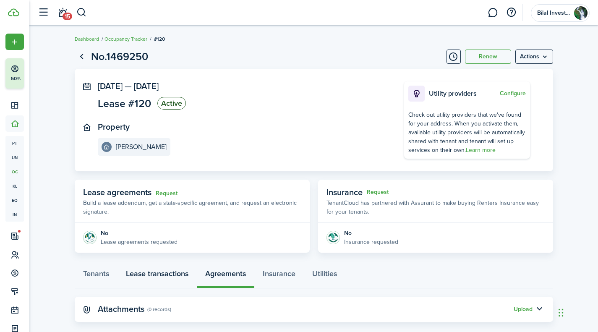
click at [144, 280] on link "Lease transactions" at bounding box center [157, 275] width 79 height 25
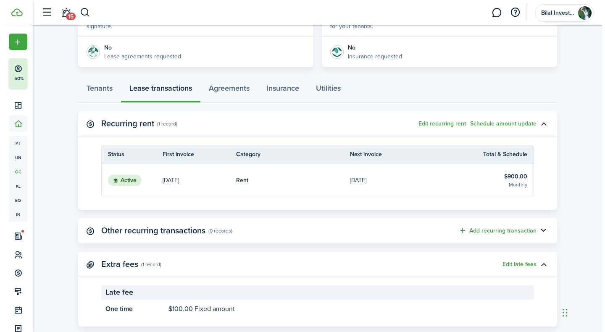
scroll to position [203, 0]
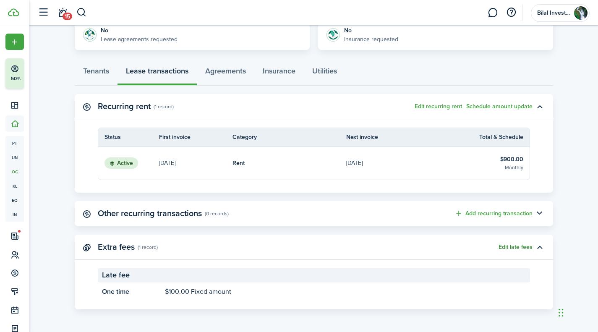
click at [508, 247] on button "Edit late fees" at bounding box center [516, 247] width 34 height 7
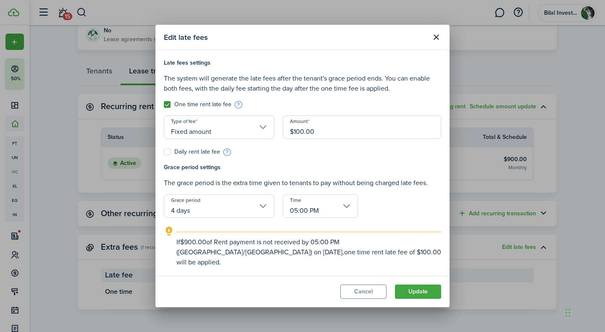
click at [169, 155] on label "Daily rent late fee" at bounding box center [192, 152] width 56 height 7
click at [164, 152] on input "Daily rent late fee" at bounding box center [163, 152] width 0 height 0
checkbox input "true"
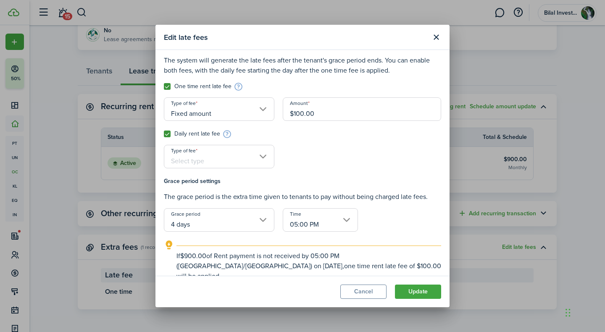
scroll to position [18, 0]
click at [239, 169] on div "Type of fee" at bounding box center [219, 160] width 119 height 32
click at [241, 161] on input "Type of fee" at bounding box center [219, 156] width 110 height 24
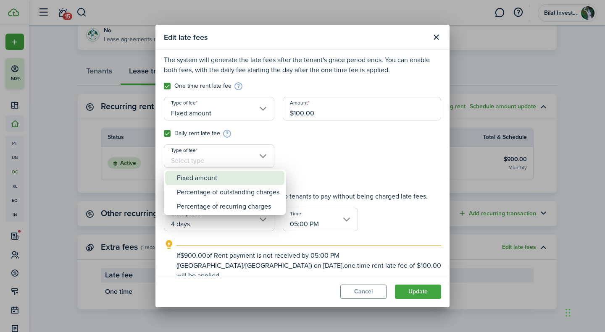
click at [213, 175] on div "Fixed amount" at bounding box center [228, 178] width 102 height 14
type input "Fixed amount"
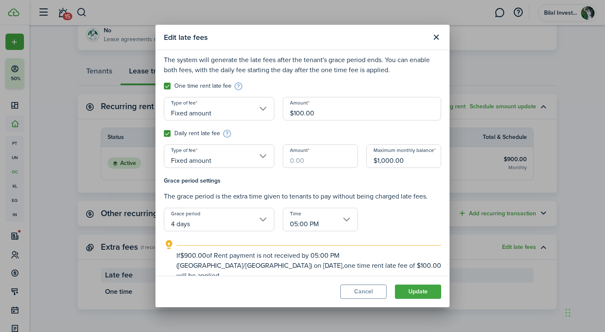
click at [381, 160] on input "$1,000.00" at bounding box center [403, 156] width 75 height 24
type input "$1,100.00"
click at [174, 134] on label "Daily rent late fee" at bounding box center [192, 133] width 56 height 7
click at [164, 152] on input "Daily rent late fee" at bounding box center [163, 152] width 0 height 0
checkbox input "false"
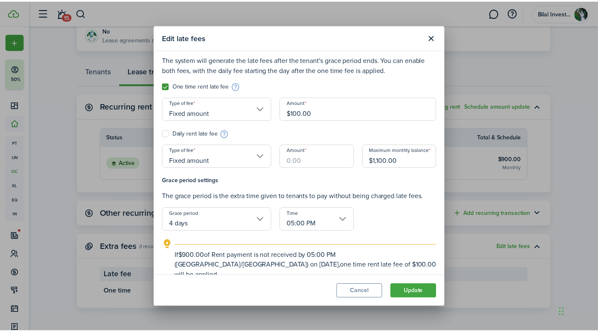
scroll to position [0, 0]
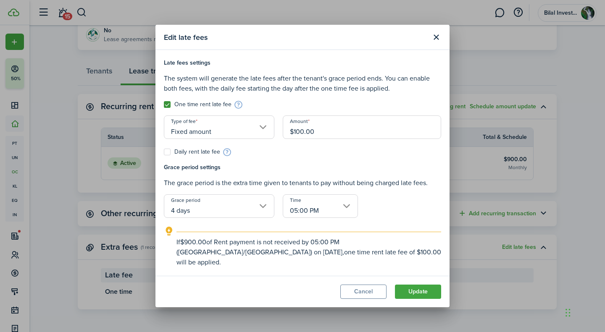
click at [212, 214] on input "4 days" at bounding box center [219, 206] width 110 height 24
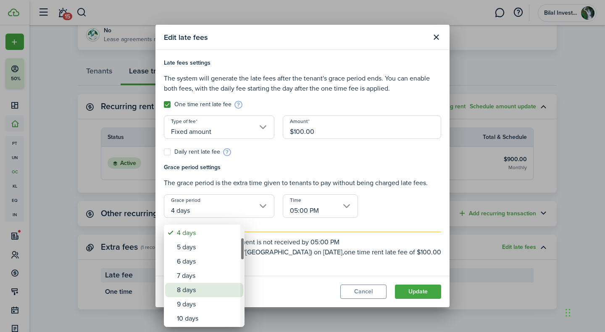
click at [193, 284] on div "8 days" at bounding box center [207, 290] width 61 height 14
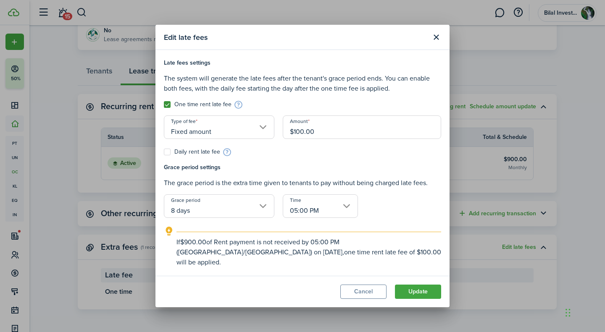
click at [199, 211] on input "8 days" at bounding box center [219, 206] width 110 height 24
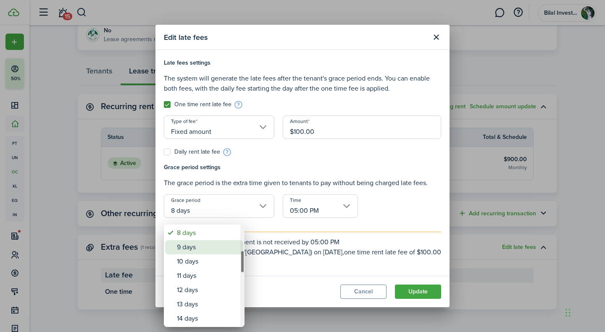
click at [189, 252] on div "9 days" at bounding box center [207, 247] width 61 height 14
type input "9 days"
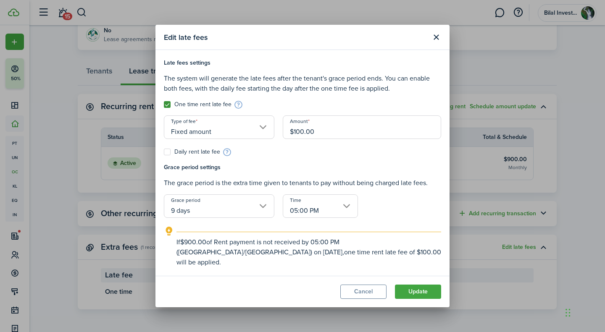
click at [303, 139] on input "$100.00" at bounding box center [362, 127] width 158 height 24
type input "$200.00"
click at [415, 285] on button "Update" at bounding box center [418, 292] width 46 height 14
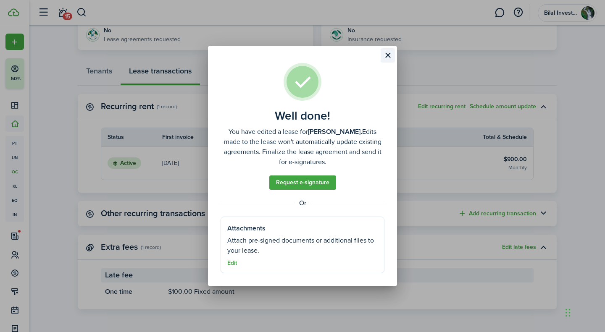
click at [384, 51] on button "Close modal" at bounding box center [387, 55] width 14 height 14
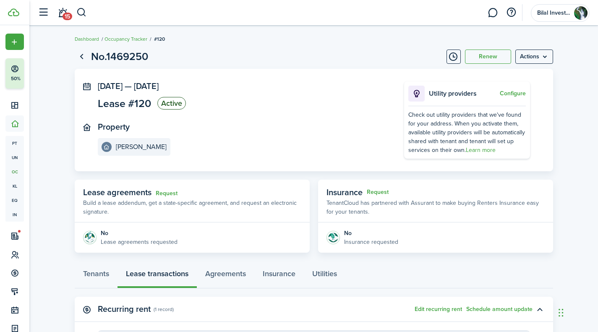
scroll to position [203, 0]
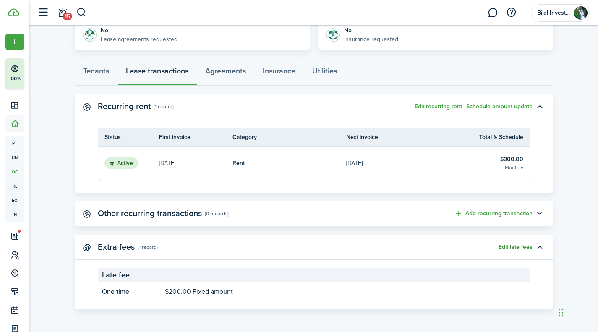
click at [516, 248] on button "Edit late fees" at bounding box center [516, 247] width 34 height 7
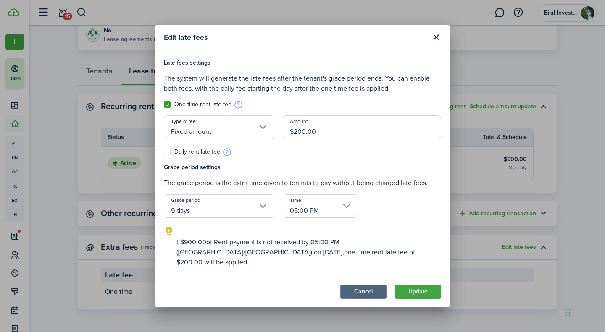
click at [366, 285] on button "Cancel" at bounding box center [363, 292] width 46 height 14
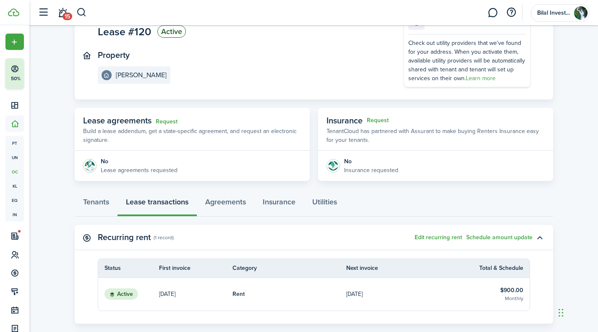
scroll to position [0, 0]
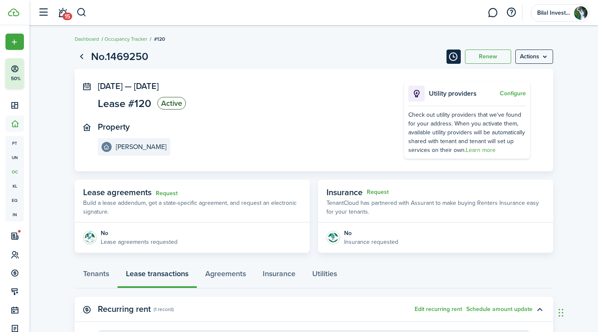
click at [449, 53] on button "Timeline" at bounding box center [454, 57] width 14 height 14
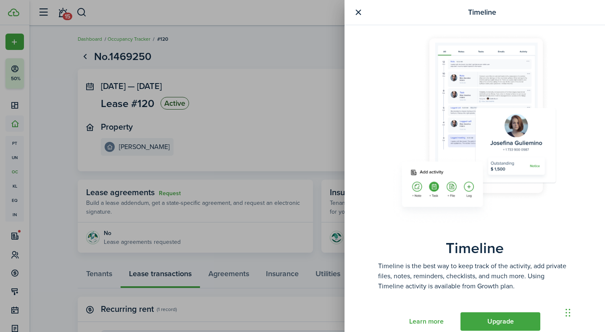
click at [356, 12] on button "button" at bounding box center [358, 12] width 10 height 10
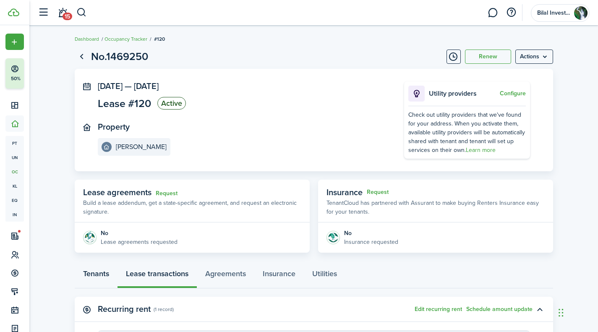
click at [100, 273] on link "Tenants" at bounding box center [96, 275] width 43 height 25
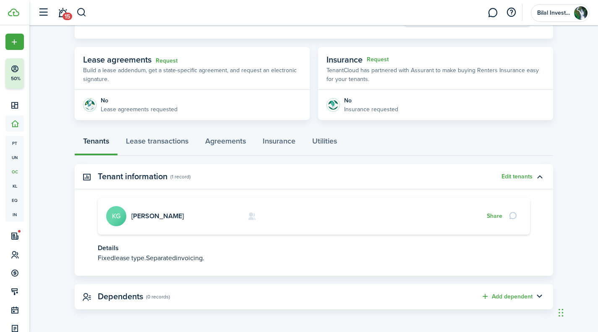
click at [519, 172] on panel-main-header "Tenant information (1 record) Edit tenants" at bounding box center [314, 176] width 479 height 25
click at [513, 173] on button "Edit tenants" at bounding box center [517, 176] width 31 height 7
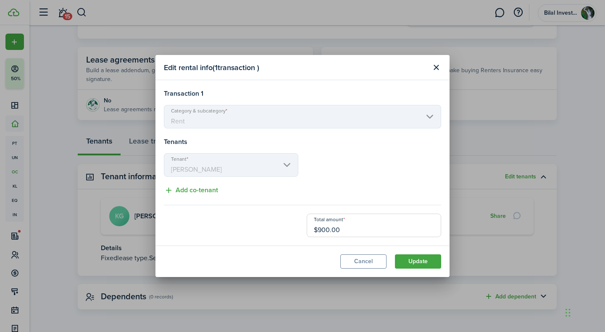
click at [192, 175] on mbsc-scroller "Tenant [PERSON_NAME]" at bounding box center [231, 165] width 134 height 24
click at [182, 125] on mbsc-scroller "Category & subcategory Rent" at bounding box center [302, 117] width 277 height 24
click at [357, 261] on button "Cancel" at bounding box center [363, 261] width 46 height 14
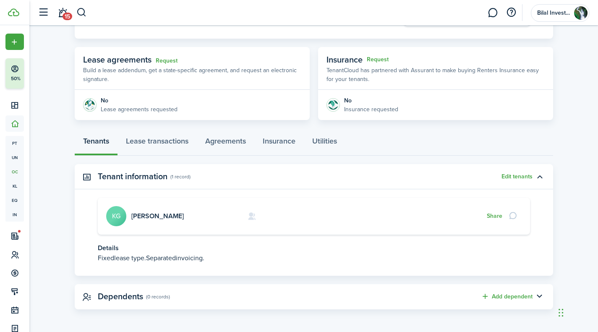
scroll to position [0, 0]
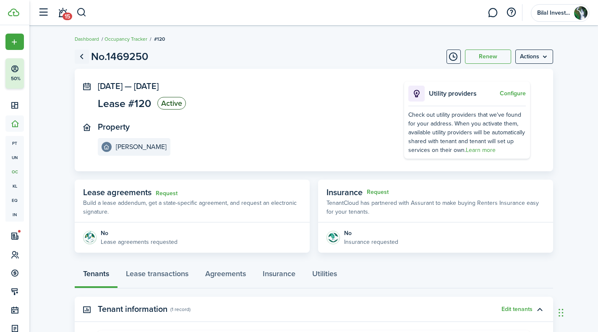
click at [79, 54] on link "Go back" at bounding box center [82, 57] width 14 height 14
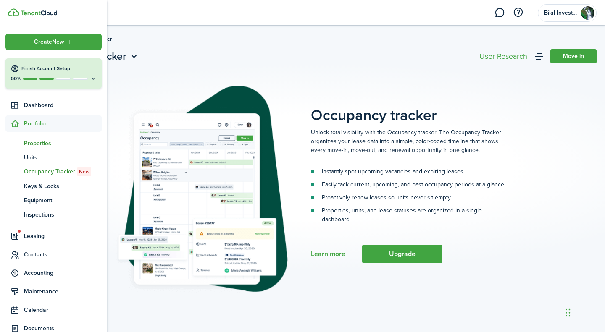
click at [44, 141] on span "Properties" at bounding box center [63, 143] width 78 height 9
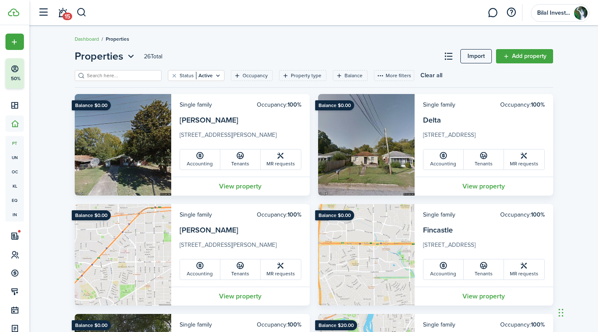
click at [128, 77] on input "search" at bounding box center [122, 76] width 74 height 8
type input "[PERSON_NAME]"
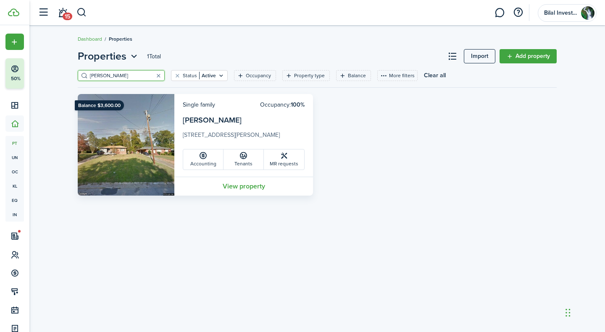
click at [150, 129] on img at bounding box center [126, 145] width 97 height 102
click at [232, 184] on link "View property" at bounding box center [243, 186] width 139 height 19
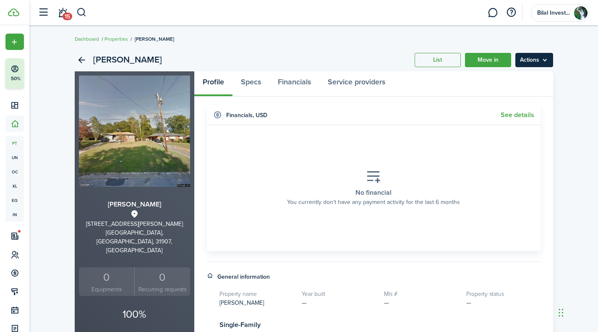
click at [540, 62] on menu-btn "Actions" at bounding box center [535, 60] width 38 height 14
click at [494, 64] on link "Move in" at bounding box center [488, 60] width 46 height 14
click at [210, 78] on div "Profile Specs Financials Service providers" at bounding box center [293, 83] width 199 height 25
click at [212, 81] on div "Profile Specs Financials Service providers" at bounding box center [293, 83] width 199 height 25
click at [256, 82] on link "Specs" at bounding box center [251, 83] width 37 height 25
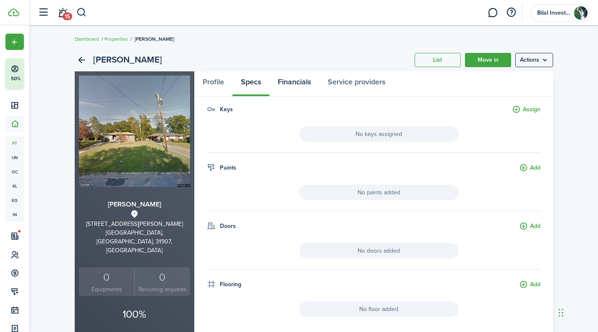
click at [315, 81] on link "Financials" at bounding box center [295, 83] width 50 height 25
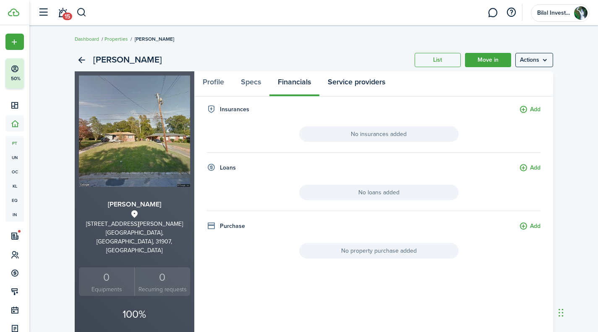
click at [348, 84] on link "Service providers" at bounding box center [357, 83] width 74 height 25
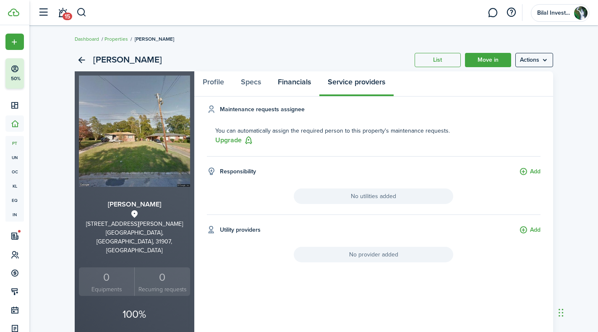
click at [304, 87] on link "Financials" at bounding box center [295, 83] width 50 height 25
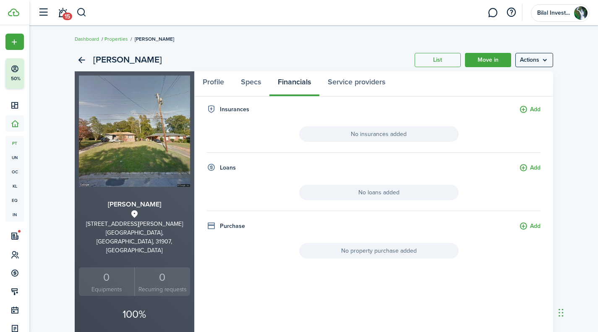
click at [287, 89] on div "Profile Specs Financials Service providers" at bounding box center [293, 83] width 199 height 25
click at [250, 89] on link "Specs" at bounding box center [251, 83] width 37 height 25
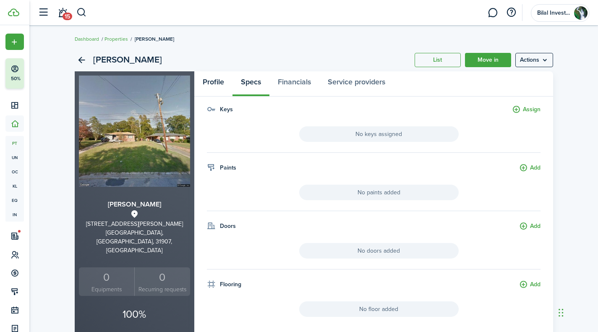
click at [208, 81] on link "Profile" at bounding box center [213, 83] width 38 height 25
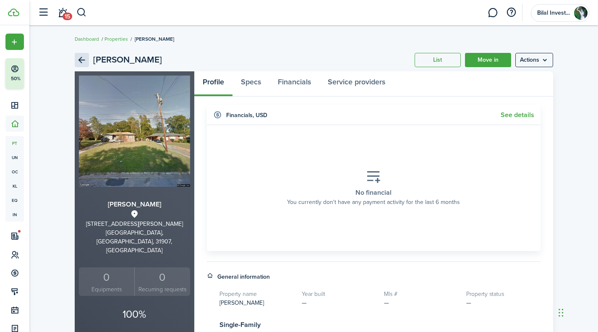
click at [80, 58] on link "Back" at bounding box center [82, 60] width 14 height 14
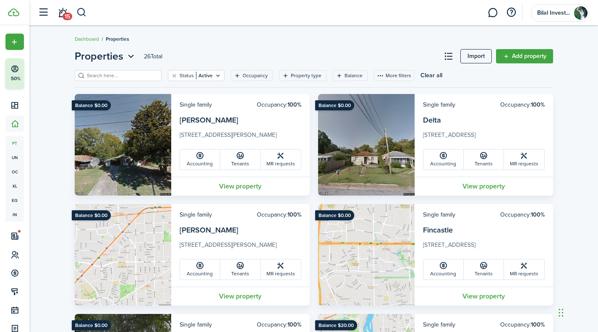
click at [125, 81] on filter-search at bounding box center [118, 75] width 87 height 11
click at [124, 77] on input "search" at bounding box center [122, 76] width 74 height 8
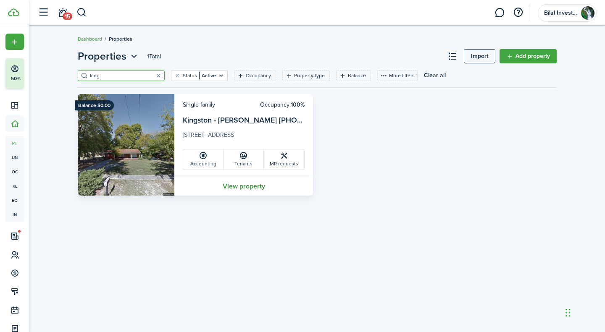
type input "king"
click at [233, 187] on link "View property" at bounding box center [243, 186] width 139 height 19
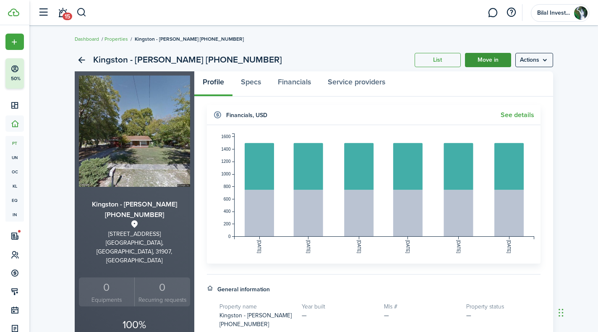
click at [471, 55] on link "Move in" at bounding box center [488, 60] width 46 height 14
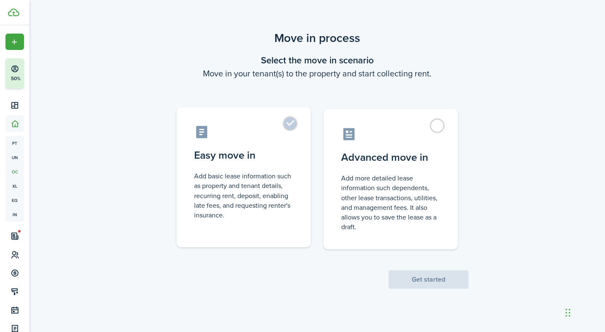
click at [299, 118] on label "Easy move in Add basic lease information such as property and tenant details, r…" at bounding box center [243, 177] width 134 height 140
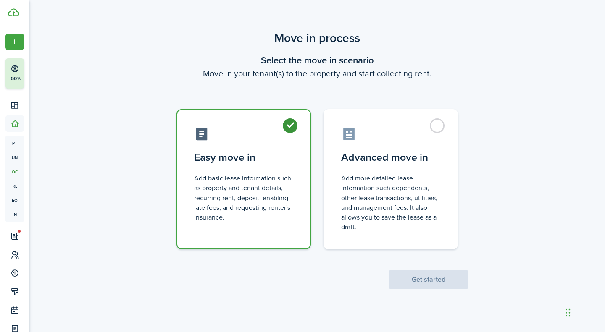
radio input "true"
click at [404, 274] on button "Get started" at bounding box center [428, 279] width 80 height 18
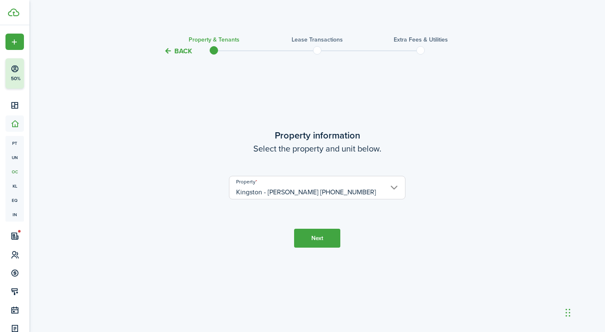
click at [317, 194] on input "Kingston - [PERSON_NAME] [PHONE_NUMBER]" at bounding box center [317, 188] width 176 height 24
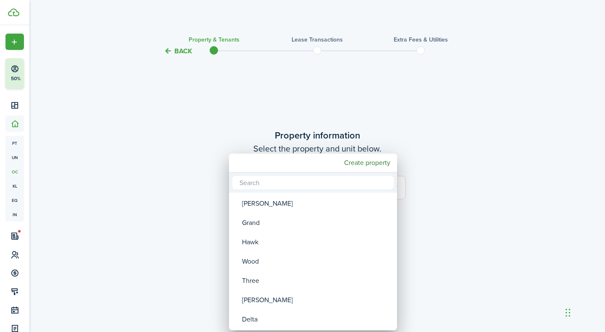
click at [412, 140] on div at bounding box center [302, 166] width 739 height 467
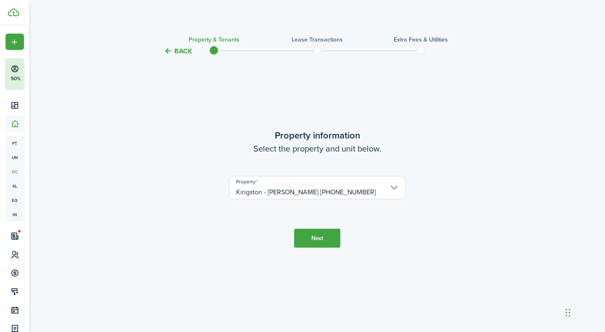
click at [311, 236] on button "Next" at bounding box center [317, 238] width 46 height 19
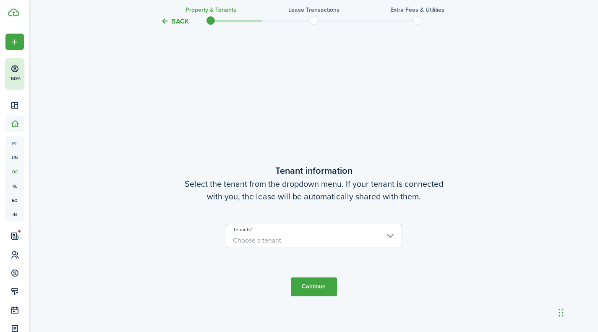
scroll to position [276, 0]
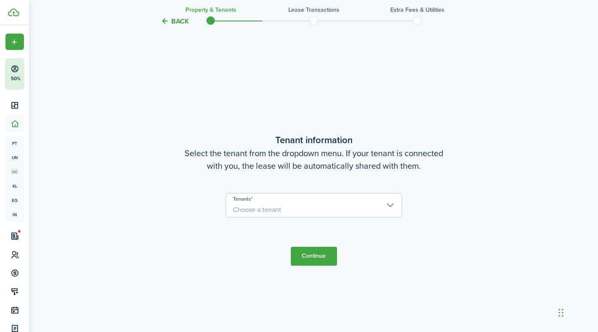
click at [302, 206] on span "Choose a tenant" at bounding box center [314, 210] width 176 height 14
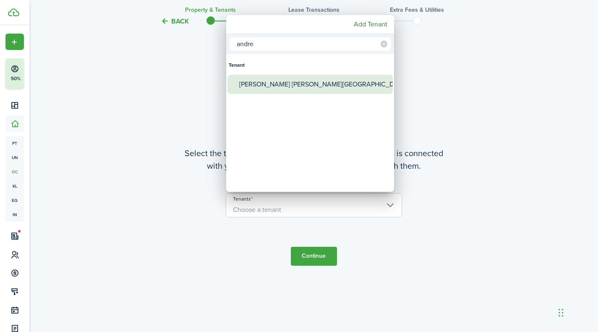
type input "andre"
click at [288, 80] on div "[PERSON_NAME] [PERSON_NAME][GEOGRAPHIC_DATA]" at bounding box center [313, 84] width 149 height 19
type input "[PERSON_NAME] [PERSON_NAME][GEOGRAPHIC_DATA]"
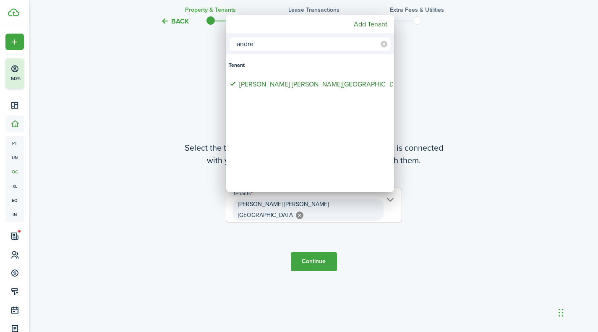
click at [388, 223] on div at bounding box center [299, 166] width 733 height 467
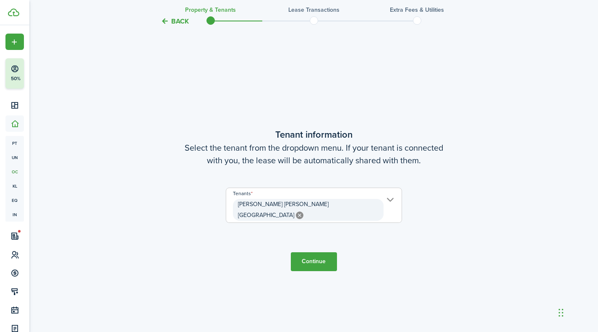
click at [308, 268] on tc-wizard-step "Tenant information Select the tenant from the dropdown menu. If your tenant is …" at bounding box center [314, 199] width 353 height 332
click at [313, 261] on button "Continue" at bounding box center [314, 261] width 46 height 19
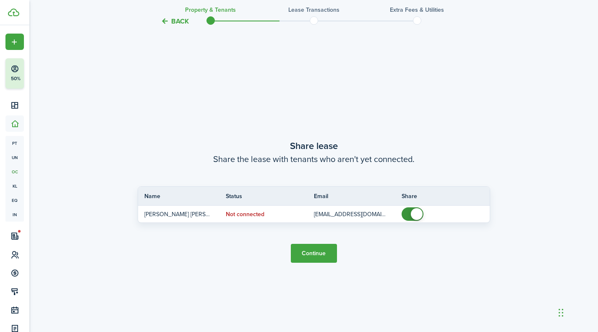
scroll to position [608, 0]
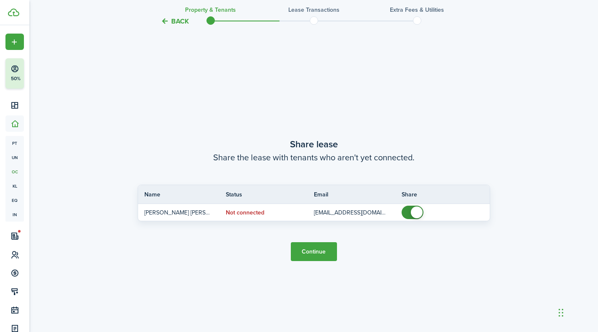
click at [318, 251] on button "Continue" at bounding box center [314, 251] width 46 height 19
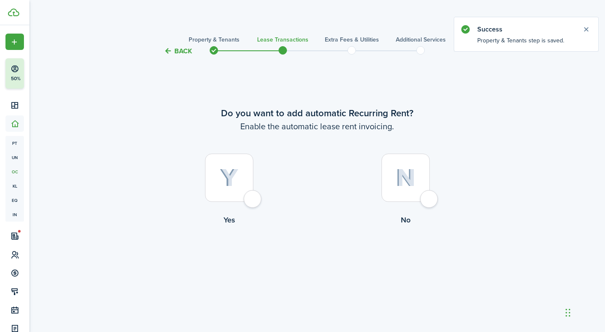
click at [187, 49] on button "Back" at bounding box center [178, 51] width 28 height 9
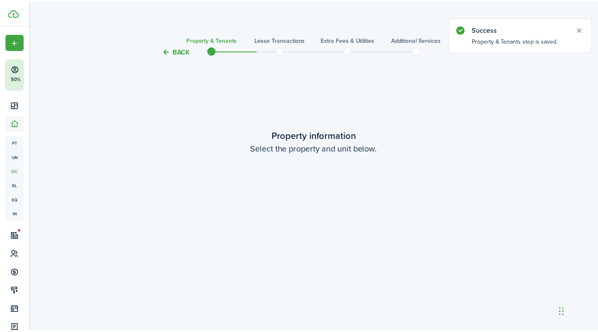
scroll to position [608, 0]
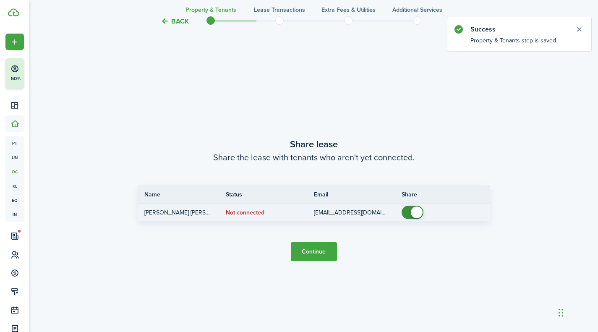
click at [412, 205] on td at bounding box center [446, 213] width 88 height 16
checkbox input "false"
click at [409, 208] on span at bounding box center [413, 212] width 8 height 13
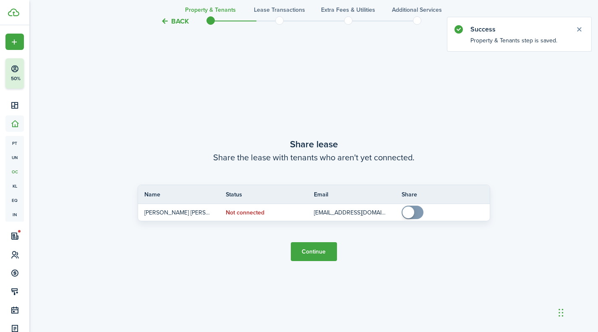
click at [312, 249] on button "Continue" at bounding box center [314, 251] width 46 height 19
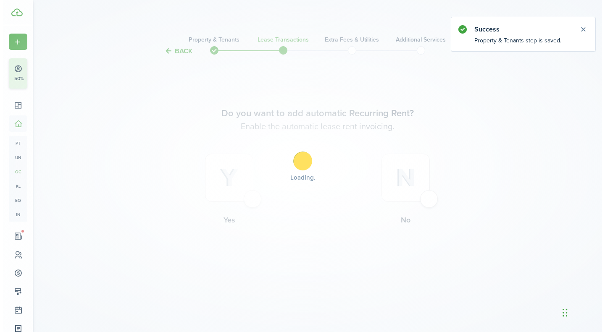
scroll to position [0, 0]
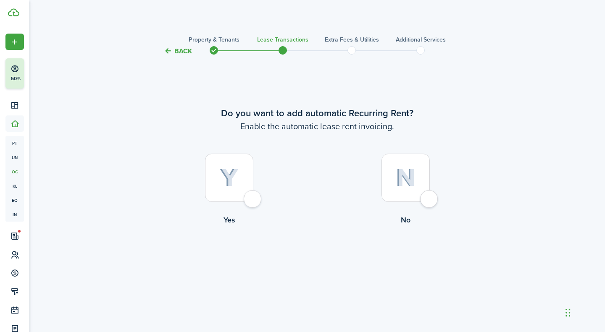
click at [244, 201] on div at bounding box center [229, 178] width 48 height 48
radio input "true"
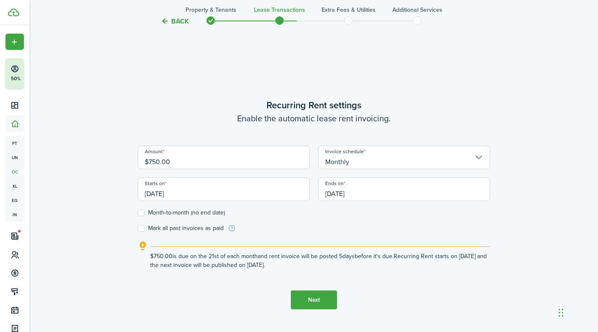
scroll to position [276, 0]
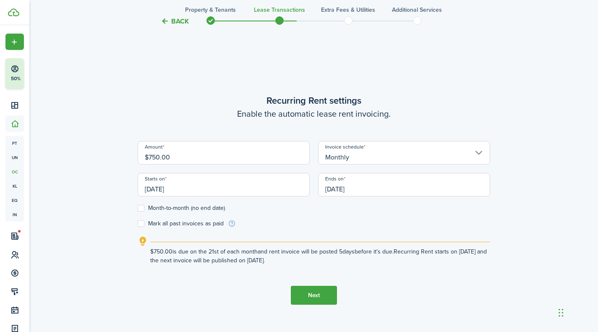
click at [157, 159] on input "$750.00" at bounding box center [224, 153] width 172 height 24
type input "$800.00"
click at [129, 165] on div "Back Property & Tenants Lease Transactions Extra fees & Utilities Additional Se…" at bounding box center [314, 59] width 487 height 612
click at [147, 190] on input "[DATE]" at bounding box center [224, 185] width 172 height 24
click at [152, 189] on input "[DATE]" at bounding box center [224, 185] width 172 height 24
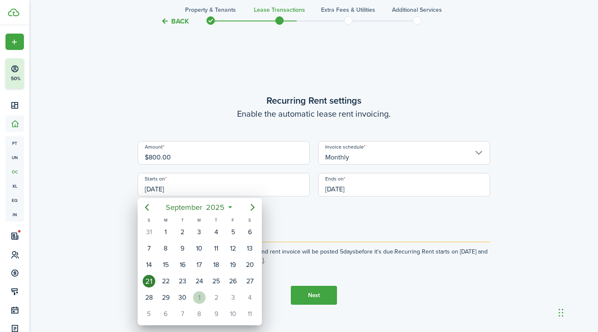
click at [199, 298] on div "1" at bounding box center [199, 297] width 13 height 13
type input "[DATE]"
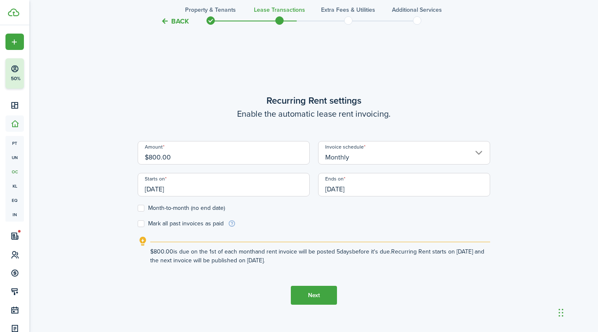
click at [340, 189] on input "[DATE]" at bounding box center [404, 185] width 172 height 24
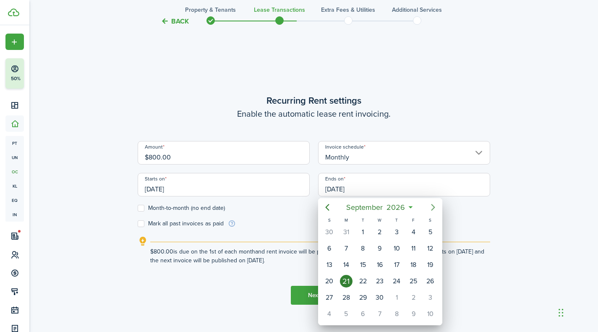
click at [433, 207] on icon "Next page" at bounding box center [433, 207] width 10 height 10
click at [323, 211] on icon "Previous page" at bounding box center [328, 207] width 10 height 10
click at [378, 297] on div "30" at bounding box center [380, 297] width 13 height 13
type input "[DATE]"
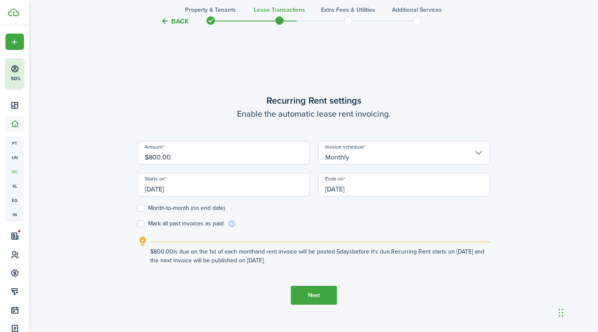
click at [103, 227] on div "Back Property & Tenants Lease Transactions Extra fees & Utilities Additional Se…" at bounding box center [314, 59] width 487 height 612
click at [178, 223] on label "Mark all past invoices as paid" at bounding box center [181, 223] width 86 height 7
click at [138, 224] on input "Mark all past invoices as paid" at bounding box center [137, 224] width 0 height 0
checkbox input "true"
click at [317, 291] on button "Next" at bounding box center [314, 295] width 46 height 19
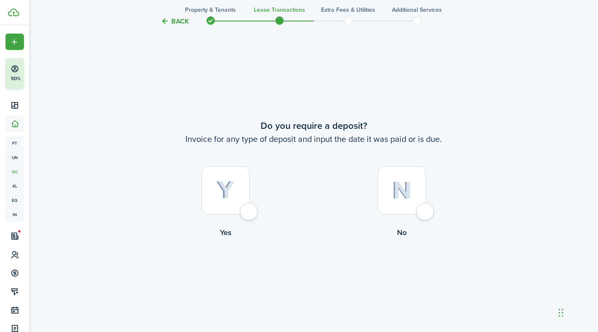
scroll to position [608, 0]
click at [239, 202] on div at bounding box center [226, 189] width 48 height 48
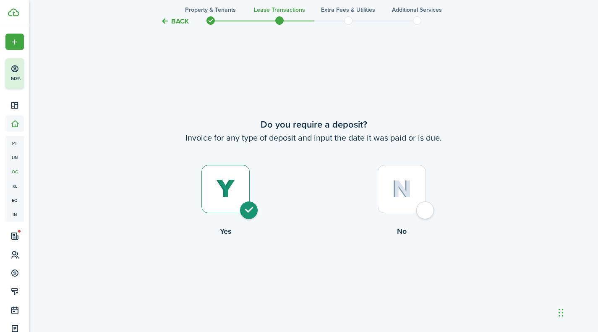
radio input "true"
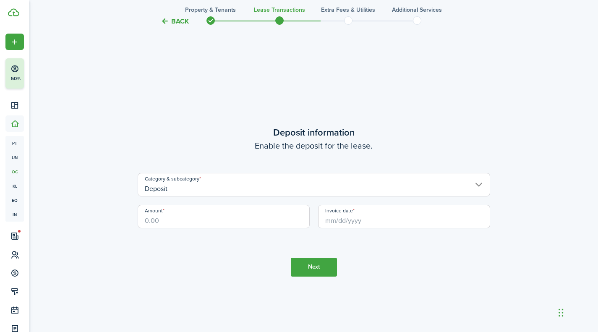
scroll to position [940, 0]
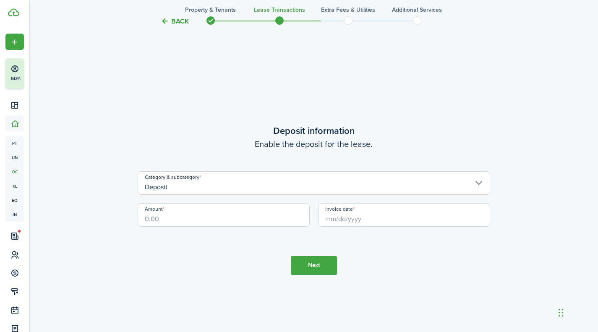
click at [213, 218] on input "Amount" at bounding box center [224, 215] width 172 height 24
click at [349, 219] on input "Invoice date" at bounding box center [404, 215] width 172 height 24
type input "$800.00"
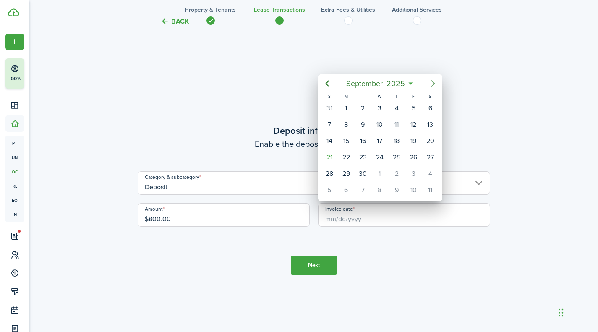
click at [432, 81] on icon "Next page" at bounding box center [433, 84] width 10 height 10
click at [380, 105] on div "1" at bounding box center [380, 108] width 13 height 13
type input "[DATE]"
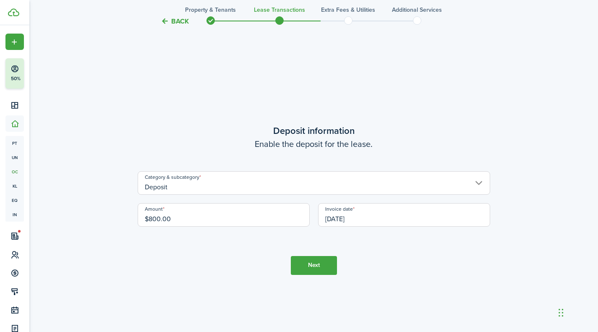
click at [314, 263] on button "Next" at bounding box center [314, 265] width 46 height 19
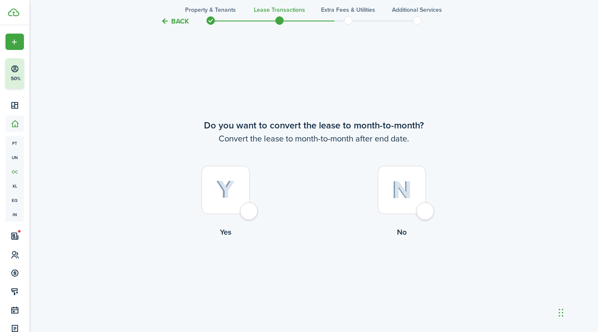
scroll to position [1272, 0]
click at [236, 205] on div at bounding box center [226, 189] width 48 height 48
radio input "true"
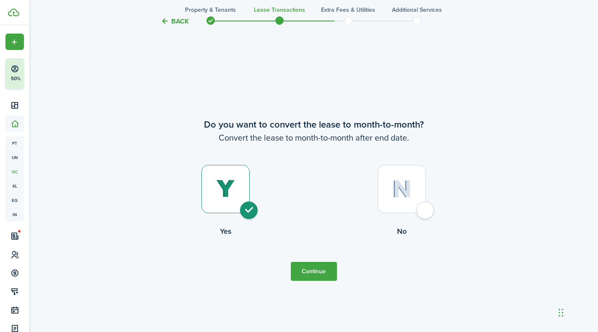
click at [321, 278] on button "Continue" at bounding box center [314, 271] width 46 height 19
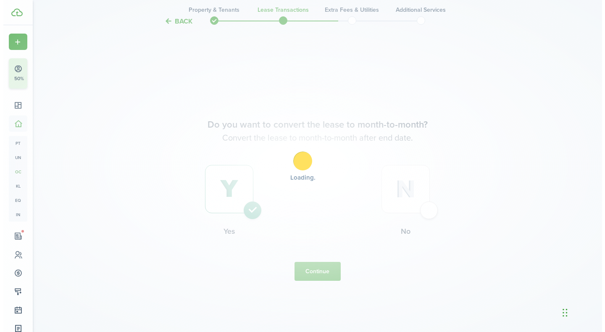
scroll to position [0, 0]
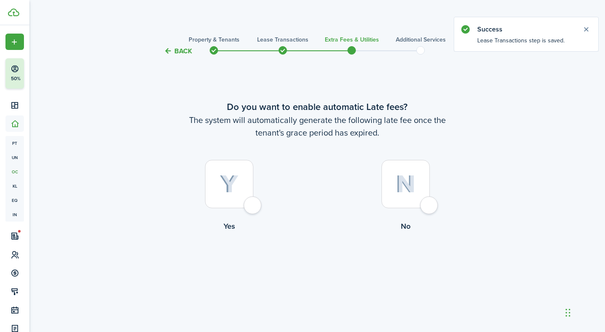
click at [250, 206] on div at bounding box center [229, 184] width 48 height 48
radio input "true"
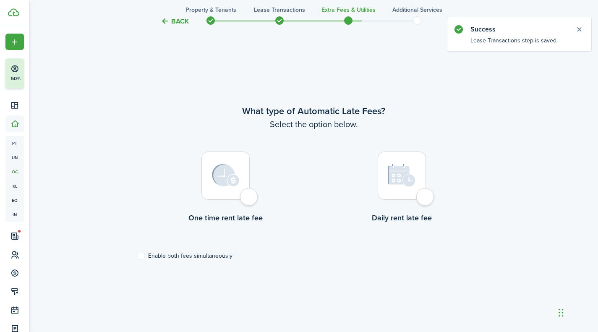
scroll to position [276, 0]
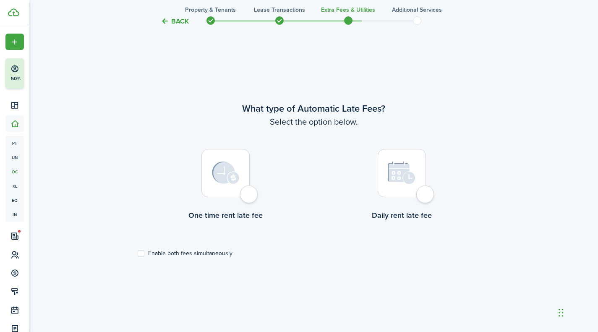
click at [246, 196] on div at bounding box center [226, 173] width 48 height 48
radio input "true"
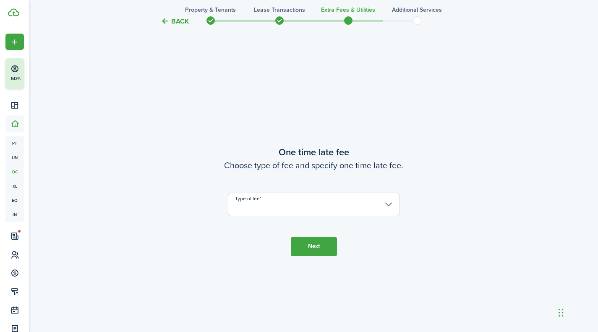
scroll to position [608, 0]
click at [262, 196] on input "Type of fee" at bounding box center [314, 203] width 172 height 24
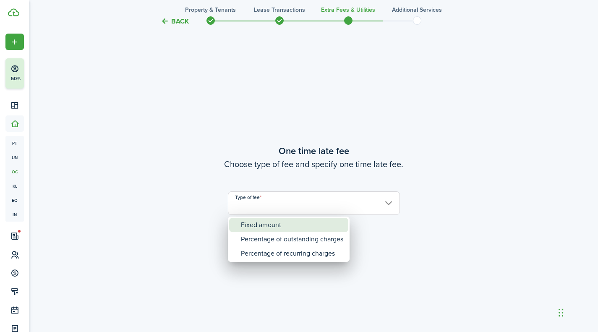
click at [263, 223] on div "Fixed amount" at bounding box center [292, 225] width 102 height 14
type input "Fixed amount"
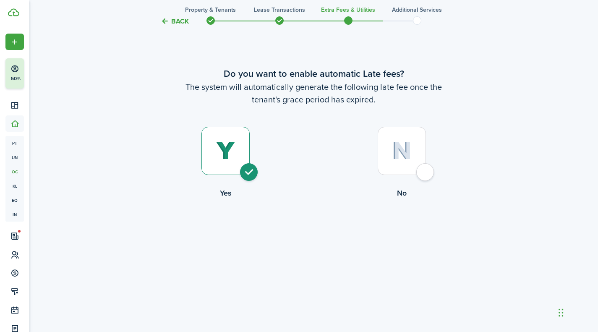
scroll to position [0, 0]
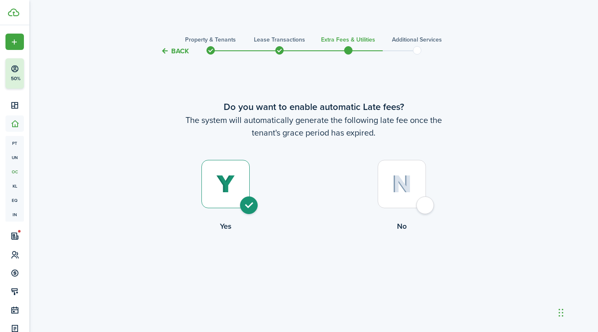
click at [176, 45] on tc-wizard-header "Back Property & Tenants Lease Transactions Extra fees & Utilities Additional Se…" at bounding box center [313, 48] width 365 height 38
click at [173, 49] on button "Back" at bounding box center [175, 51] width 28 height 9
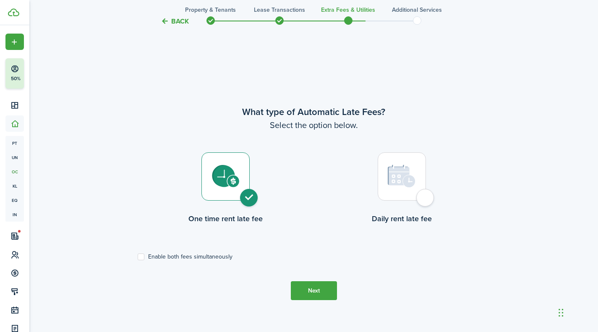
scroll to position [276, 0]
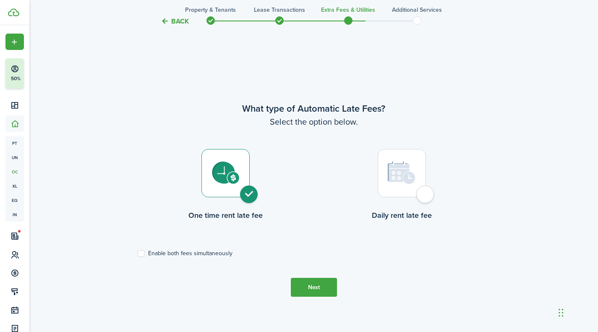
click at [173, 49] on tc-wizard-step "What type of Automatic Late Fees? Select the option below. One time rent late f…" at bounding box center [314, 199] width 353 height 332
click at [181, 16] on tc-wizard-header "Back Property & Tenants Lease Transactions Extra fees & Utilities Additional Se…" at bounding box center [313, 19] width 365 height 38
click at [173, 21] on button "Back" at bounding box center [175, 21] width 28 height 9
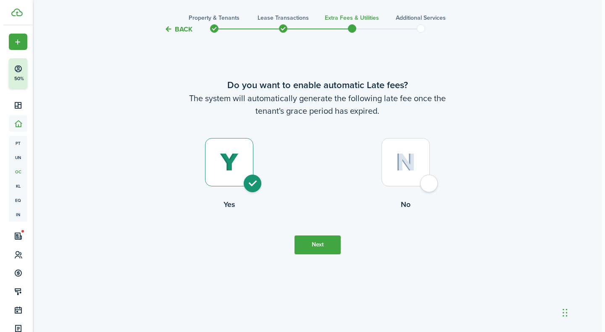
scroll to position [0, 0]
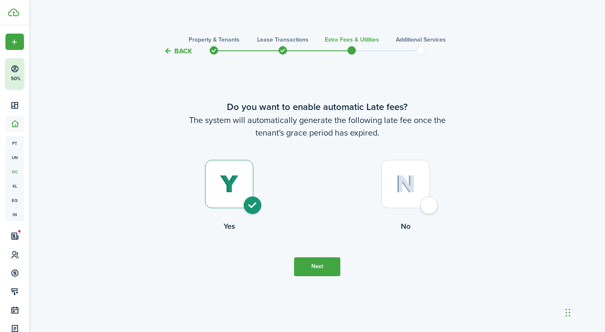
click at [173, 21] on dashboard-content "Back Property & Tenants Lease Transactions Extra fees & Utilities Additional Se…" at bounding box center [316, 166] width 575 height 332
click at [174, 52] on button "Back" at bounding box center [178, 51] width 28 height 9
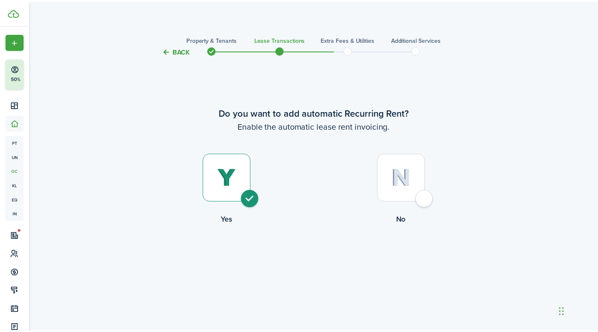
scroll to position [1272, 0]
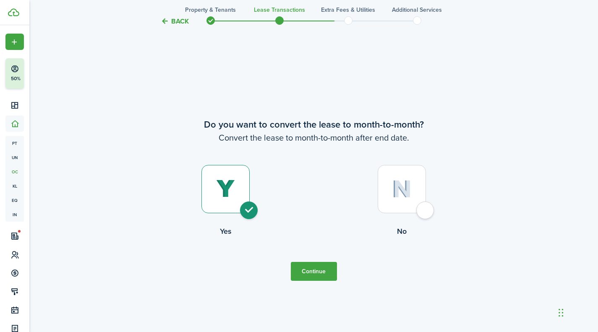
click at [181, 20] on button "Back" at bounding box center [175, 21] width 28 height 9
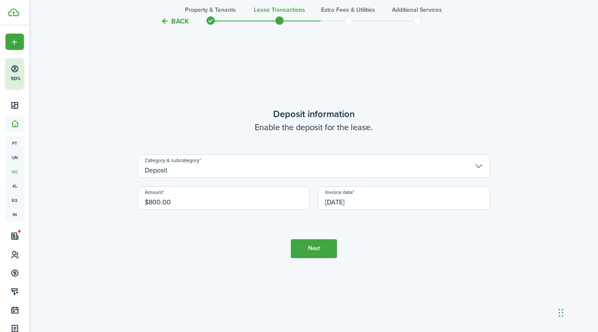
scroll to position [940, 0]
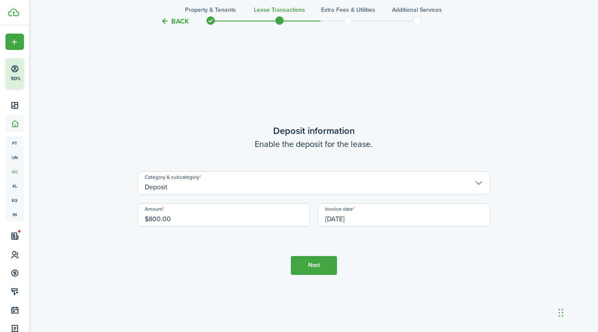
click at [181, 178] on input "Deposit" at bounding box center [314, 183] width 353 height 24
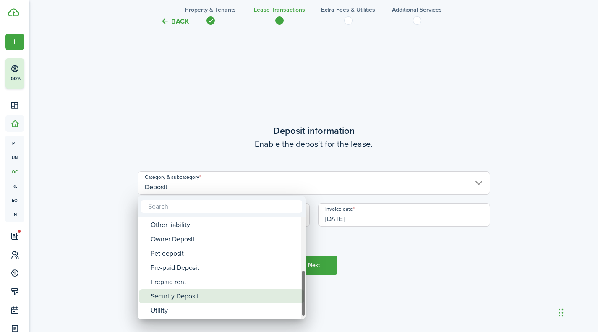
click at [178, 296] on div "Security Deposit" at bounding box center [225, 296] width 149 height 14
type input "Deposit / Security Deposit"
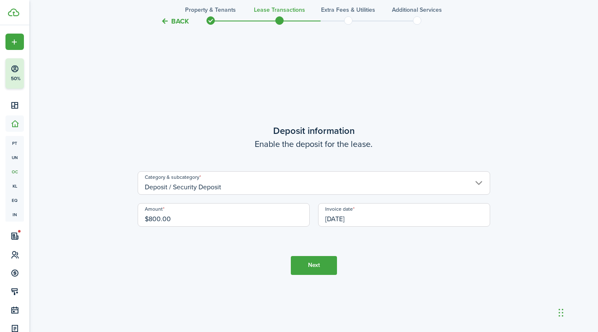
click at [313, 267] on button "Next" at bounding box center [314, 265] width 46 height 19
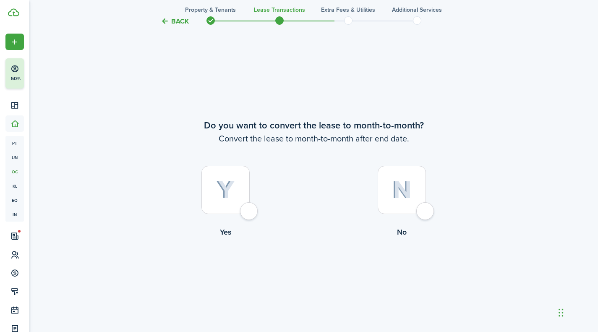
scroll to position [1272, 0]
click at [229, 186] on img at bounding box center [225, 189] width 19 height 18
radio input "true"
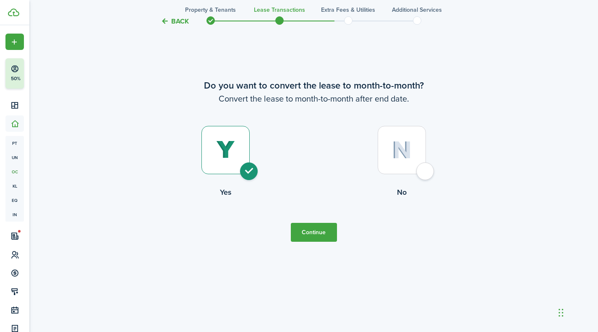
scroll to position [1329, 0]
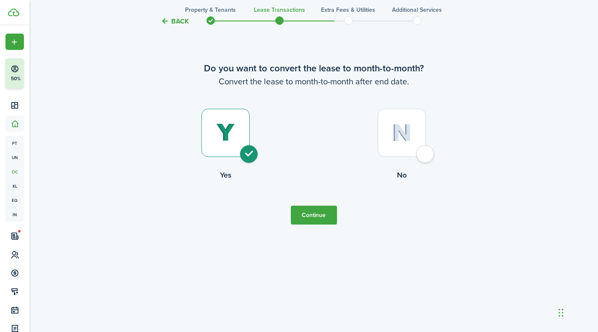
click at [305, 223] on button "Continue" at bounding box center [314, 215] width 46 height 19
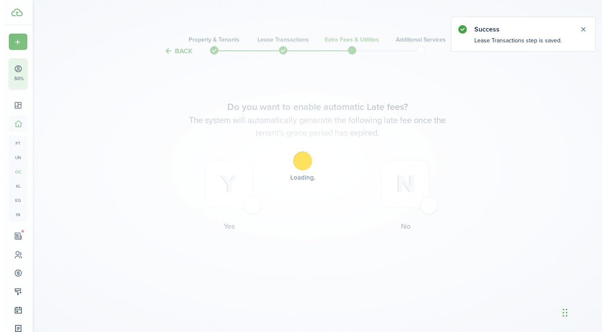
scroll to position [0, 0]
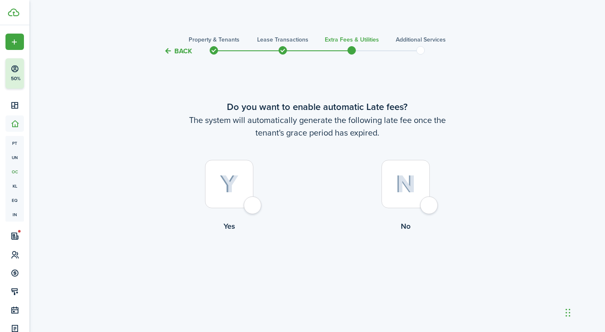
click at [253, 208] on div at bounding box center [229, 184] width 48 height 48
radio input "true"
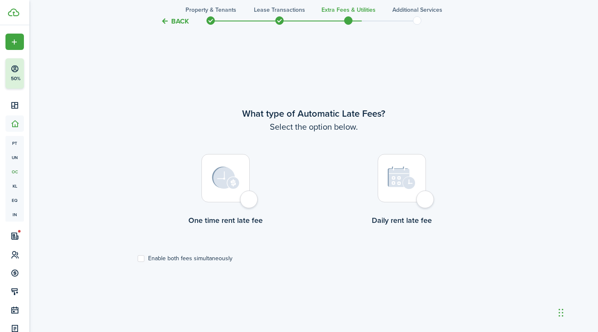
scroll to position [276, 0]
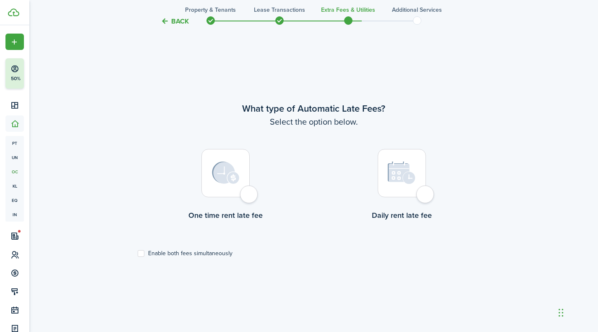
click at [250, 197] on div at bounding box center [226, 173] width 48 height 48
radio input "true"
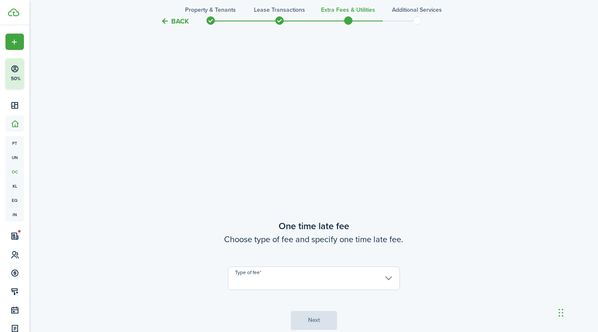
scroll to position [533, 0]
click at [244, 278] on input "Type of fee" at bounding box center [314, 278] width 172 height 24
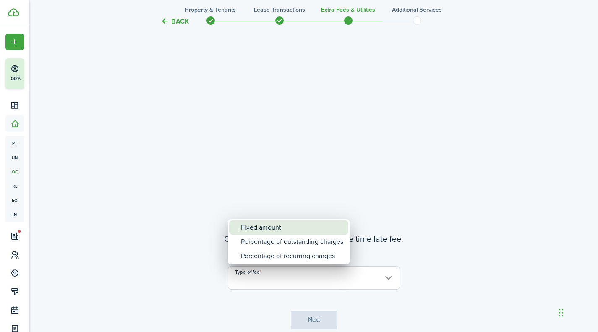
click at [281, 227] on div "Fixed amount" at bounding box center [292, 227] width 102 height 14
type input "Fixed amount"
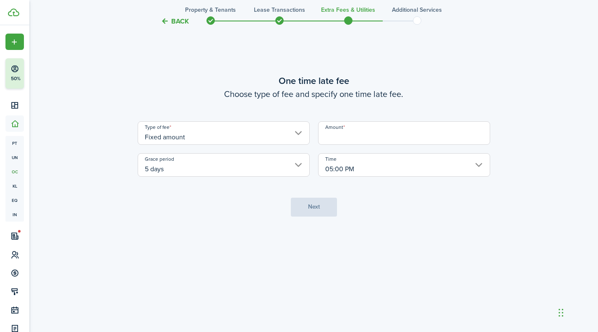
scroll to position [663, 0]
click at [282, 171] on input "5 days" at bounding box center [224, 165] width 172 height 24
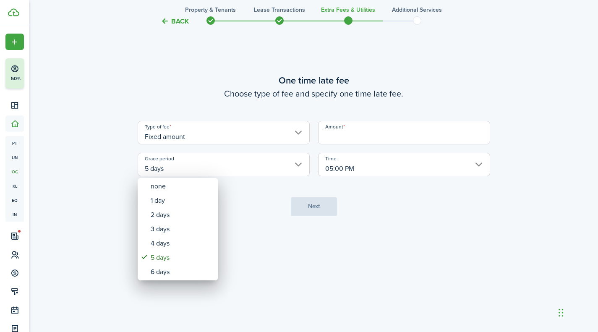
click at [355, 132] on div at bounding box center [299, 166] width 733 height 467
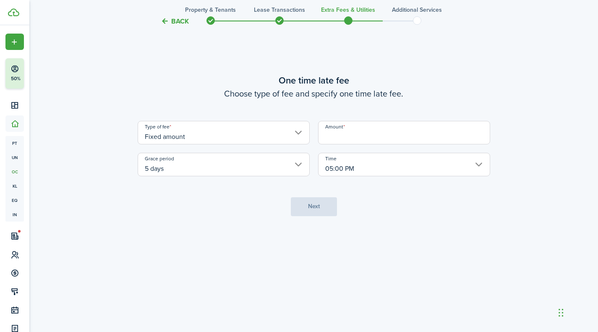
click at [355, 132] on input "Amount" at bounding box center [404, 133] width 172 height 24
click at [353, 137] on input "Amount" at bounding box center [404, 133] width 172 height 24
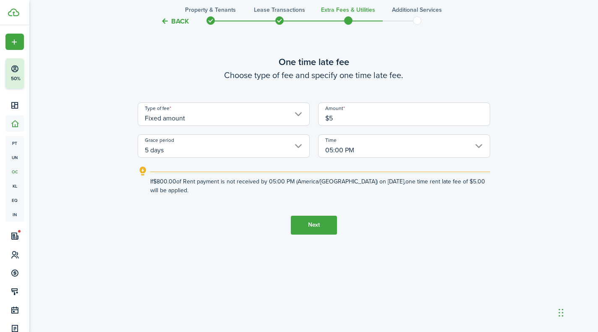
scroll to position [644, 0]
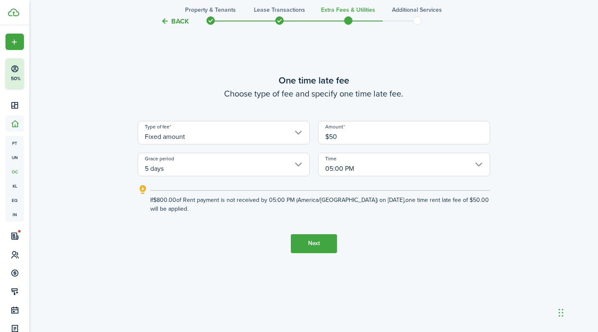
click at [256, 160] on input "5 days" at bounding box center [224, 165] width 172 height 24
type input "$50.00"
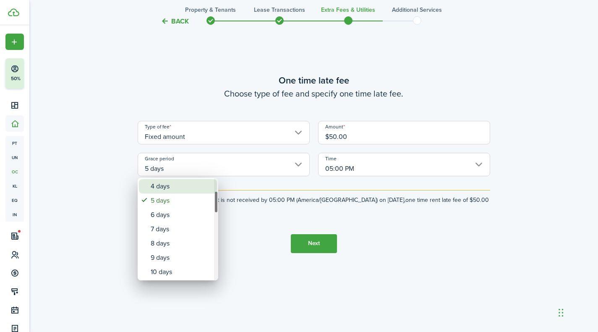
click at [174, 186] on div "4 days" at bounding box center [181, 186] width 61 height 14
type input "4 days"
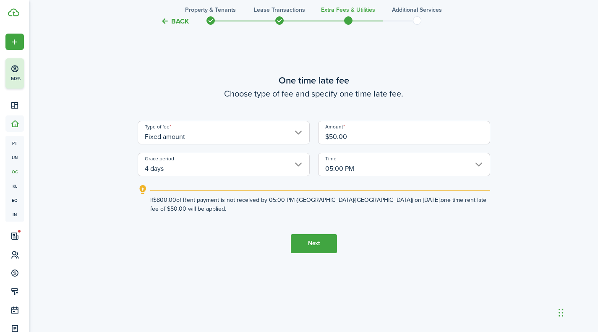
click at [308, 238] on button "Next" at bounding box center [314, 243] width 46 height 19
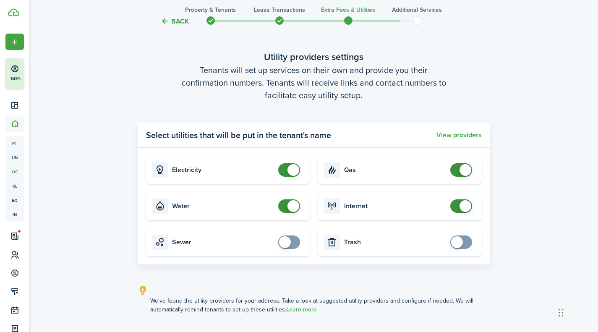
scroll to position [1002, 0]
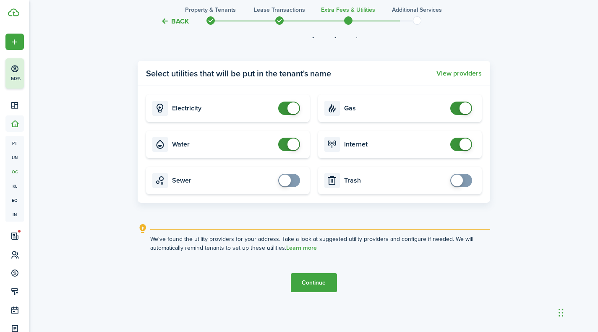
click at [307, 277] on button "Continue" at bounding box center [314, 282] width 46 height 19
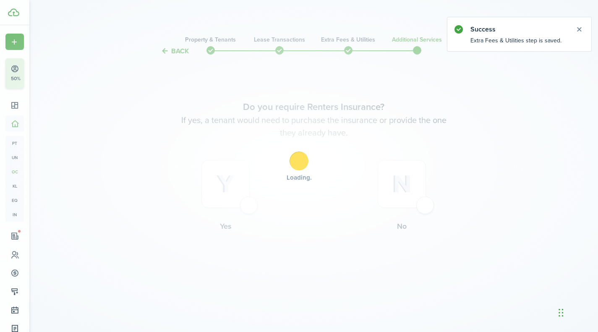
scroll to position [0, 0]
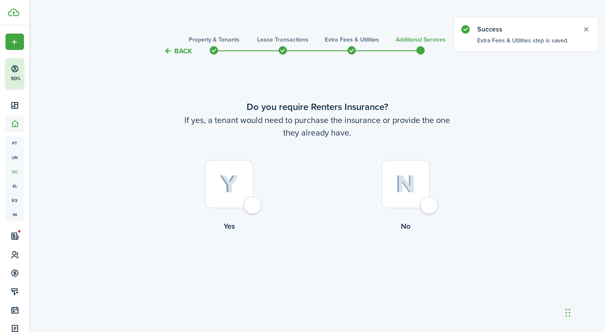
click at [417, 202] on div at bounding box center [405, 184] width 48 height 48
radio input "true"
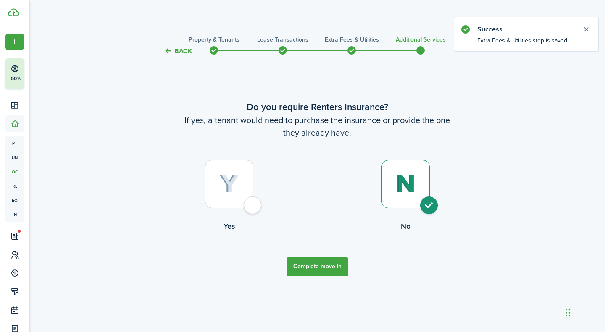
click at [316, 268] on button "Complete move in" at bounding box center [317, 266] width 62 height 19
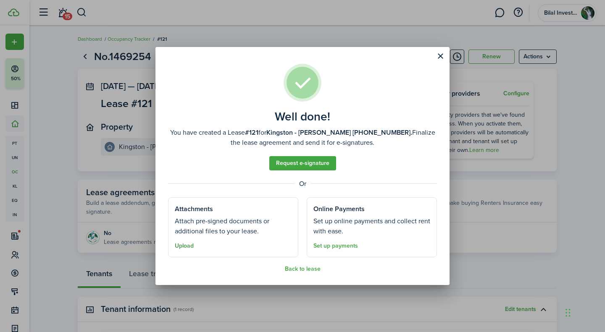
click at [189, 245] on button "Upload" at bounding box center [184, 246] width 19 height 7
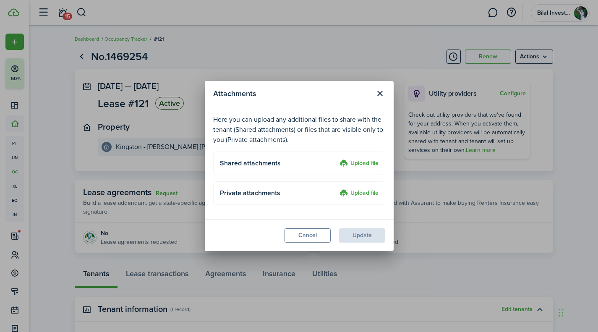
click at [346, 192] on label "Upload file" at bounding box center [359, 194] width 39 height 10
click at [337, 189] on input "Upload file" at bounding box center [337, 189] width 0 height 0
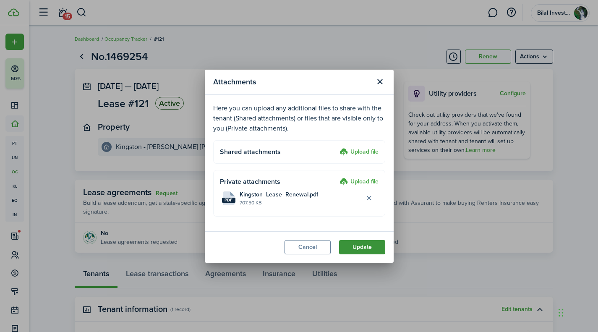
click at [355, 247] on button "Update" at bounding box center [362, 247] width 46 height 14
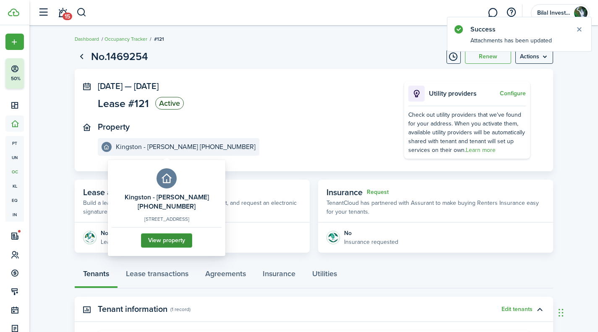
click at [163, 248] on link "View property" at bounding box center [166, 240] width 51 height 14
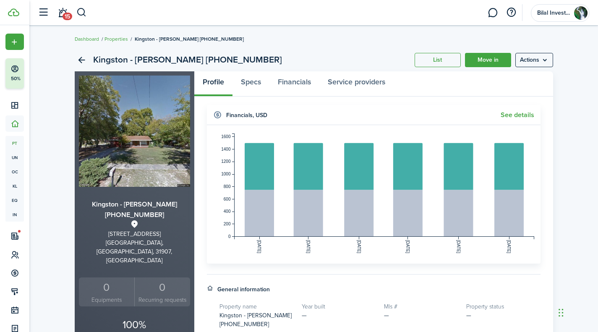
click at [207, 57] on h2 "Kingston - [PERSON_NAME] [PHONE_NUMBER]" at bounding box center [187, 60] width 189 height 14
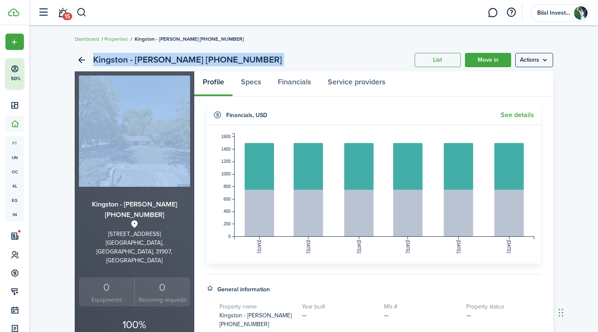
click at [207, 57] on h2 "Kingston - [PERSON_NAME] [PHONE_NUMBER]" at bounding box center [187, 60] width 189 height 14
copy div "Kingston - [PERSON_NAME] [PHONE_NUMBER] List Move in Actions"
click at [60, 137] on div "Kingston - [PERSON_NAME] [PHONE_NUMBER] List Move in Actions [GEOGRAPHIC_DATA] …" at bounding box center [313, 339] width 569 height 588
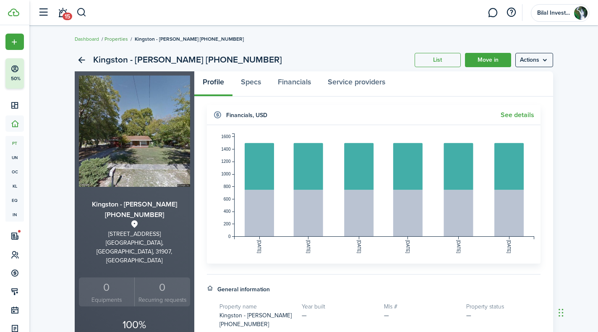
click at [113, 40] on link "Properties" at bounding box center [117, 39] width 24 height 8
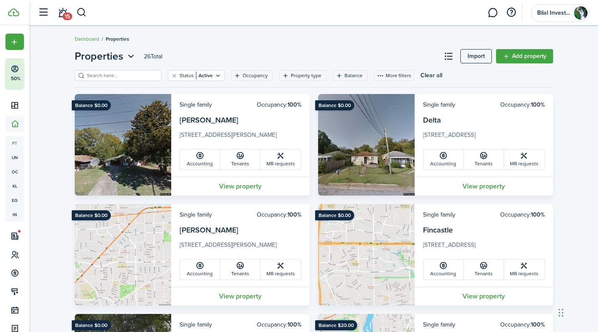
click at [102, 71] on filter-search at bounding box center [118, 75] width 87 height 11
click at [103, 73] on input "search" at bounding box center [122, 76] width 74 height 8
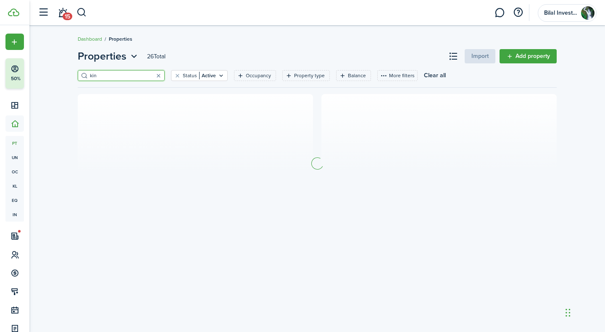
type input "kin"
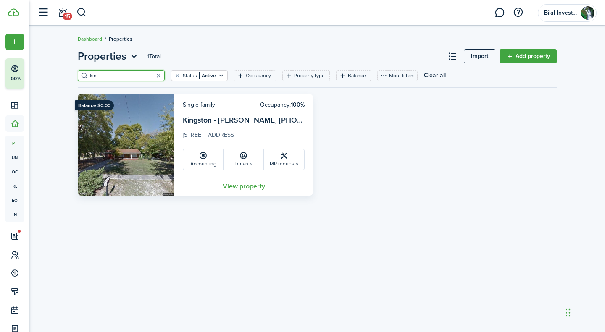
click at [136, 120] on img at bounding box center [126, 145] width 97 height 102
click at [202, 118] on link "Kingston - [PERSON_NAME] [PHONE_NUMBER]" at bounding box center [263, 120] width 161 height 11
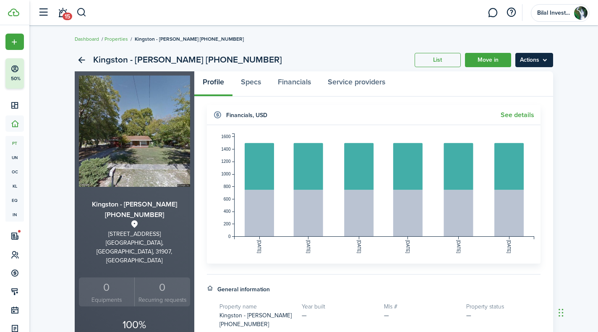
click at [546, 58] on menu-btn "Actions" at bounding box center [535, 60] width 38 height 14
click at [518, 77] on link "Edit property" at bounding box center [516, 78] width 73 height 14
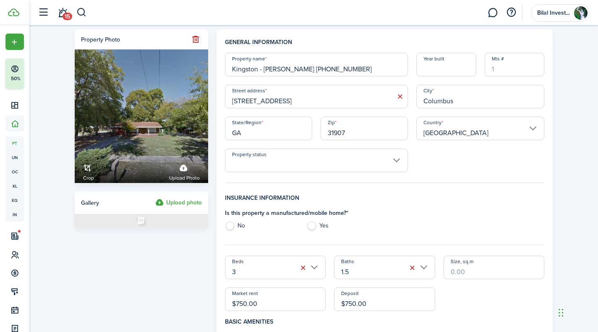
drag, startPoint x: 355, startPoint y: 68, endPoint x: 260, endPoint y: 68, distance: 95.7
click at [260, 68] on input "Kingston - [PERSON_NAME] [PHONE_NUMBER]" at bounding box center [316, 65] width 183 height 24
click at [349, 69] on input "Kingston - [PERSON_NAME] [PHONE_NUMBER]" at bounding box center [316, 65] width 183 height 24
drag, startPoint x: 352, startPoint y: 68, endPoint x: 307, endPoint y: 75, distance: 46.0
click at [307, 75] on input "Kingston - [PERSON_NAME] [PHONE_NUMBER]" at bounding box center [316, 65] width 183 height 24
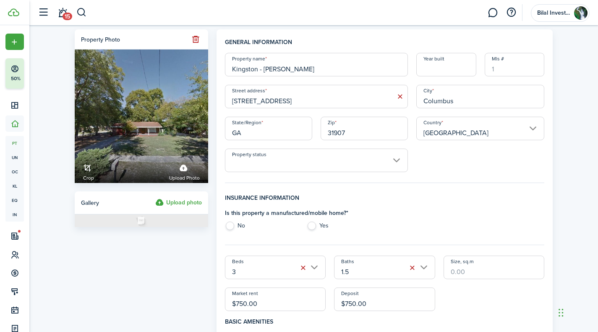
type input "Kingston - [PERSON_NAME]"
click at [237, 304] on input "$750.00" at bounding box center [275, 300] width 101 height 24
type input "$800.00"
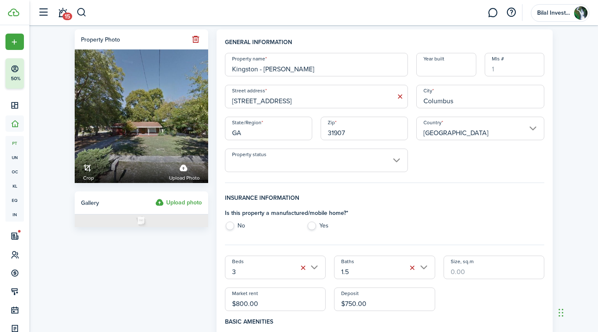
click at [359, 301] on input "$750.00" at bounding box center [384, 300] width 101 height 24
type input "$800.00"
click at [456, 302] on div "Beds 3 Baths 1.5 Size, sq.m Market rent $800.00 Deposit $800.00" at bounding box center [385, 283] width 328 height 55
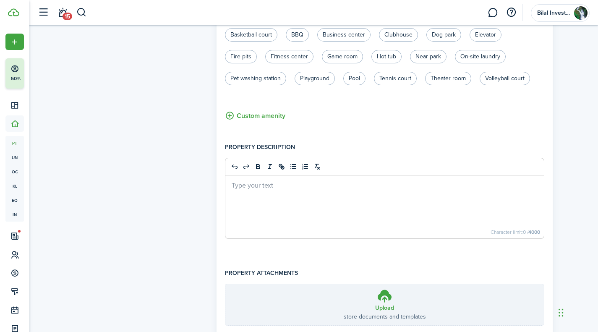
scroll to position [543, 0]
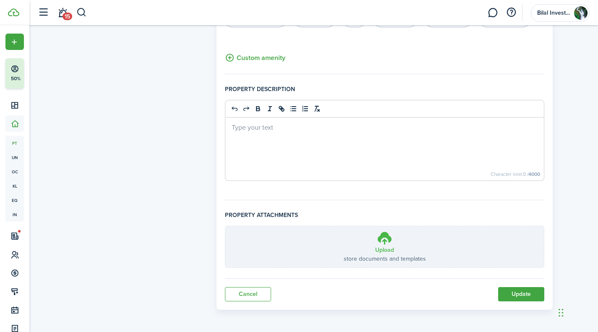
click at [387, 241] on icon at bounding box center [385, 238] width 16 height 15
click at [226, 226] on input "Upload store documents and templates Choose file" at bounding box center [226, 226] width 0 height 0
click at [524, 296] on button "Update" at bounding box center [521, 294] width 46 height 14
click at [434, 262] on label "Upload store documents and templates Choose file" at bounding box center [385, 246] width 319 height 41
click at [226, 226] on input "Upload store documents and templates Choose file" at bounding box center [226, 226] width 0 height 0
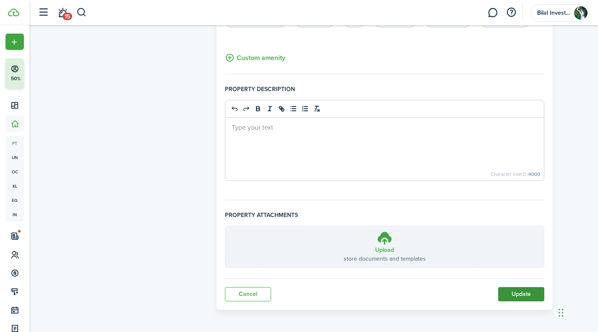
click at [514, 297] on button "Update" at bounding box center [521, 294] width 46 height 14
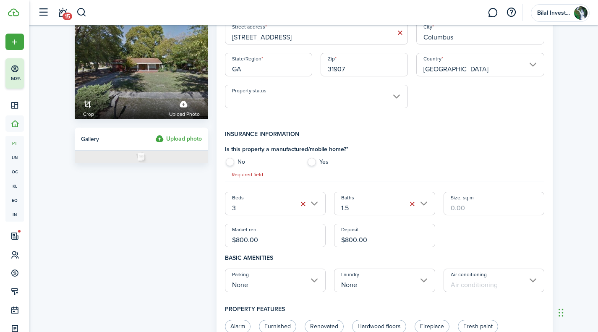
scroll to position [62, 0]
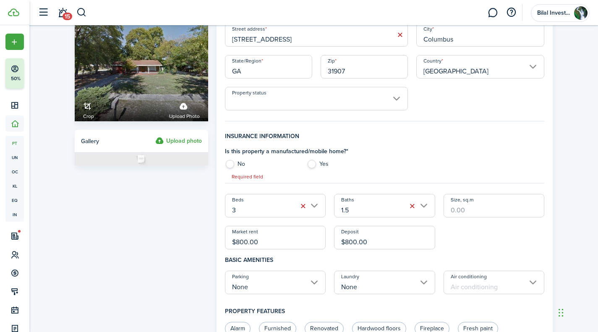
click at [310, 164] on label "Yes" at bounding box center [343, 166] width 73 height 13
radio input "true"
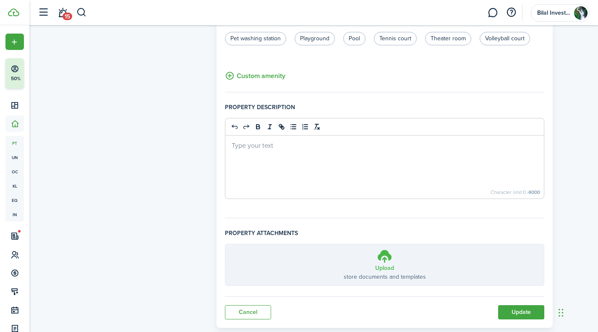
scroll to position [543, 0]
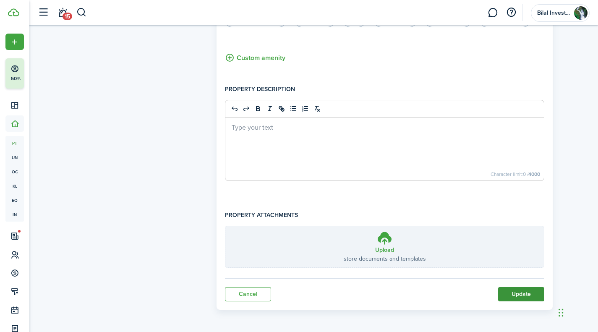
click at [513, 288] on button "Update" at bounding box center [521, 294] width 46 height 14
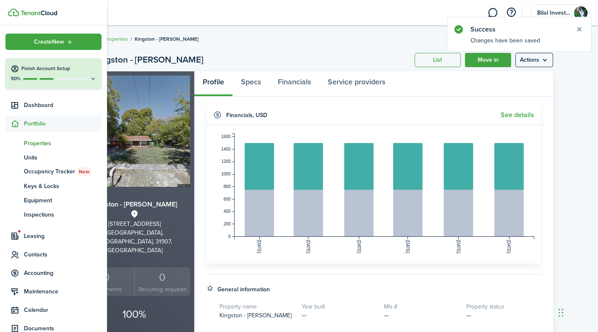
click at [83, 76] on div "50%" at bounding box center [53, 78] width 86 height 7
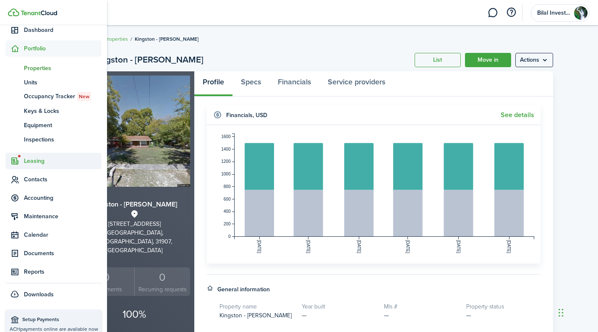
click at [35, 160] on span "Leasing" at bounding box center [63, 161] width 78 height 9
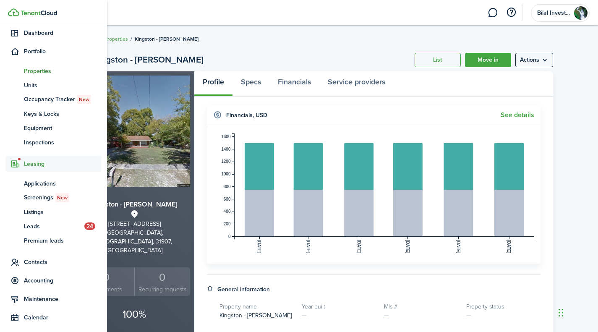
scroll to position [138, 0]
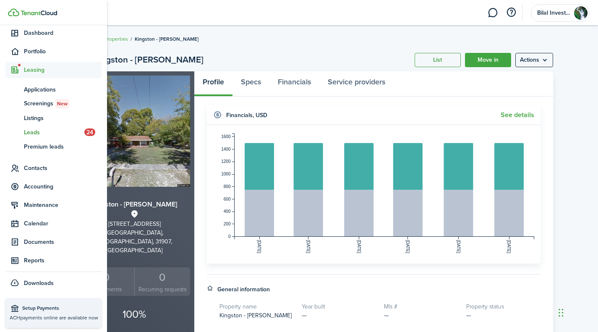
click at [59, 132] on span "Leads" at bounding box center [54, 132] width 60 height 9
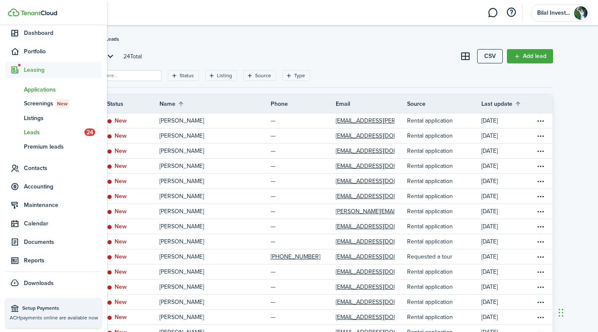
click at [51, 88] on span "Applications" at bounding box center [63, 89] width 78 height 9
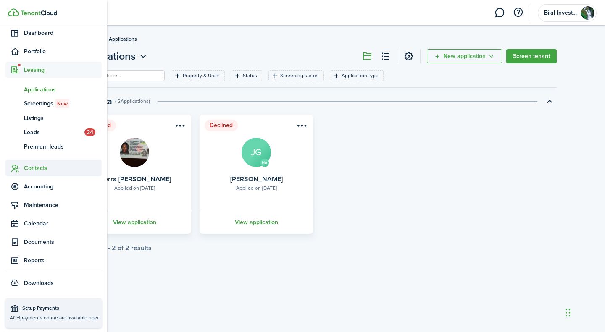
click at [42, 168] on span "Contacts" at bounding box center [63, 168] width 78 height 9
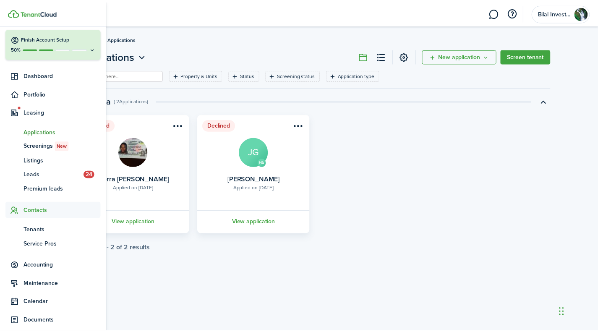
scroll to position [29, 0]
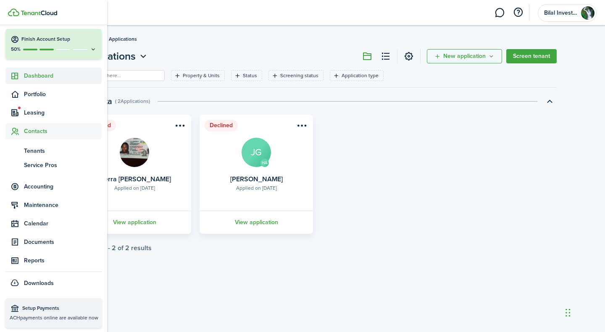
click at [42, 76] on span "Dashboard" at bounding box center [63, 75] width 78 height 9
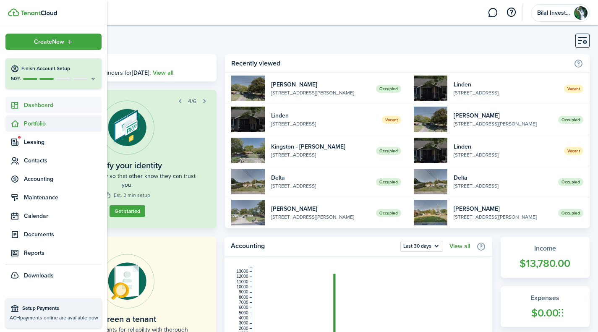
click at [30, 126] on span "Portfolio" at bounding box center [63, 123] width 78 height 9
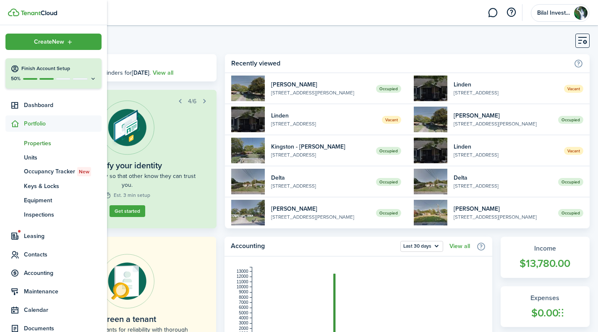
click at [40, 143] on span "Properties" at bounding box center [63, 143] width 78 height 9
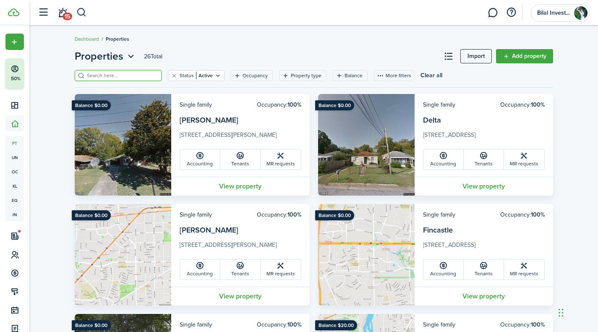
click at [114, 78] on input "search" at bounding box center [122, 76] width 74 height 8
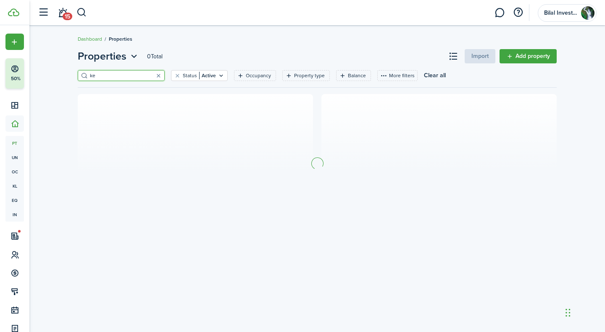
type input "k"
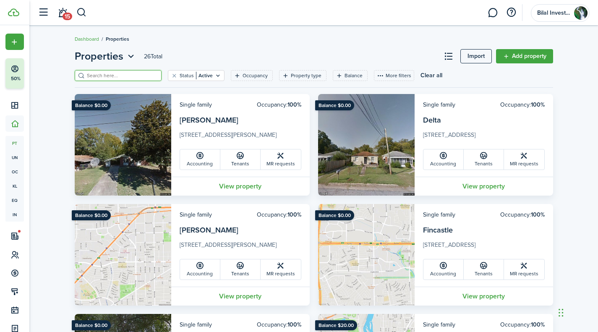
click at [148, 114] on img at bounding box center [123, 145] width 97 height 102
click at [89, 77] on input "search" at bounding box center [122, 76] width 74 height 8
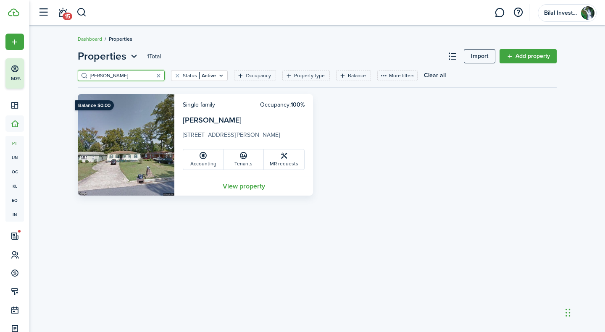
click at [105, 74] on input "[PERSON_NAME]" at bounding box center [125, 76] width 74 height 8
type input "[PERSON_NAME]"
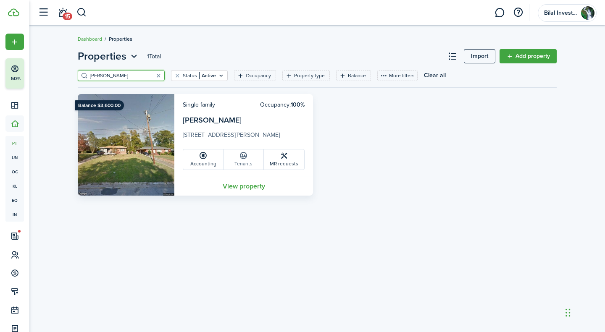
click at [234, 164] on link "Tenants" at bounding box center [243, 160] width 40 height 20
click at [101, 73] on input "[PERSON_NAME]" at bounding box center [125, 76] width 74 height 8
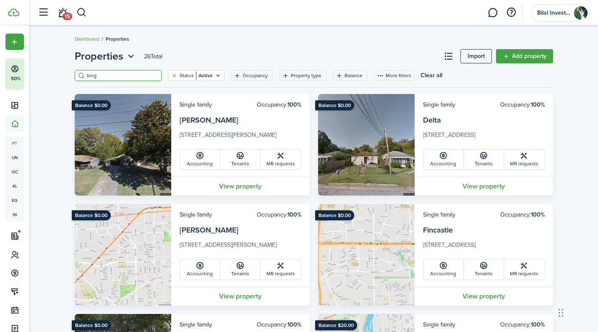
type input "king"
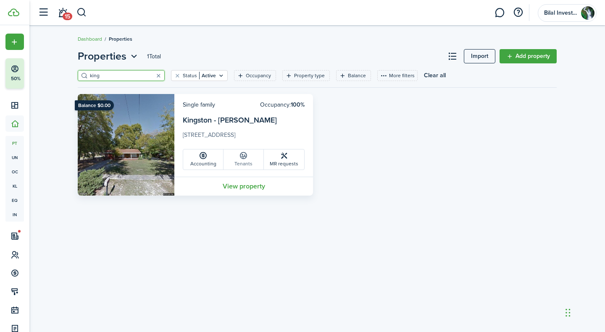
click at [249, 160] on link "Tenants" at bounding box center [243, 160] width 40 height 20
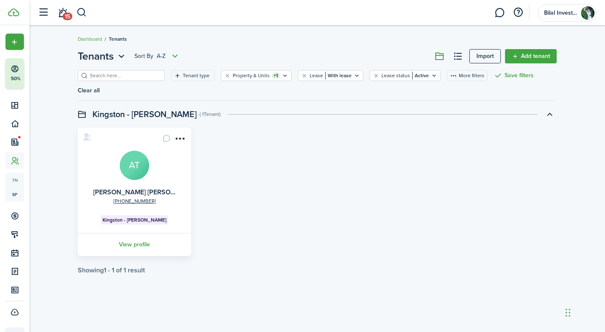
click at [111, 72] on input "search" at bounding box center [125, 76] width 74 height 8
click at [93, 40] on link "Dashboard" at bounding box center [90, 39] width 24 height 8
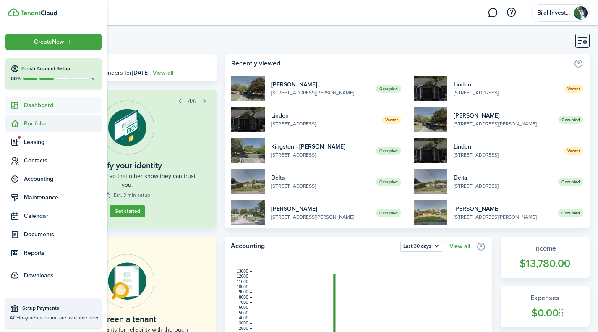
click at [55, 126] on span "Portfolio" at bounding box center [63, 123] width 78 height 9
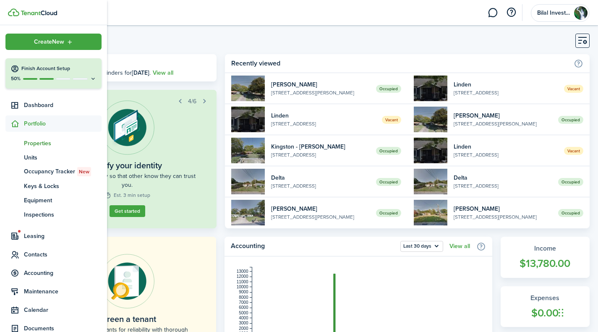
click at [42, 140] on span "Properties" at bounding box center [63, 143] width 78 height 9
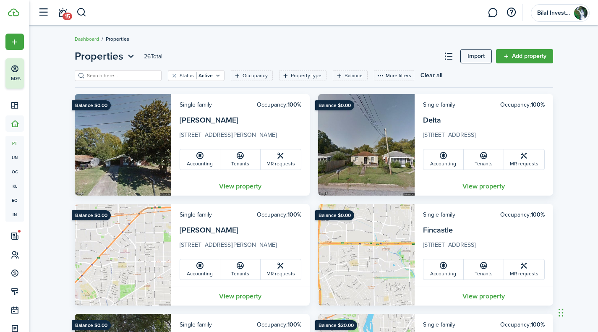
click at [121, 80] on filter-search at bounding box center [118, 75] width 87 height 11
click at [122, 78] on input "search" at bounding box center [122, 76] width 74 height 8
type input "palmetto"
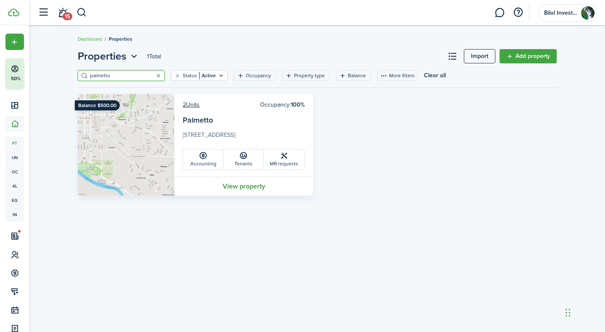
click at [199, 184] on link "View property" at bounding box center [243, 186] width 139 height 19
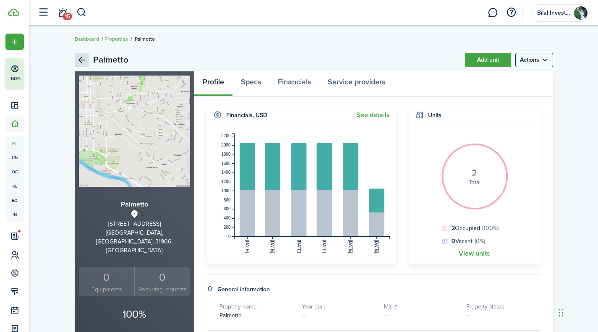
click at [79, 63] on link "Back" at bounding box center [82, 60] width 14 height 14
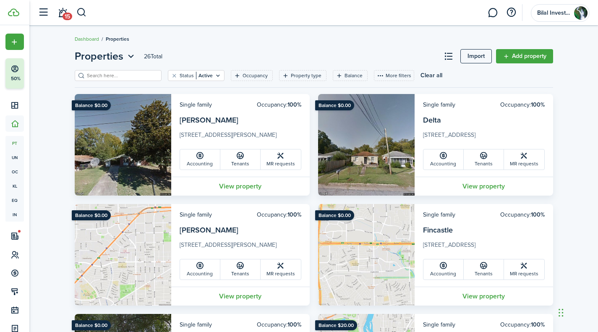
click at [104, 75] on input "search" at bounding box center [122, 76] width 74 height 8
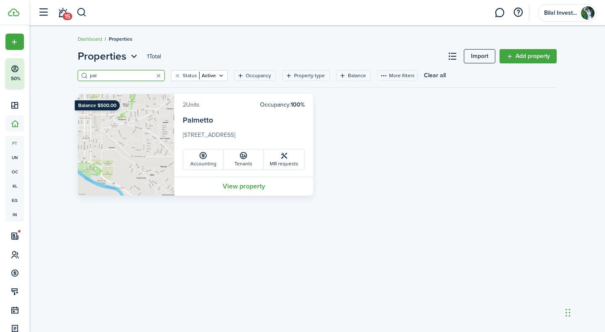
type input "pal"
click at [193, 104] on link "2 Units" at bounding box center [191, 104] width 17 height 9
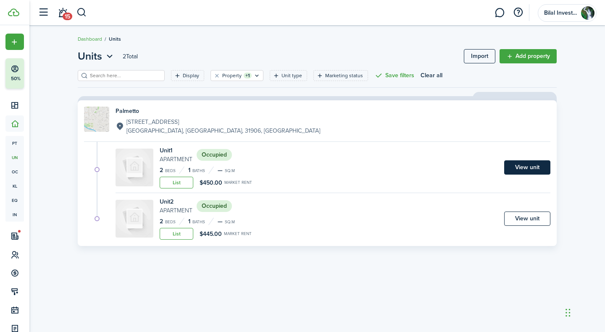
click at [525, 163] on link "View unit" at bounding box center [527, 167] width 46 height 14
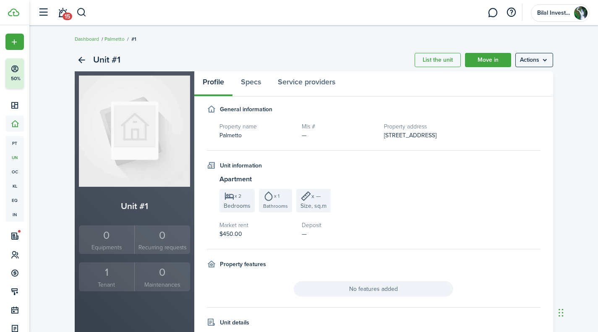
click at [528, 52] on div "Unit #1 List the unit Move in Actions" at bounding box center [314, 60] width 479 height 23
click at [525, 57] on menu-btn "Actions" at bounding box center [535, 60] width 38 height 14
click at [504, 81] on link "Edit unit" at bounding box center [516, 78] width 73 height 14
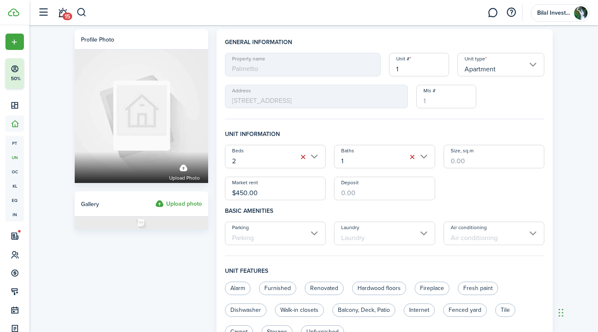
click at [243, 196] on input "$450.00" at bounding box center [275, 189] width 101 height 24
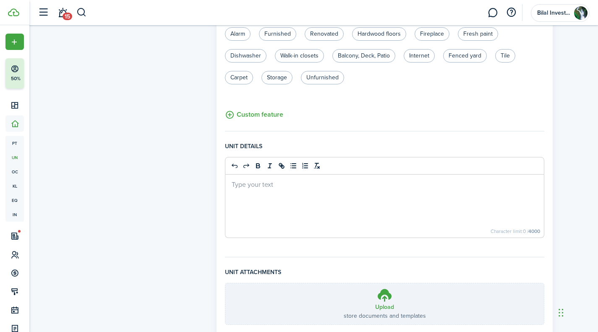
scroll to position [314, 0]
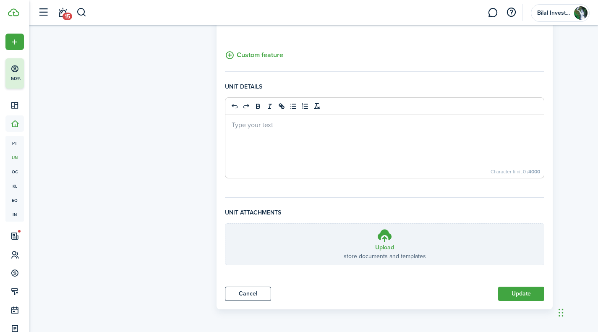
type input "$500.00"
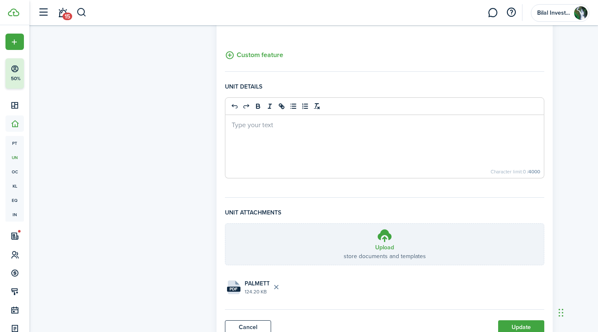
click at [568, 183] on div "Profile photo Upload photo Gallery Upload photo General information Property na…" at bounding box center [313, 29] width 569 height 636
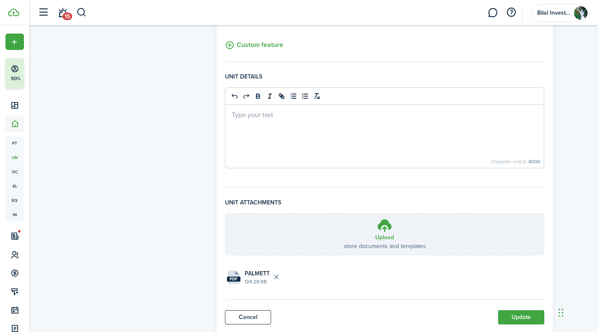
scroll to position [348, 0]
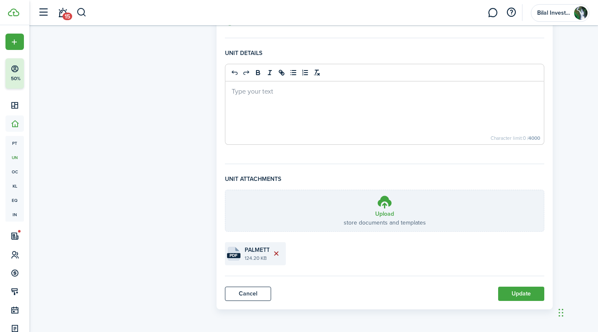
click at [280, 251] on button "Delete file" at bounding box center [277, 254] width 14 height 14
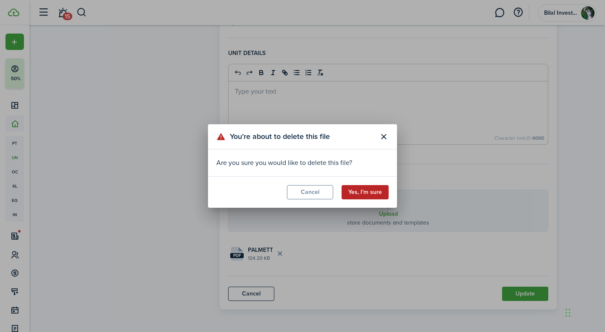
click at [364, 188] on button "Yes, I’m sure" at bounding box center [364, 192] width 47 height 14
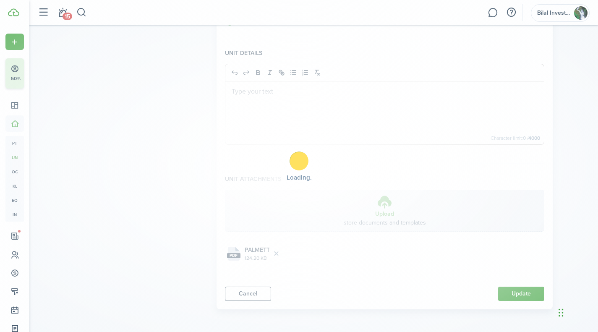
scroll to position [314, 0]
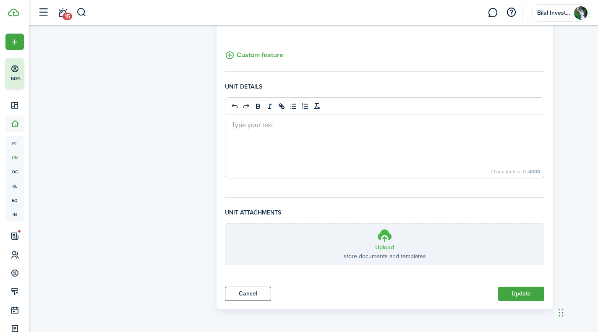
click at [381, 247] on h3 "Upload" at bounding box center [384, 247] width 19 height 9
click at [226, 224] on input "Upload store documents and templates Choose file" at bounding box center [226, 224] width 0 height 0
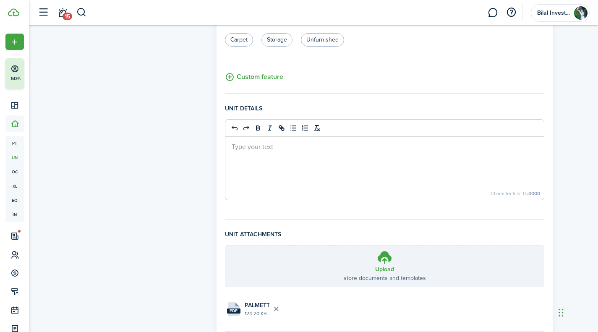
scroll to position [348, 0]
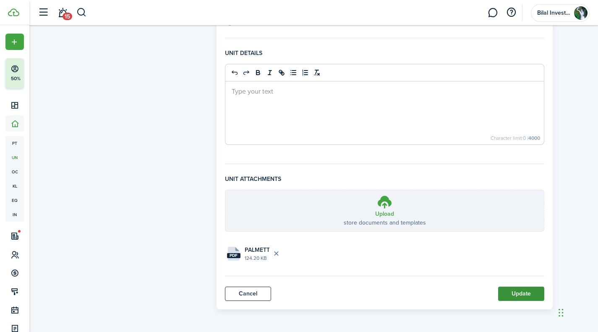
click at [521, 288] on button "Update" at bounding box center [521, 294] width 46 height 14
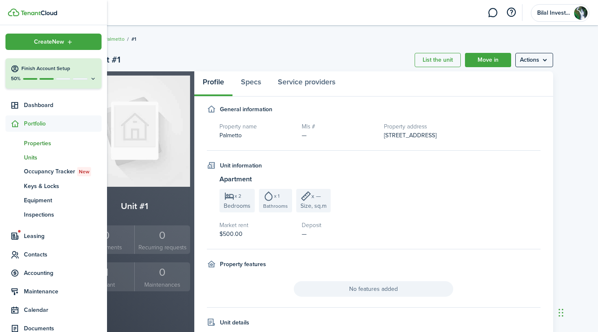
click at [42, 141] on span "Properties" at bounding box center [63, 143] width 78 height 9
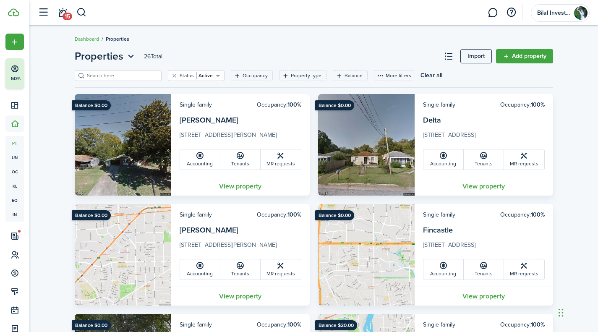
click at [119, 71] on filter-search at bounding box center [118, 75] width 87 height 11
click at [113, 74] on input "search" at bounding box center [122, 76] width 74 height 8
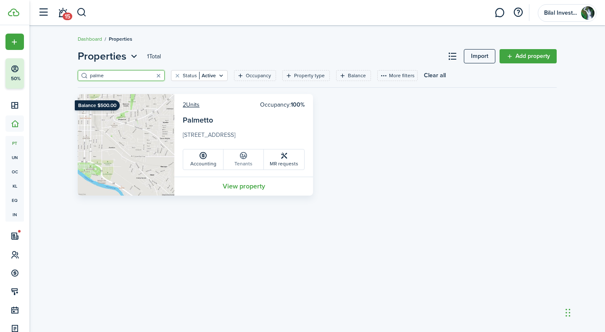
type input "palme"
click at [241, 158] on icon at bounding box center [243, 156] width 9 height 8
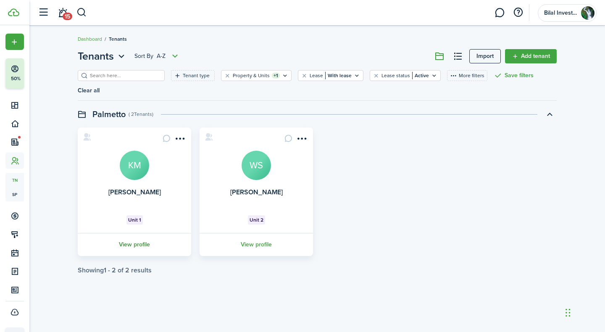
click at [137, 238] on link "View profile" at bounding box center [134, 244] width 116 height 23
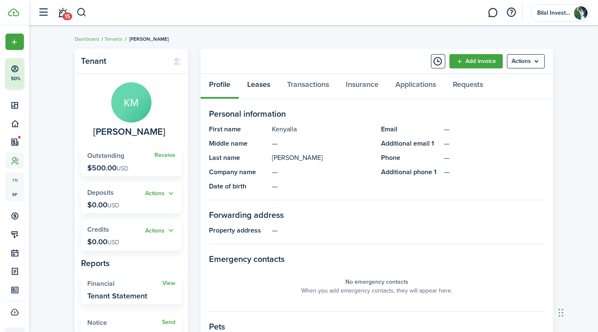
click at [252, 81] on link "Leases" at bounding box center [259, 86] width 40 height 25
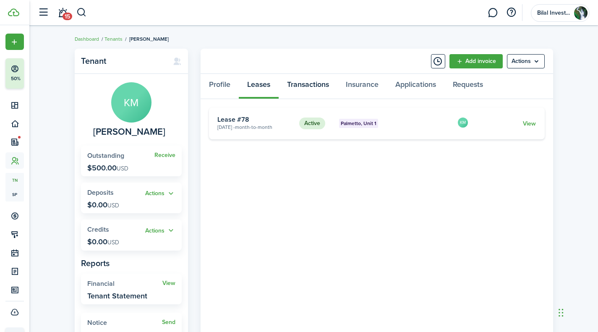
click at [310, 81] on link "Transactions" at bounding box center [308, 86] width 59 height 25
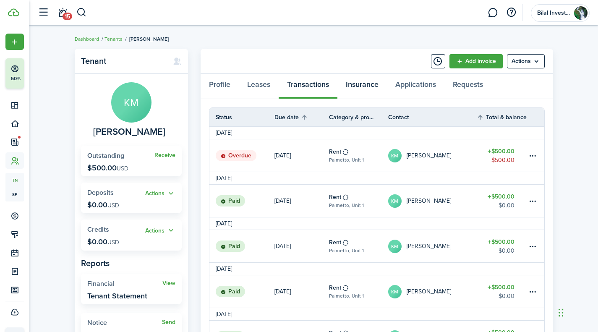
click at [358, 85] on link "Insurance" at bounding box center [363, 86] width 50 height 25
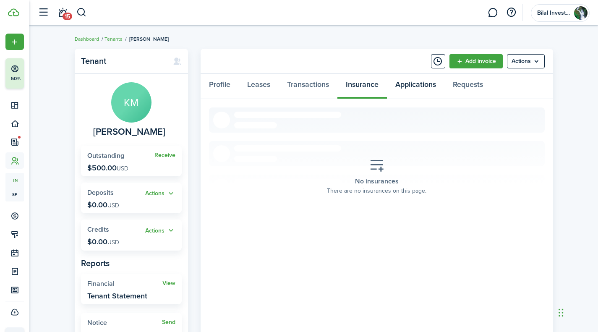
click at [409, 82] on link "Applications" at bounding box center [416, 86] width 58 height 25
click at [468, 82] on link "Requests" at bounding box center [468, 86] width 47 height 25
click at [223, 78] on link "Profile" at bounding box center [220, 86] width 38 height 25
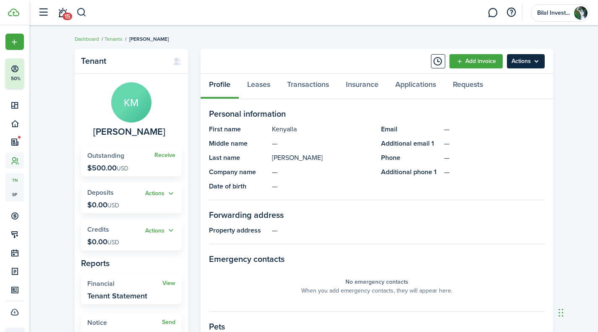
click at [535, 62] on menu-btn "Actions" at bounding box center [526, 61] width 38 height 14
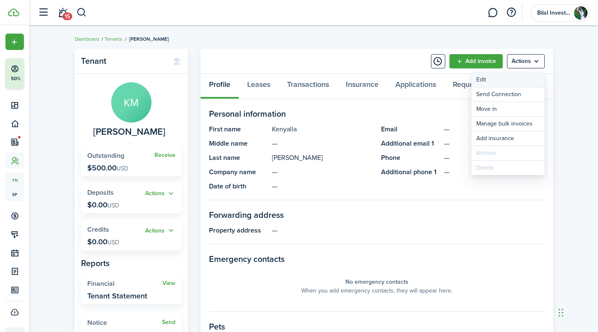
click at [508, 74] on link "Edit" at bounding box center [508, 80] width 73 height 14
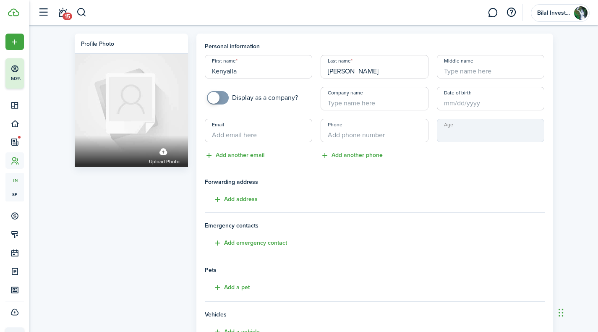
click at [460, 102] on input "Date of birth" at bounding box center [491, 99] width 108 height 24
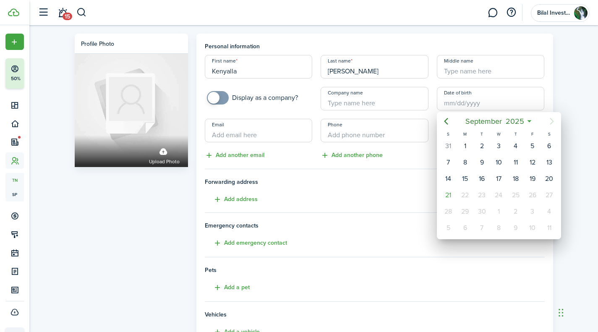
click at [339, 136] on div at bounding box center [299, 166] width 733 height 467
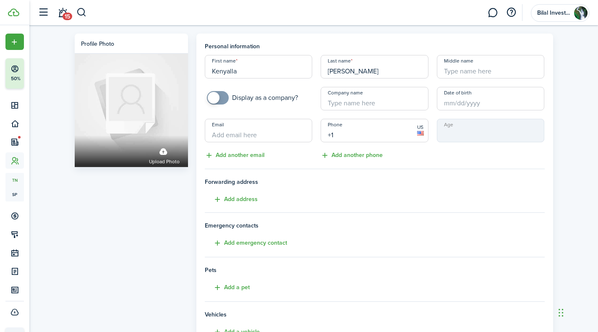
click at [339, 136] on input "+1" at bounding box center [375, 131] width 108 height 24
type input "[PHONE_NUMBER]"
click at [268, 135] on input "Email" at bounding box center [259, 131] width 108 height 24
click at [360, 160] on button "Add another phone" at bounding box center [352, 156] width 62 height 10
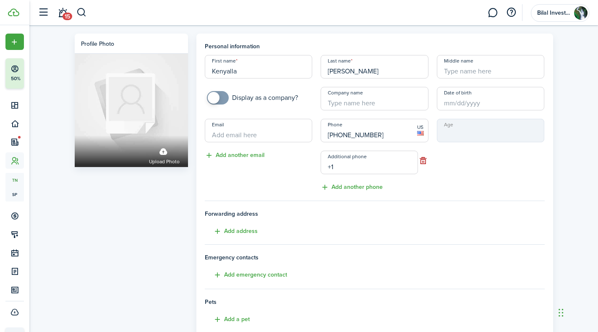
click at [344, 162] on input "+1" at bounding box center [369, 163] width 97 height 24
type input "[PHONE_NUMBER]"
click at [365, 137] on input "[PHONE_NUMBER]" at bounding box center [375, 131] width 108 height 24
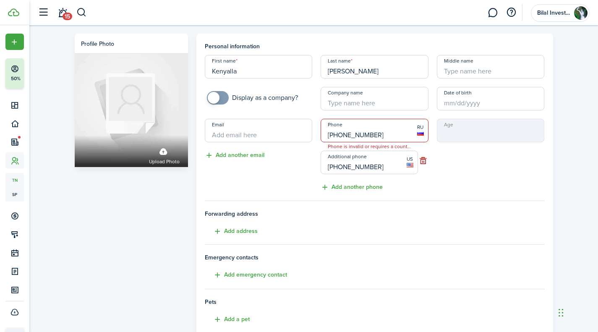
click at [267, 187] on div "Email Add another email" at bounding box center [259, 155] width 116 height 73
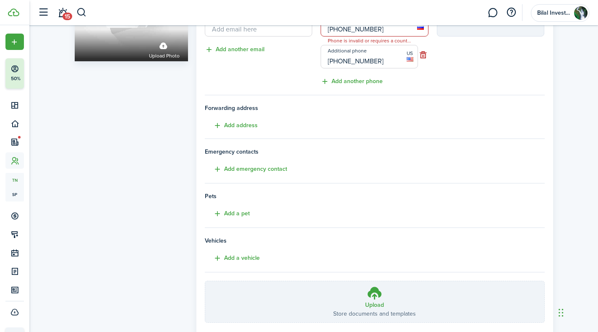
scroll to position [192, 0]
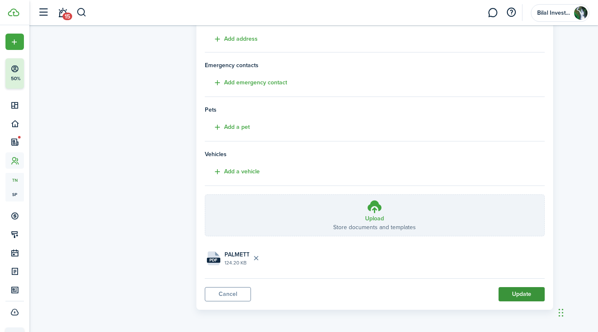
click at [519, 295] on button "Update" at bounding box center [522, 294] width 46 height 14
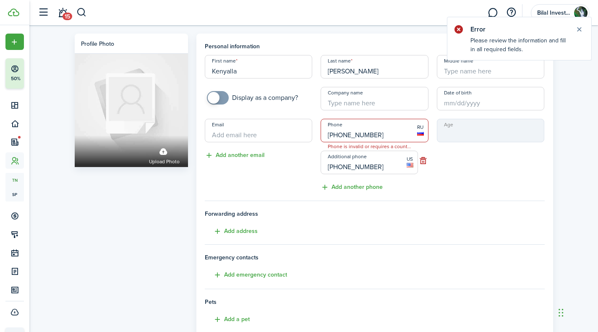
scroll to position [0, 0]
click at [337, 134] on input "[PHONE_NUMBER]" at bounding box center [375, 131] width 108 height 24
type input "+7"
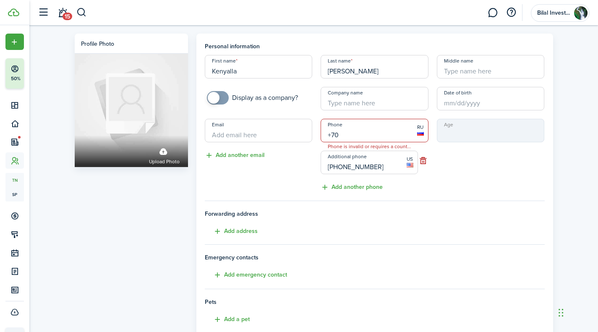
type input "+7"
type input "[PHONE_NUMBER]"
click at [216, 128] on input "Email" at bounding box center [259, 131] width 108 height 24
click at [483, 178] on div "Age" at bounding box center [491, 155] width 116 height 73
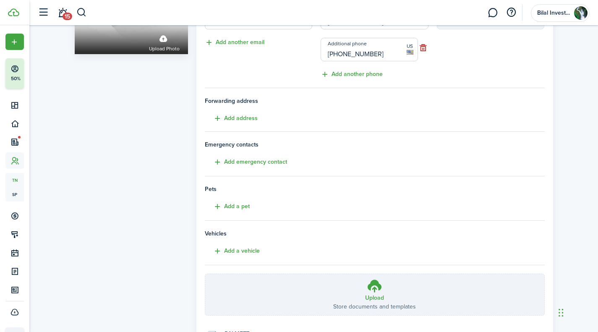
scroll to position [192, 0]
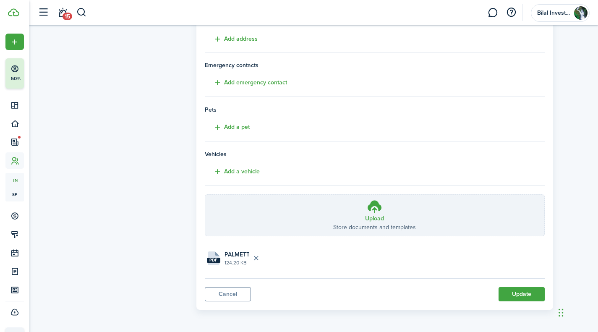
click at [515, 284] on panel-main-body "Personal information First name [PERSON_NAME] Last name [PERSON_NAME] Middle na…" at bounding box center [375, 69] width 340 height 438
click at [509, 289] on button "Update" at bounding box center [522, 294] width 46 height 14
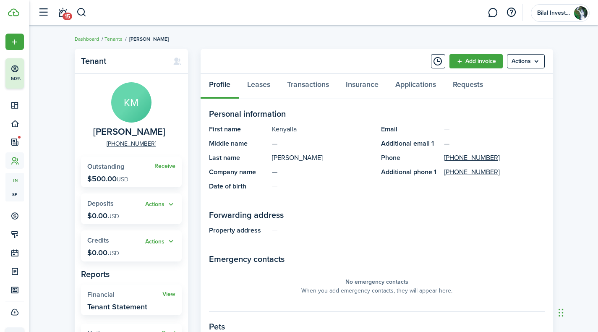
drag, startPoint x: 439, startPoint y: 155, endPoint x: 517, endPoint y: 157, distance: 78.6
click at [517, 157] on panel-main-item "Phone [PHONE_NUMBER]" at bounding box center [463, 158] width 164 height 10
copy panel-main-item "[PHONE_NUMBER]"
click at [108, 39] on link "Tenants" at bounding box center [114, 39] width 18 height 8
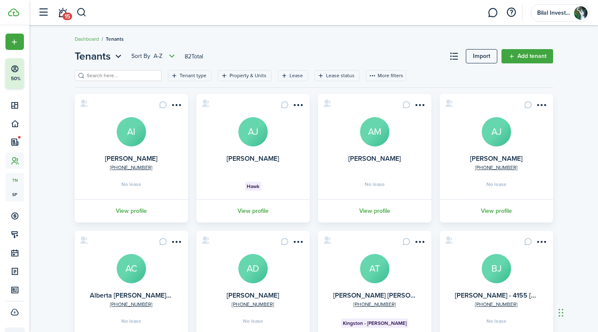
click at [100, 74] on input "search" at bounding box center [122, 76] width 74 height 8
type input "palmetto"
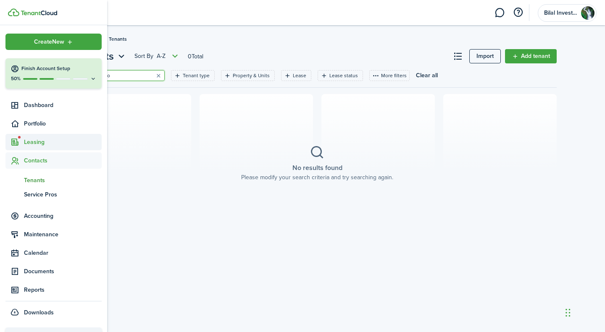
click at [38, 136] on span "Leasing" at bounding box center [53, 142] width 96 height 16
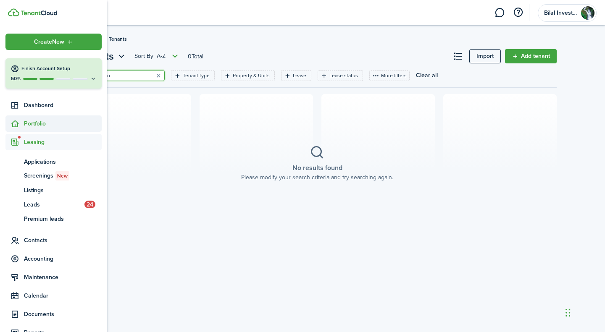
click at [39, 128] on span "Portfolio" at bounding box center [63, 123] width 78 height 9
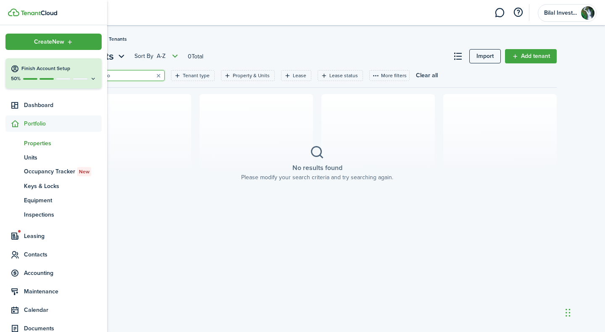
click at [44, 141] on span "Properties" at bounding box center [63, 143] width 78 height 9
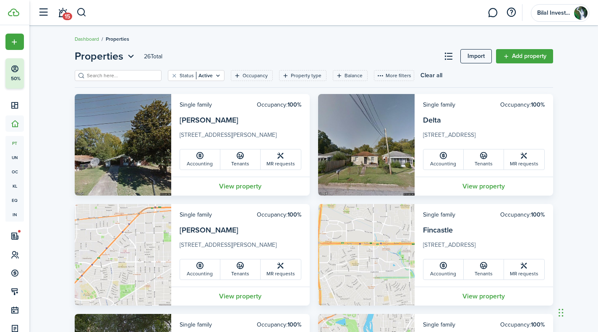
click at [120, 76] on input "search" at bounding box center [122, 76] width 74 height 8
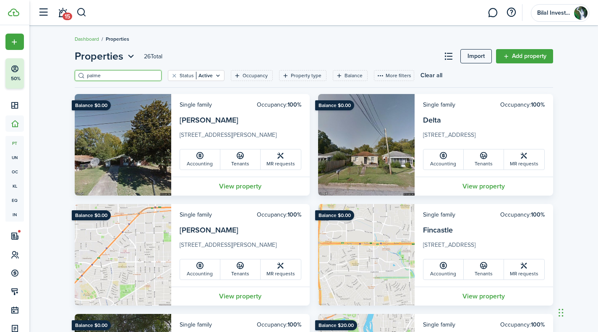
type input "palme"
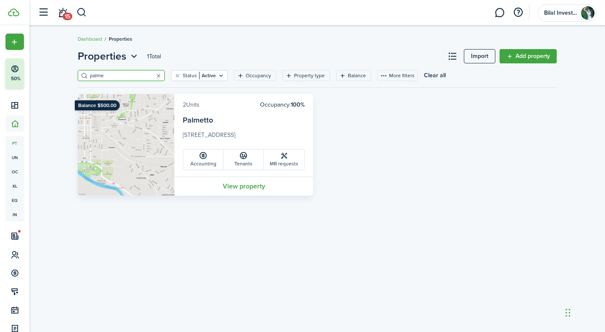
click at [192, 105] on link "2 Units" at bounding box center [191, 104] width 17 height 9
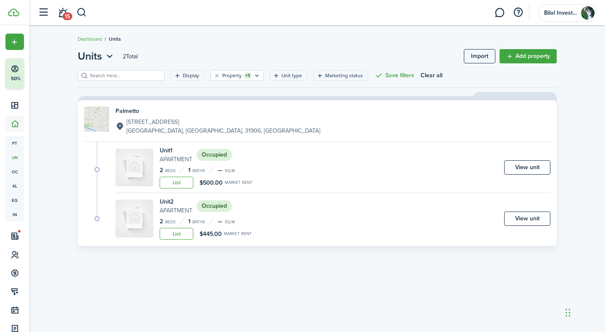
click at [139, 121] on p "[STREET_ADDRESS]" at bounding box center [223, 122] width 194 height 9
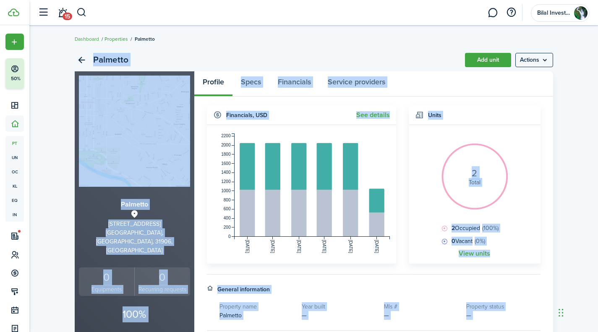
click at [118, 40] on link "Properties" at bounding box center [117, 39] width 24 height 8
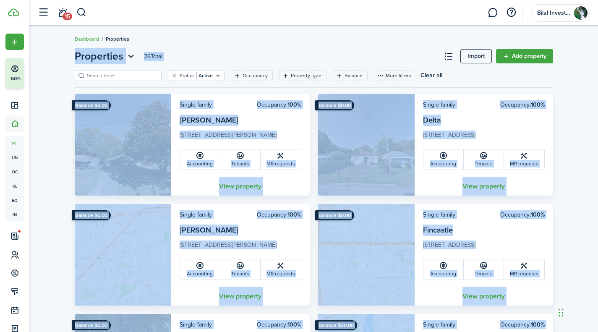
click at [112, 77] on input "search" at bounding box center [122, 76] width 74 height 8
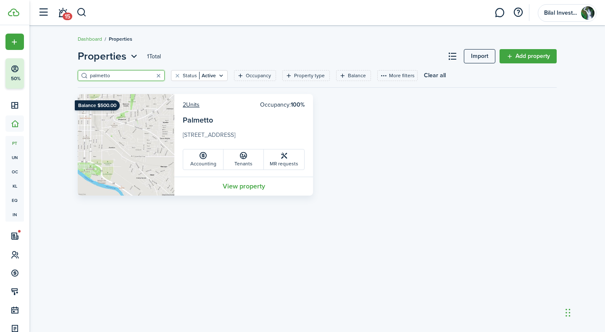
type input "palmetto"
click at [187, 105] on link "2 Units" at bounding box center [191, 104] width 17 height 9
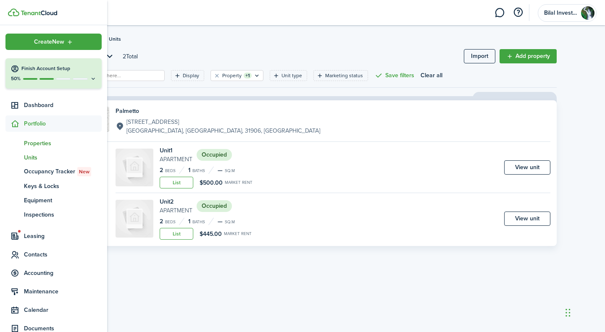
click at [36, 142] on span "Properties" at bounding box center [63, 143] width 78 height 9
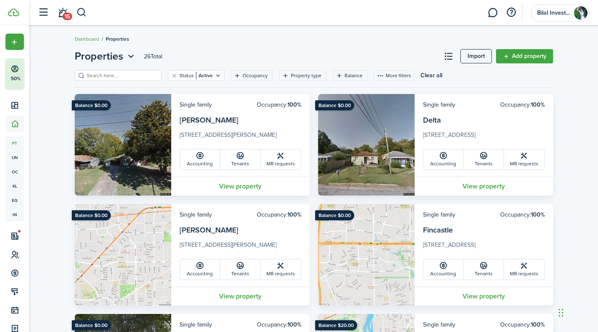
click at [126, 74] on input "search" at bounding box center [122, 76] width 74 height 8
type input "palmetto"
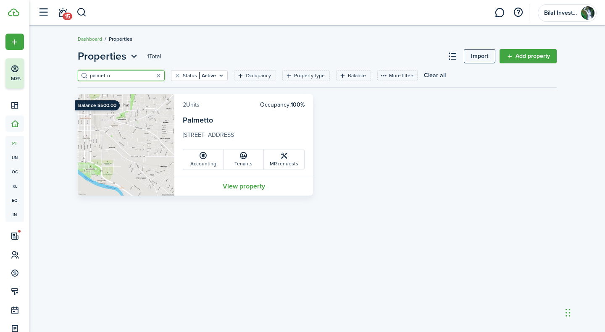
click at [193, 105] on link "2 Units" at bounding box center [191, 104] width 17 height 9
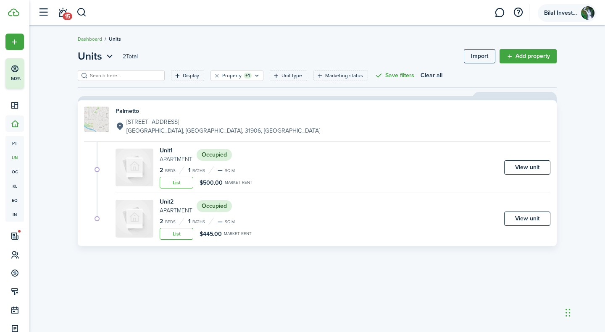
click at [576, 16] on span "Bilal Investment Trust" at bounding box center [561, 13] width 34 height 6
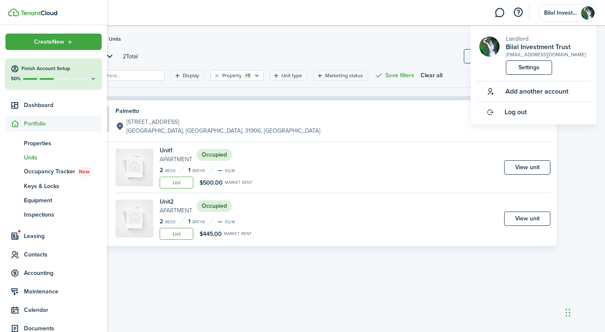
click at [16, 124] on icon at bounding box center [14, 124] width 9 height 8
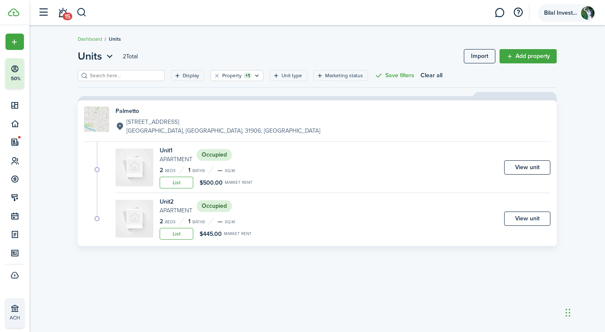
click at [550, 14] on span "Bilal Investment Trust" at bounding box center [561, 13] width 34 height 6
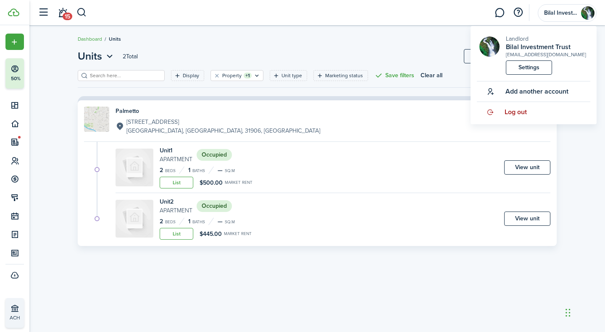
click at [514, 113] on span "Log out" at bounding box center [515, 112] width 22 height 8
